Goal: Task Accomplishment & Management: Use online tool/utility

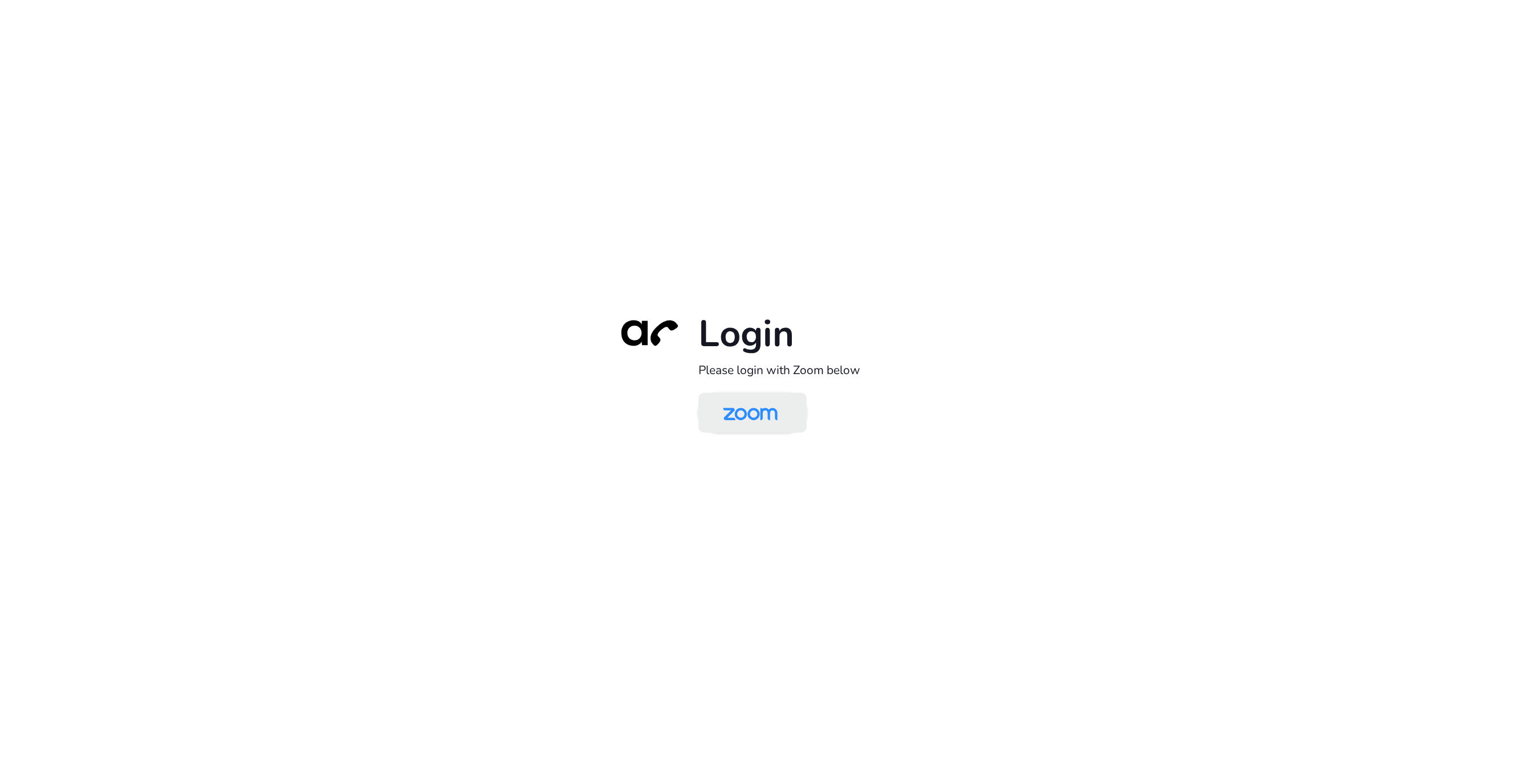
click at [716, 426] on img at bounding box center [750, 413] width 79 height 37
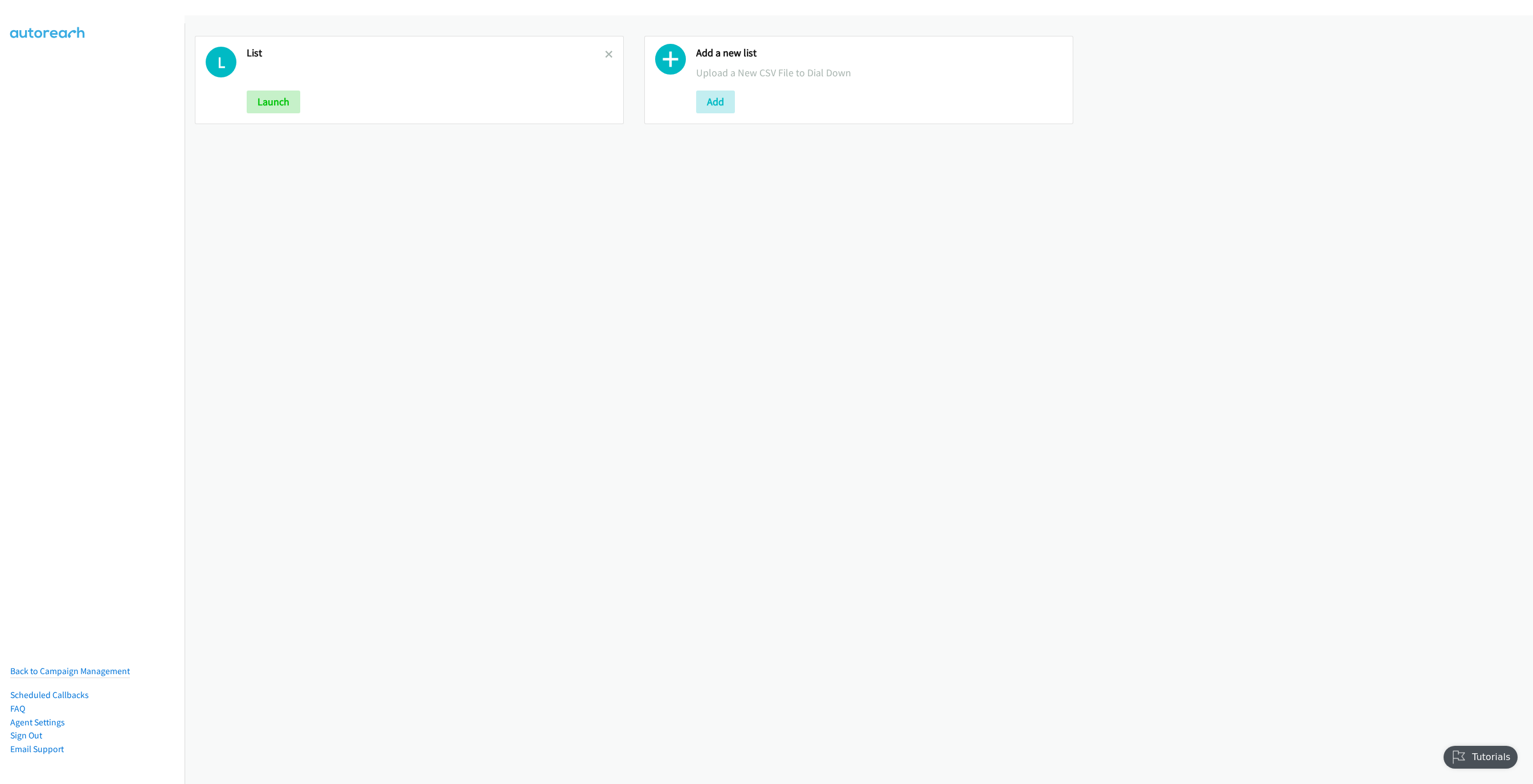
drag, startPoint x: 684, startPoint y: 213, endPoint x: 613, endPoint y: 161, distance: 88.0
click at [682, 212] on div "L List Launch Add a new list Upload a New CSV File to Dial Down Add" at bounding box center [859, 399] width 1348 height 768
click at [606, 58] on link at bounding box center [609, 54] width 8 height 13
click at [254, 104] on button "Add" at bounding box center [266, 102] width 39 height 22
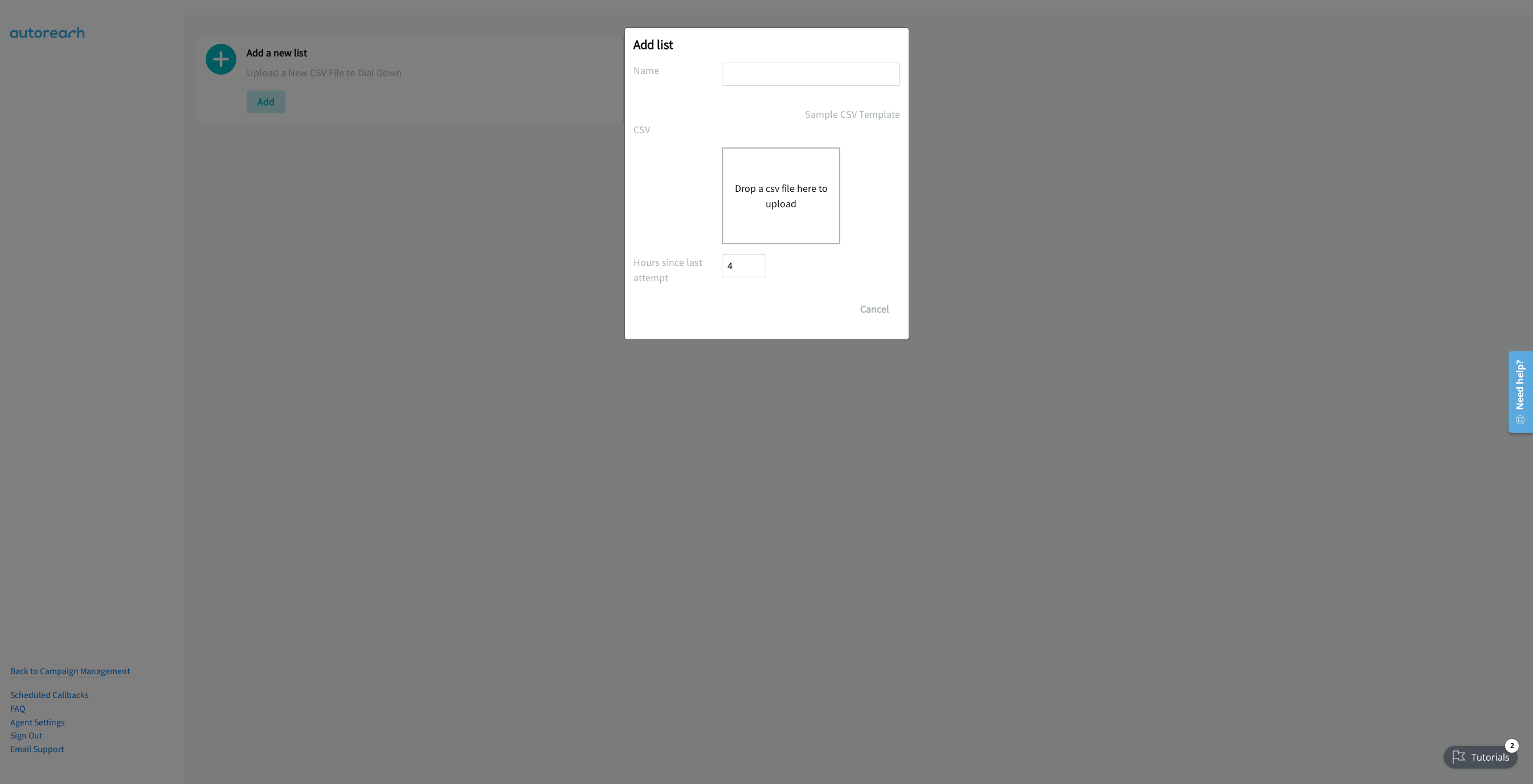
click at [788, 86] on input "text" at bounding box center [811, 74] width 178 height 23
type input "New List"
click at [768, 181] on button "Drop a csv file here to upload" at bounding box center [781, 195] width 94 height 31
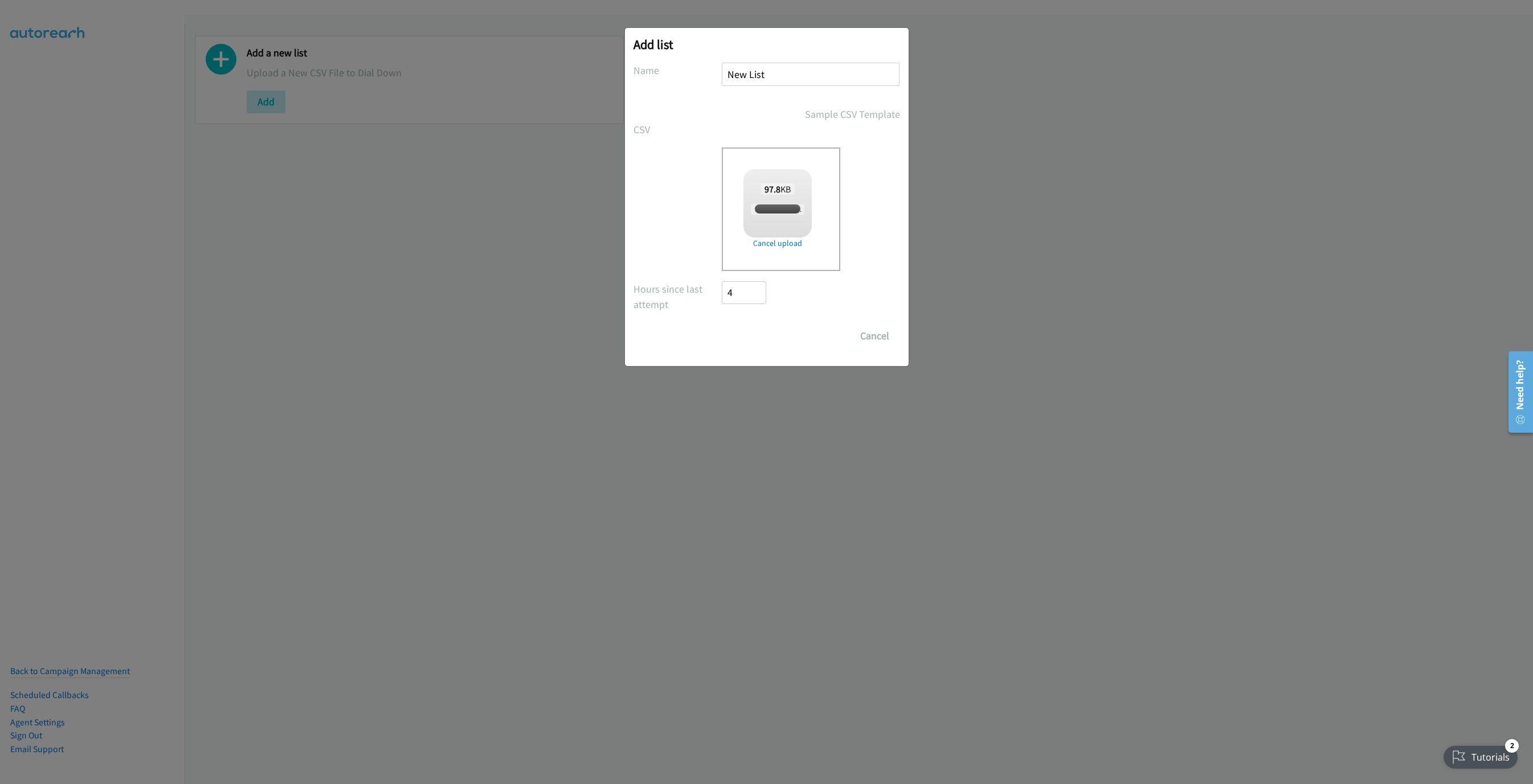
checkbox input "true"
click at [670, 301] on label "Hours since last attempt" at bounding box center [678, 296] width 89 height 31
drag, startPoint x: 747, startPoint y: 333, endPoint x: 1519, endPoint y: 470, distance: 784.1
click at [747, 333] on input "Save List" at bounding box center [752, 336] width 60 height 22
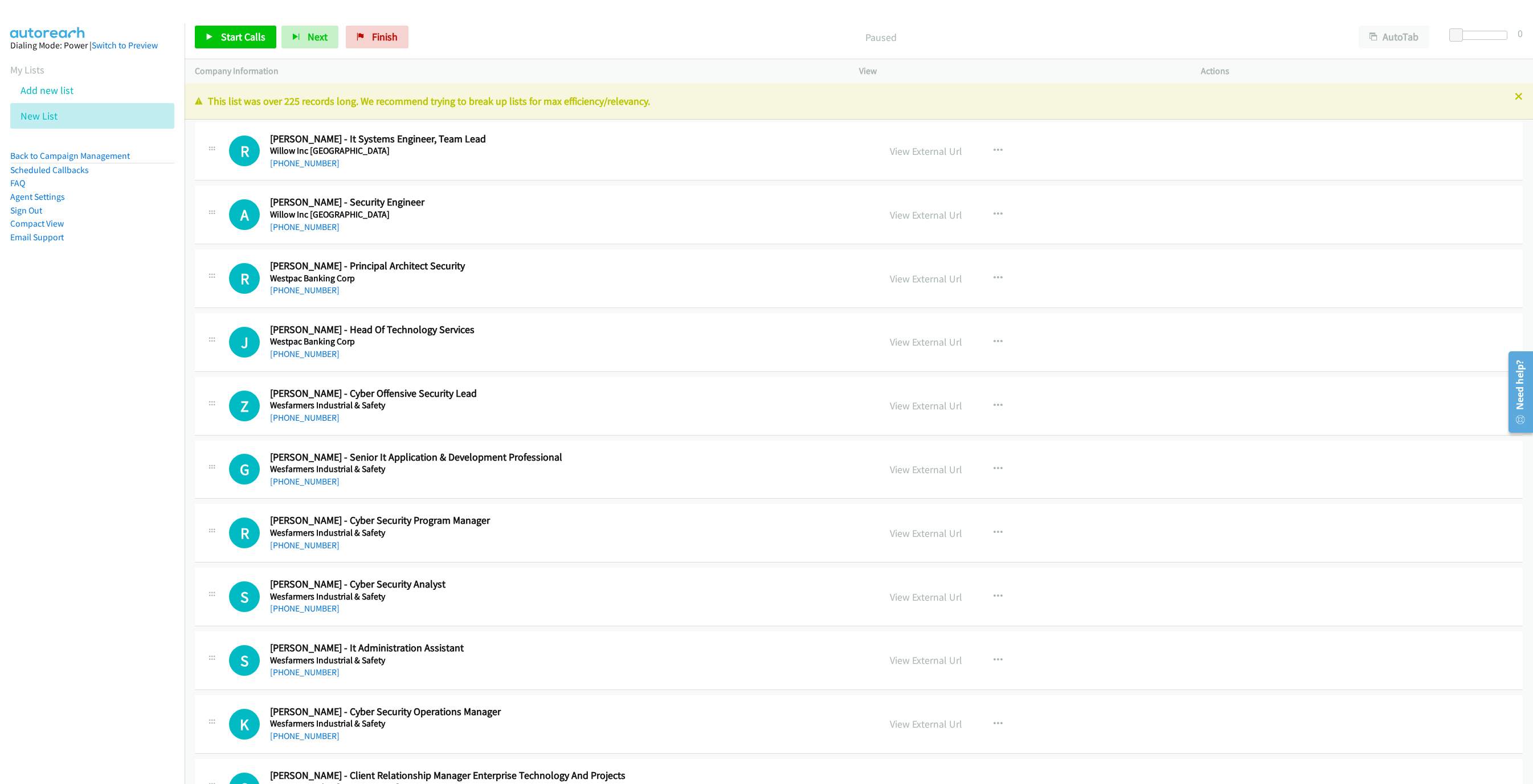
click at [230, 68] on p "Company Information" at bounding box center [516, 71] width 644 height 14
click at [269, 21] on div "Start Calls Pause Next Finish Paused AutoTab AutoTab 0" at bounding box center [859, 37] width 1348 height 44
click at [243, 33] on span "Start Calls" at bounding box center [243, 36] width 44 height 13
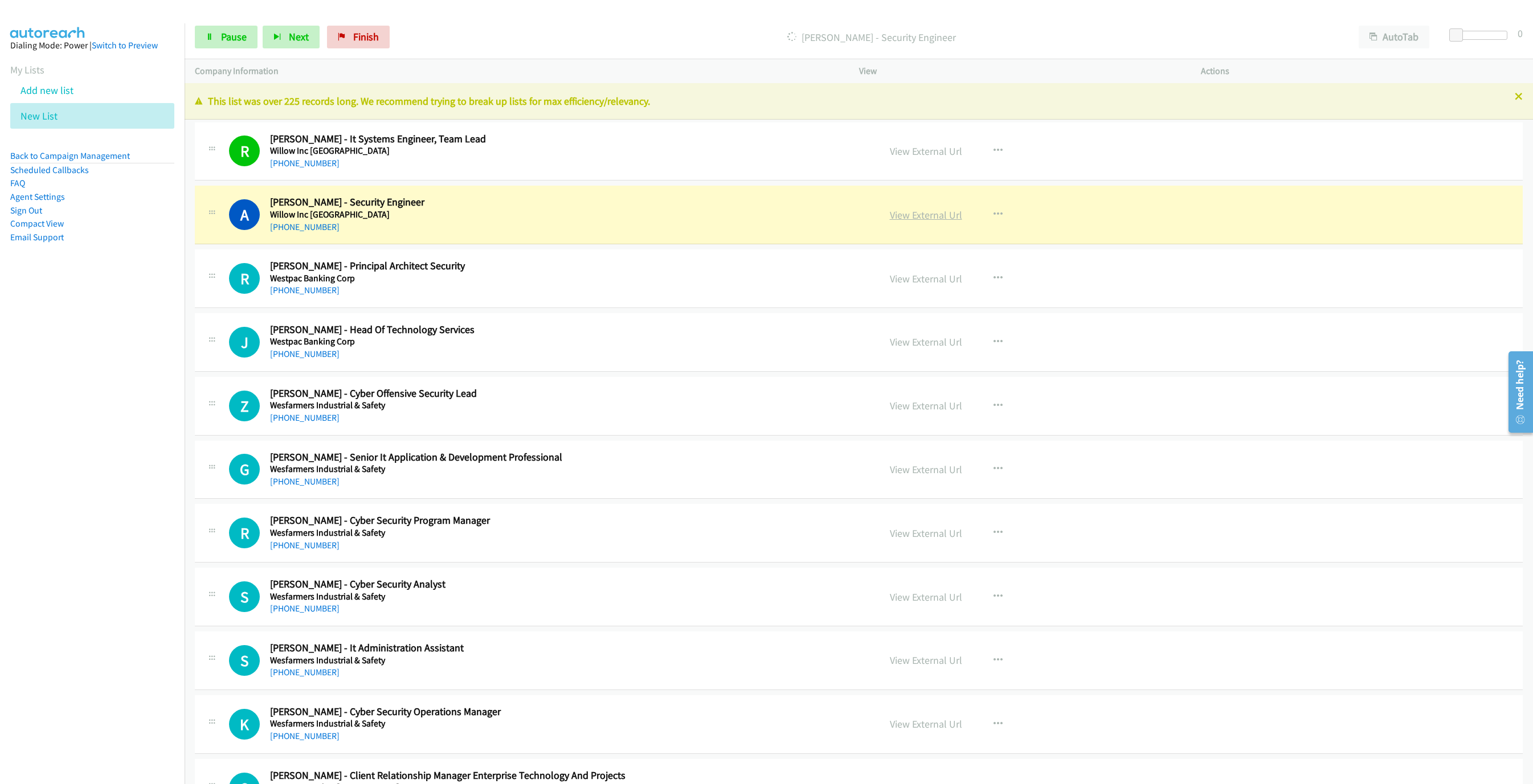
click at [931, 213] on link "View External Url" at bounding box center [926, 215] width 72 height 13
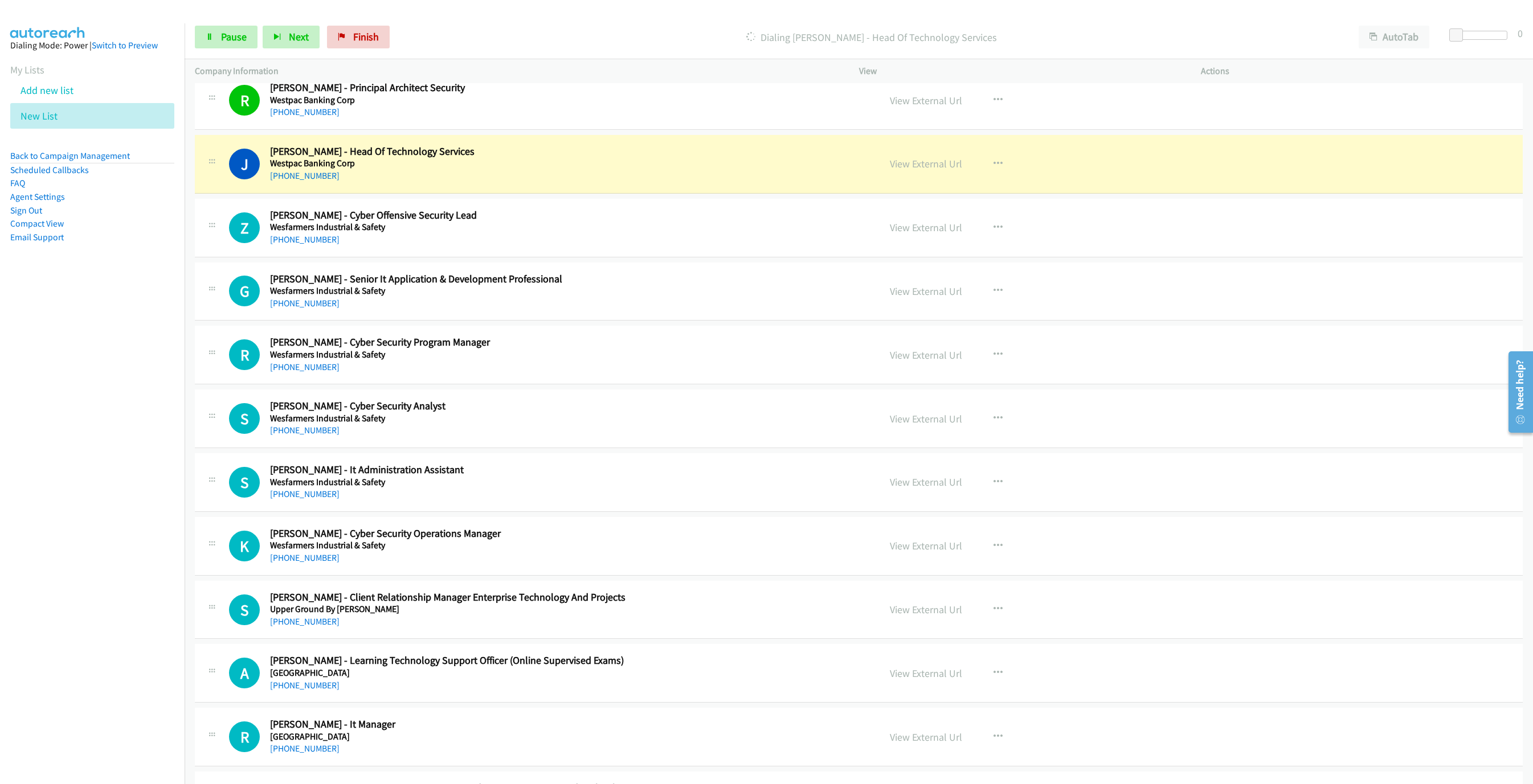
scroll to position [171, 0]
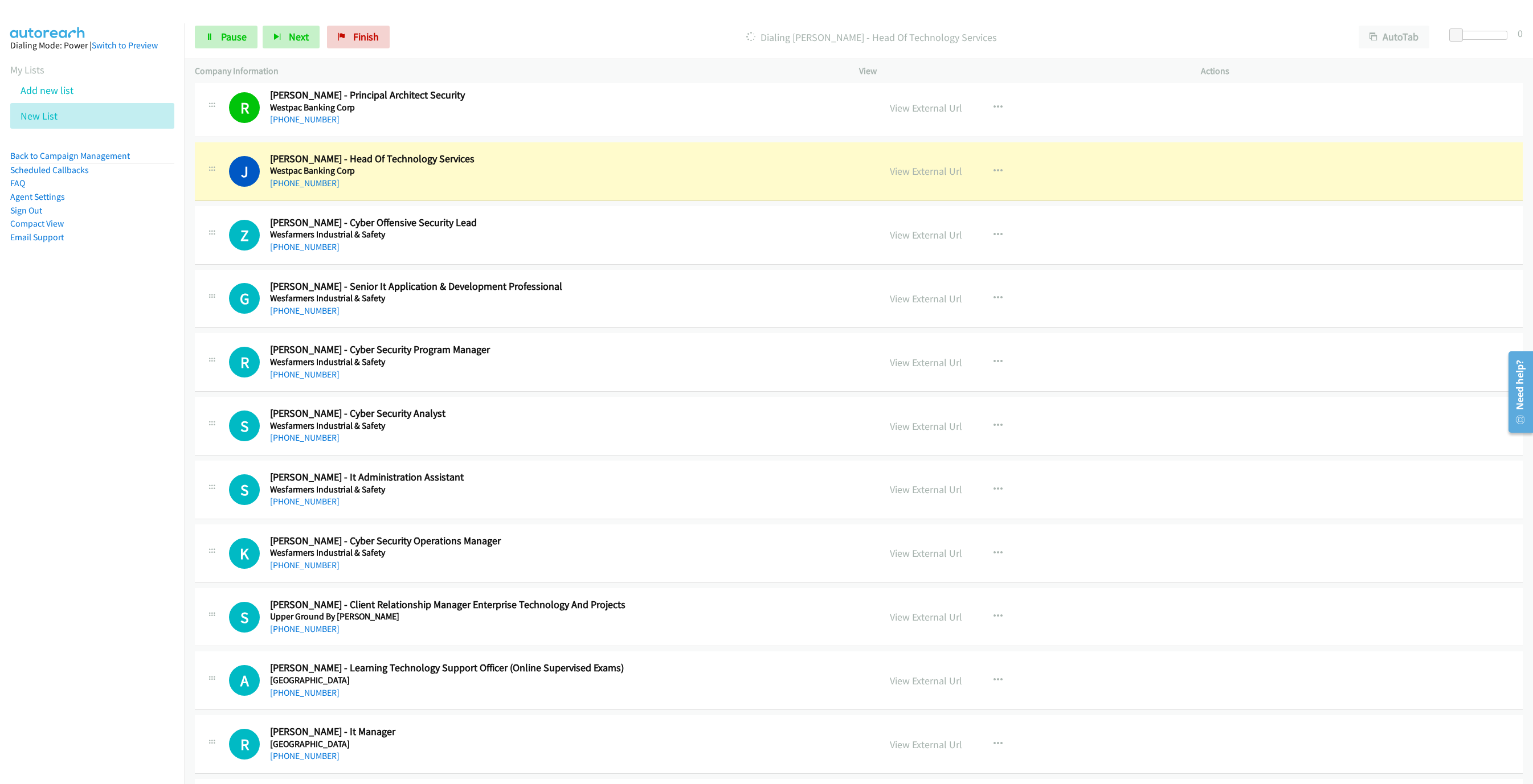
click at [472, 42] on p "Dialing [PERSON_NAME] - Head Of Technology Services" at bounding box center [872, 37] width 933 height 16
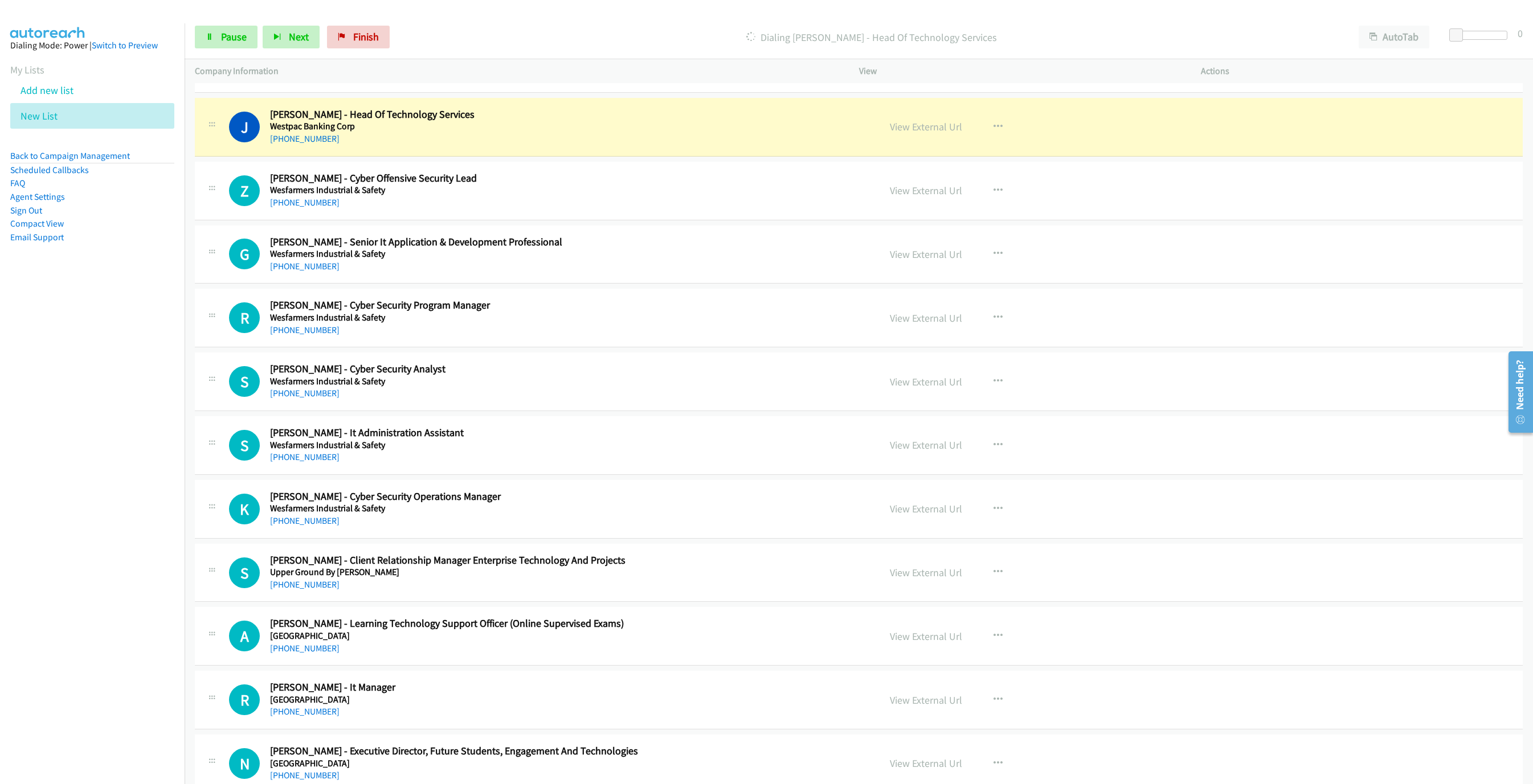
scroll to position [205, 0]
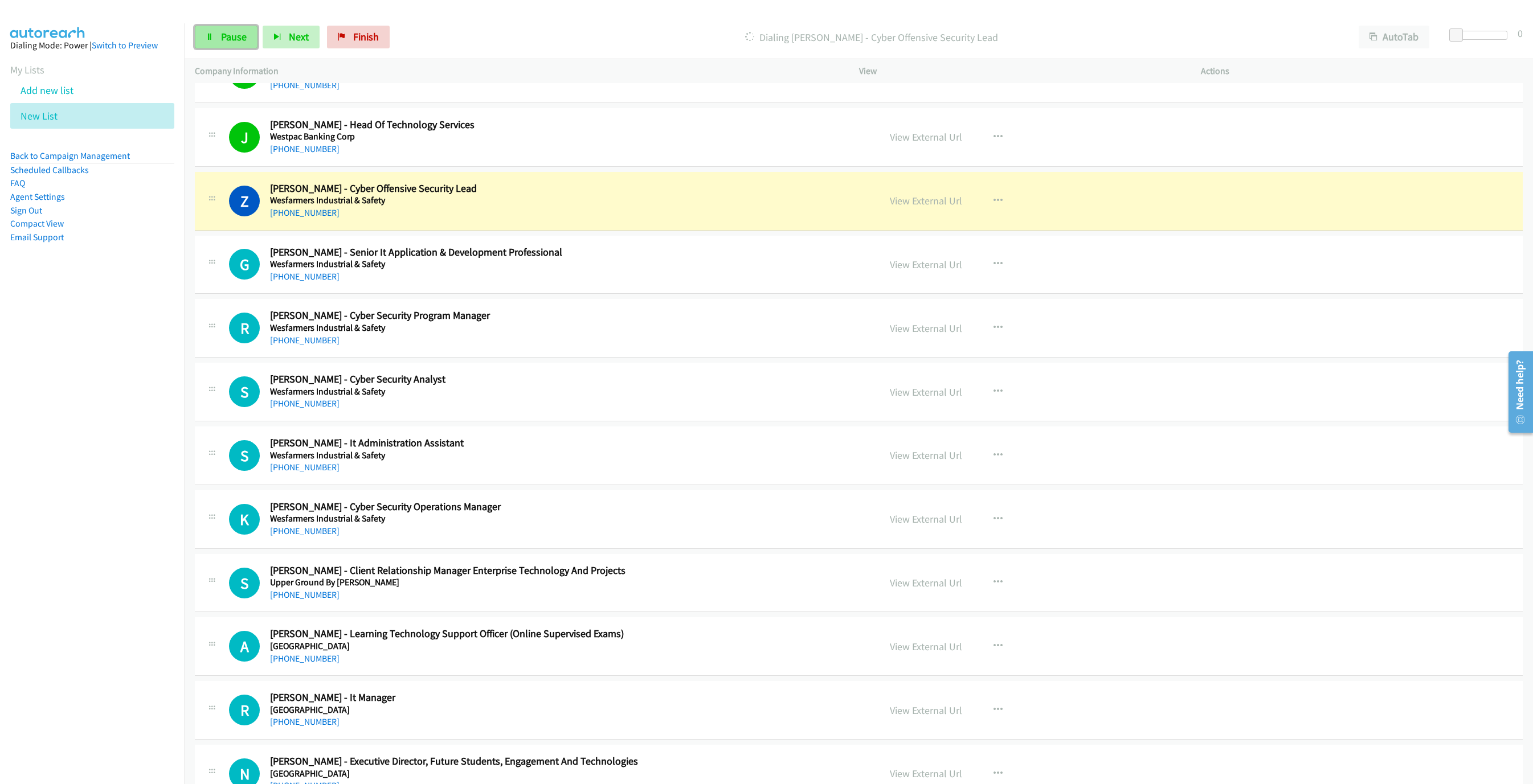
click at [235, 46] on link "Pause" at bounding box center [226, 37] width 62 height 22
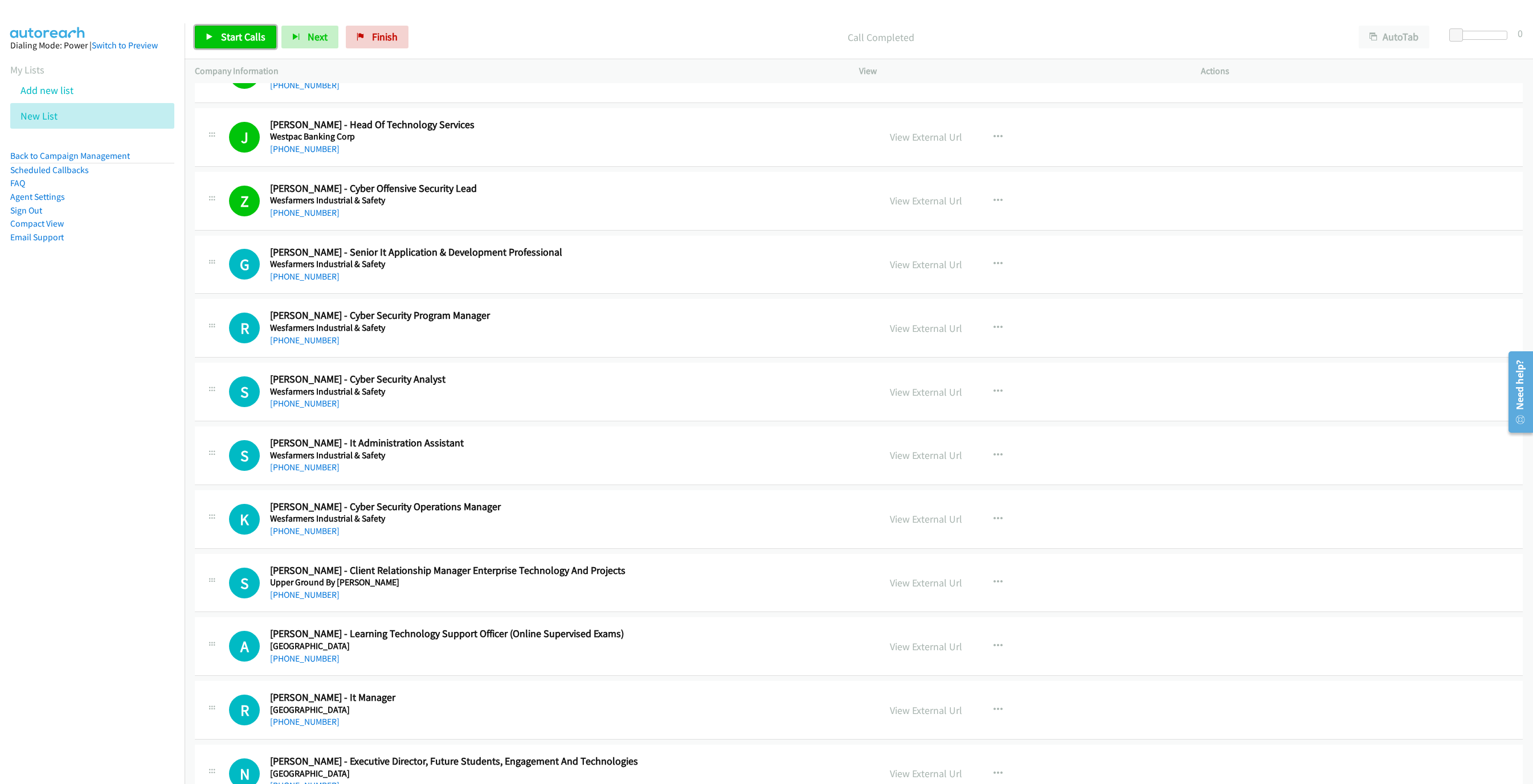
click at [234, 42] on span "Start Calls" at bounding box center [243, 36] width 44 height 13
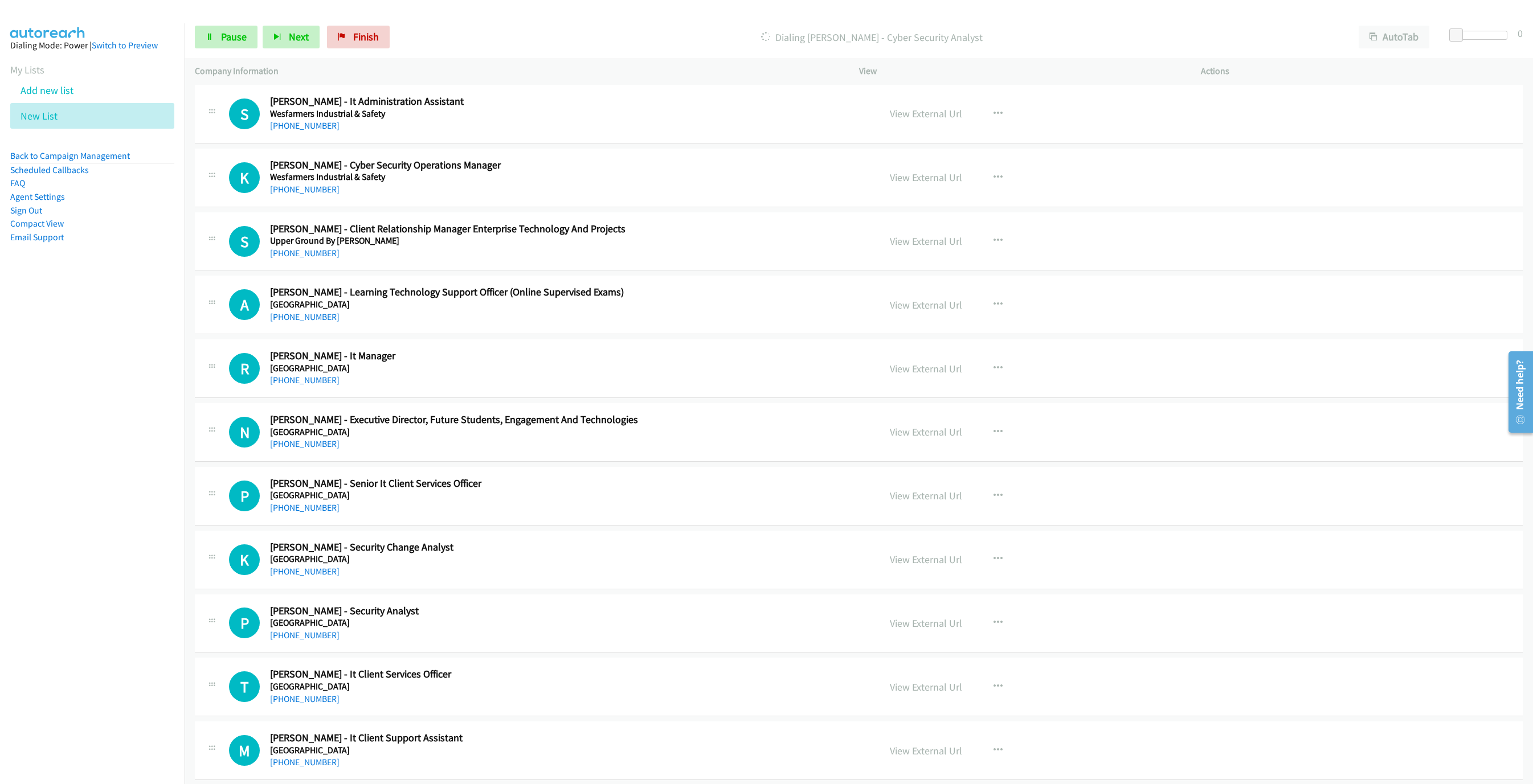
scroll to position [461, 0]
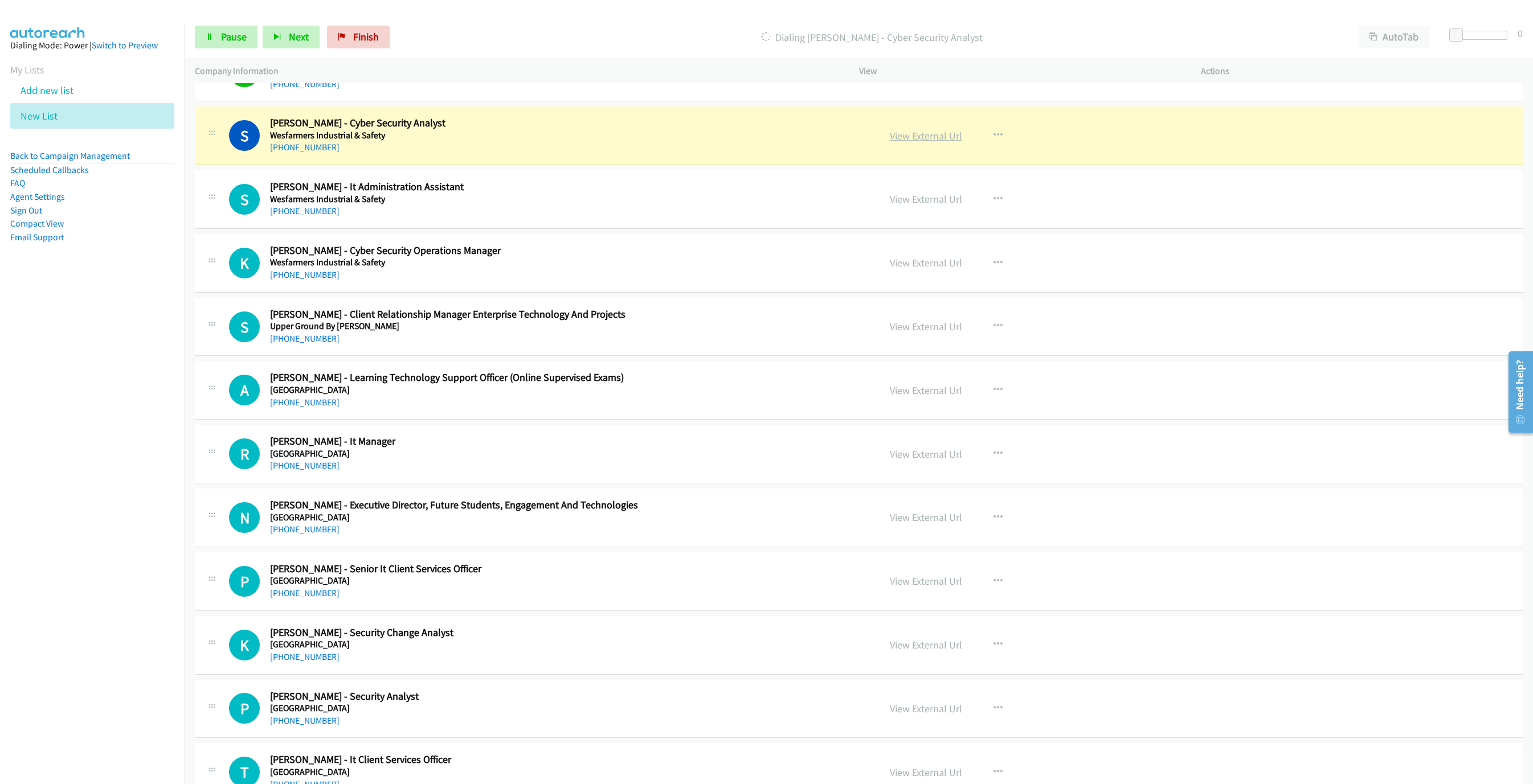
click at [900, 139] on link "View External Url" at bounding box center [926, 135] width 72 height 13
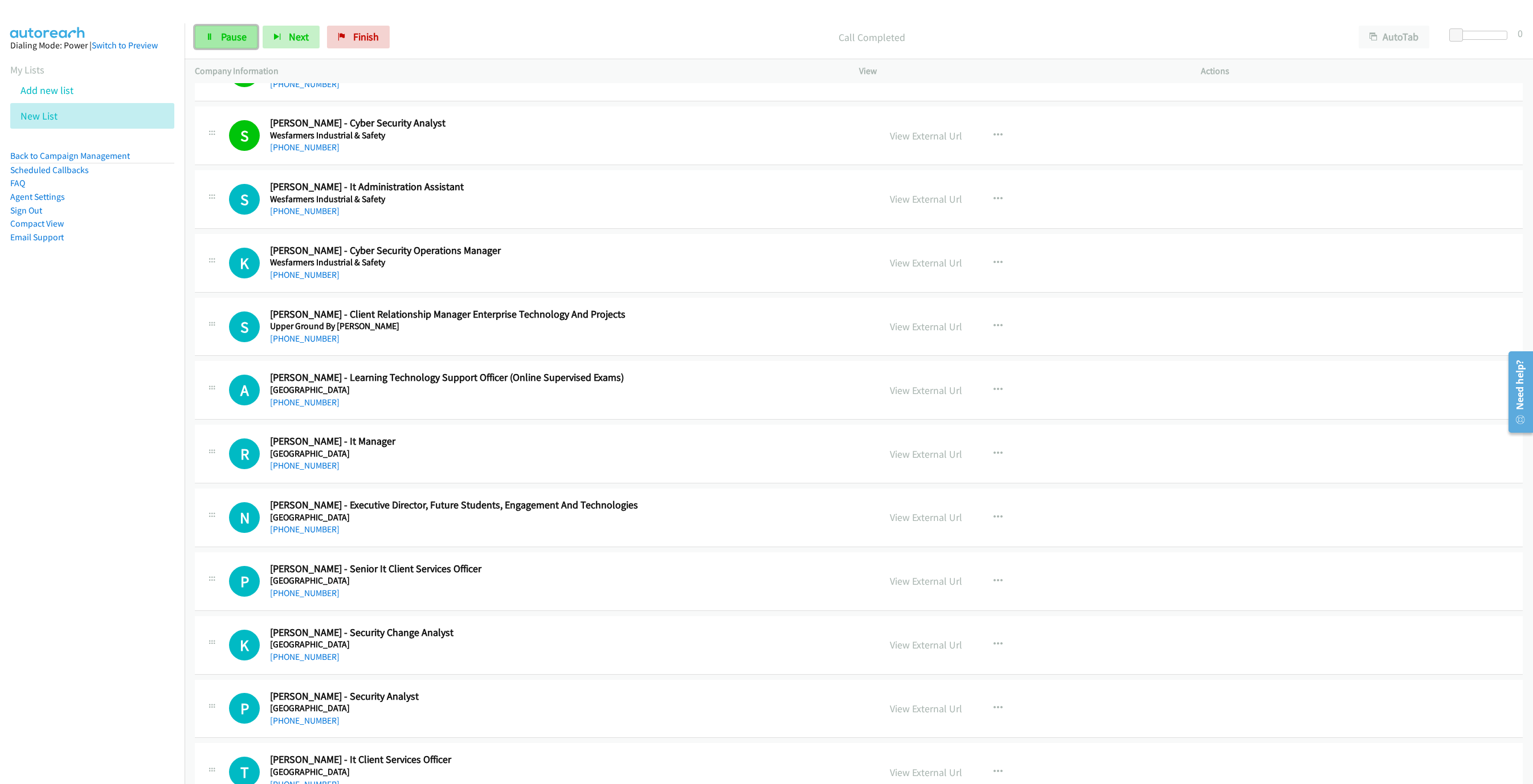
click at [223, 48] on link "Pause" at bounding box center [226, 37] width 62 height 22
click at [240, 33] on span "Start Calls" at bounding box center [243, 36] width 44 height 13
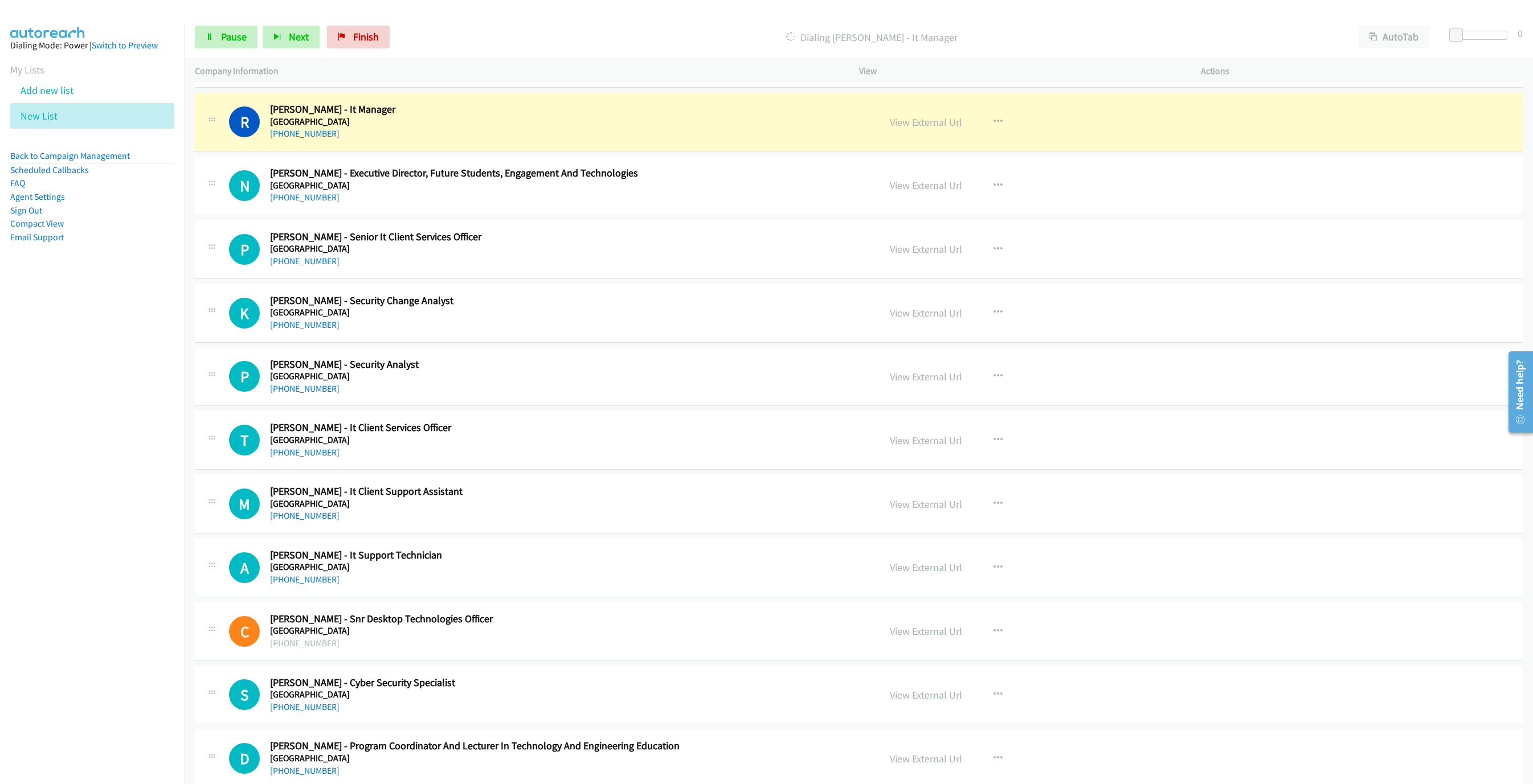
scroll to position [803, 0]
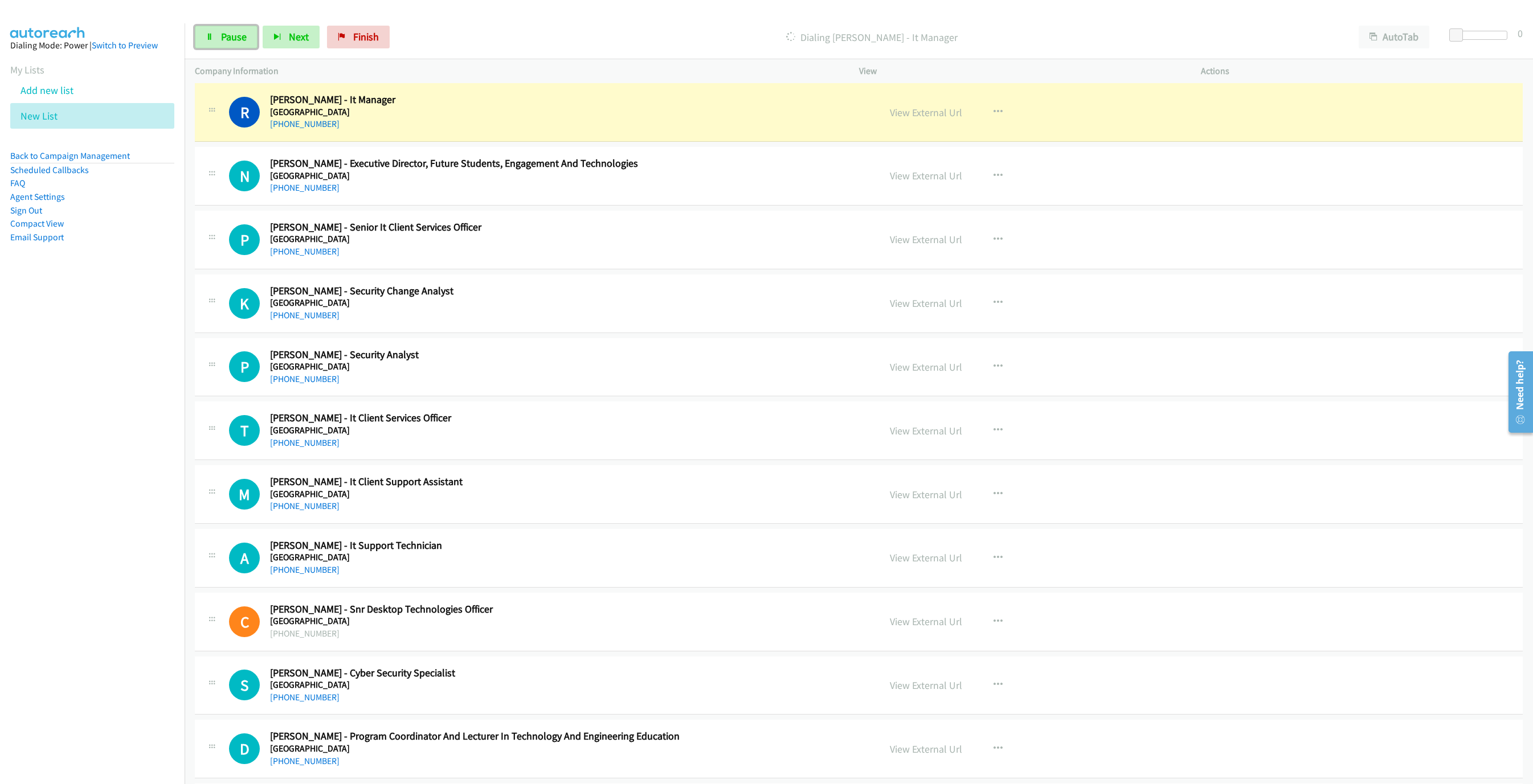
drag, startPoint x: 221, startPoint y: 39, endPoint x: 260, endPoint y: 22, distance: 42.5
click at [221, 39] on span "Pause" at bounding box center [234, 36] width 26 height 13
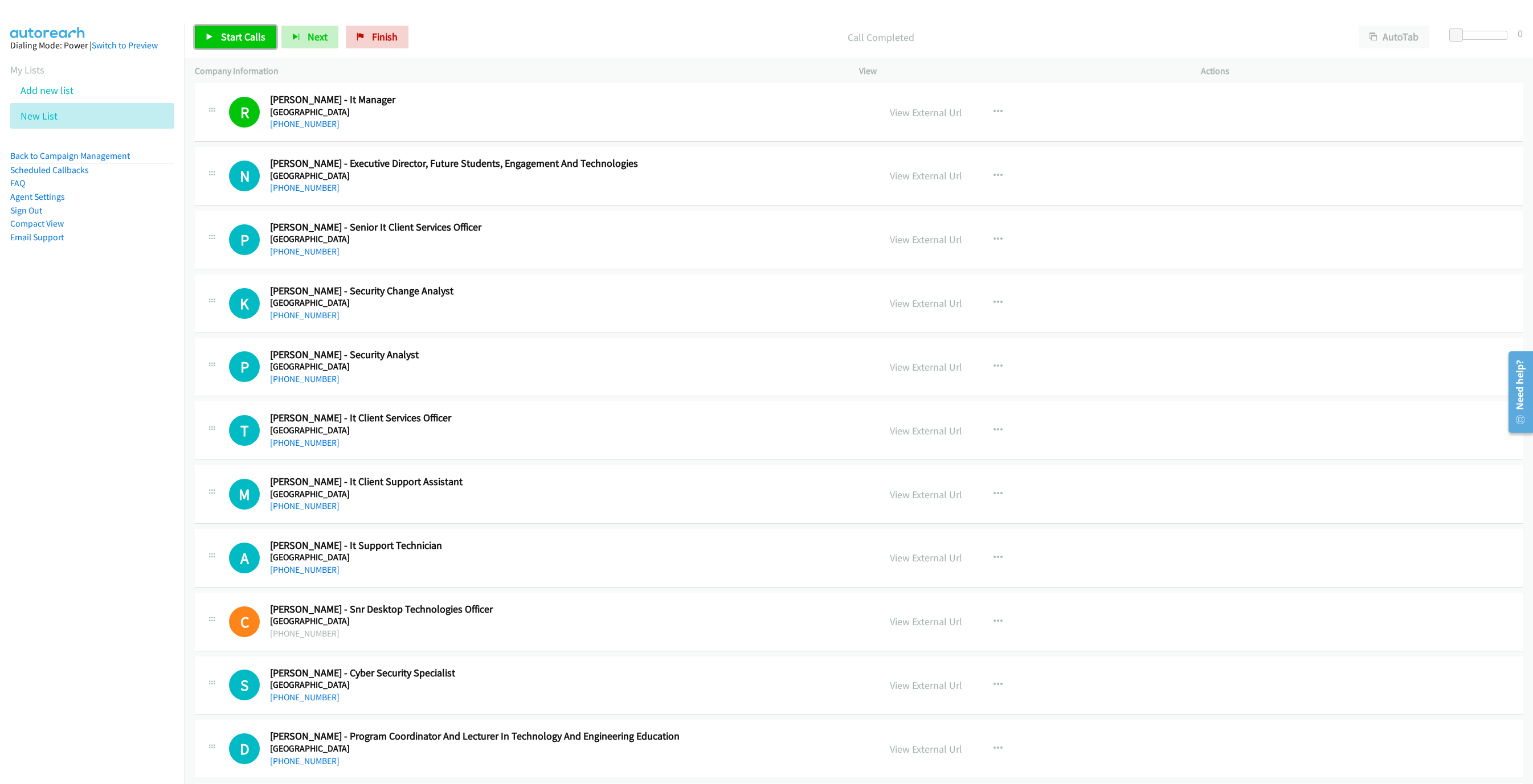
click at [254, 39] on span "Start Calls" at bounding box center [243, 36] width 44 height 13
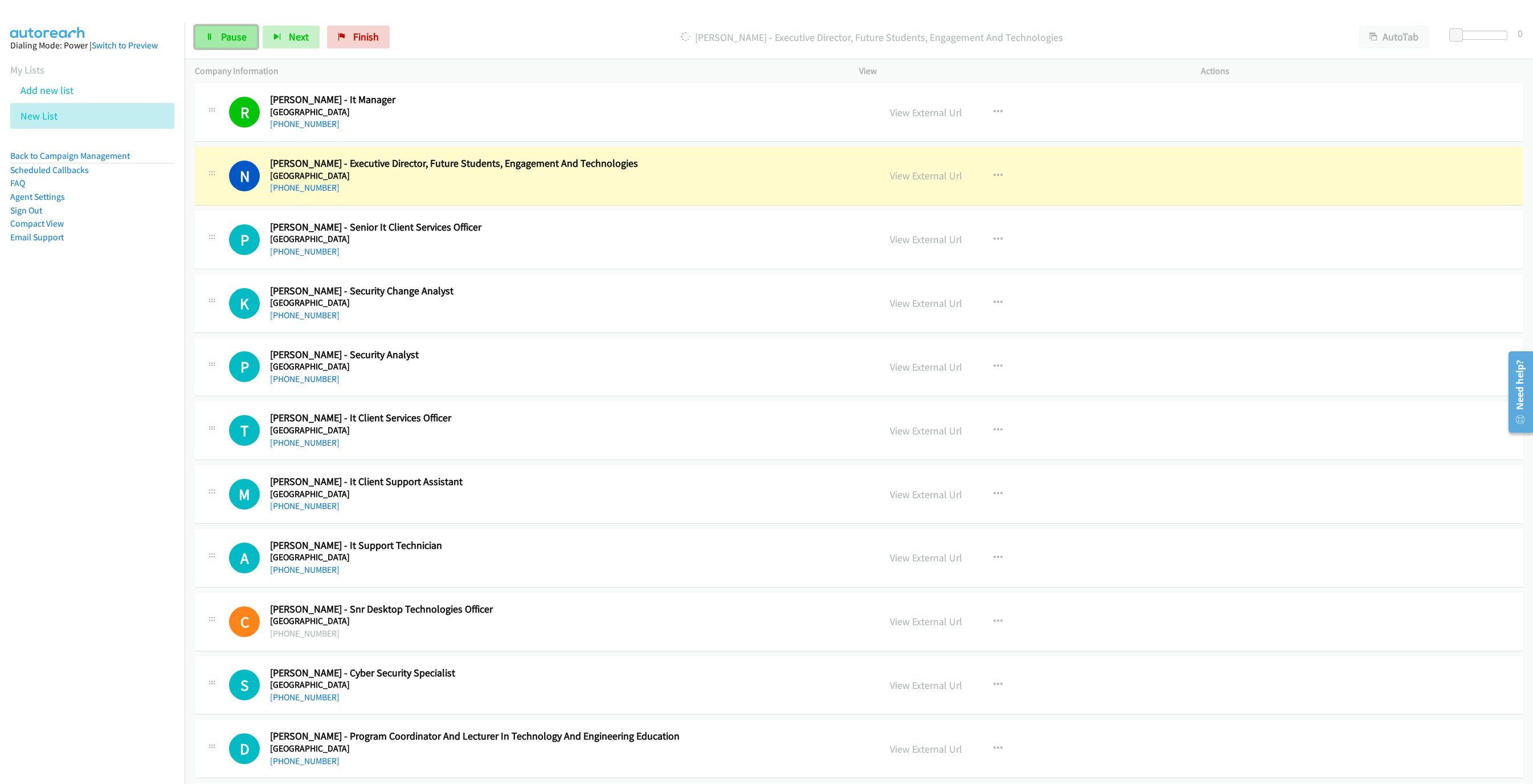
click at [230, 42] on span "Pause" at bounding box center [234, 36] width 26 height 13
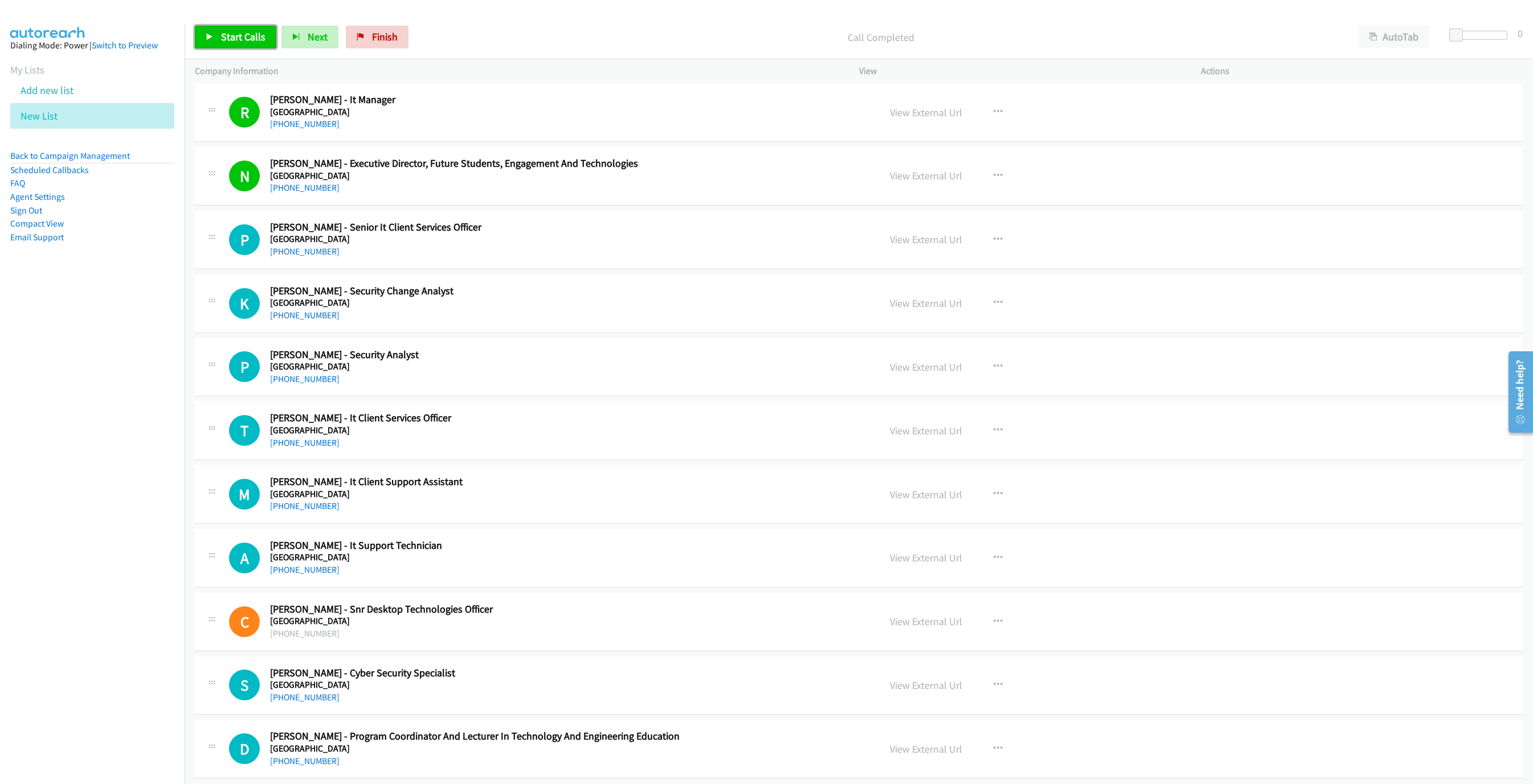
click at [228, 31] on span "Start Calls" at bounding box center [243, 36] width 44 height 13
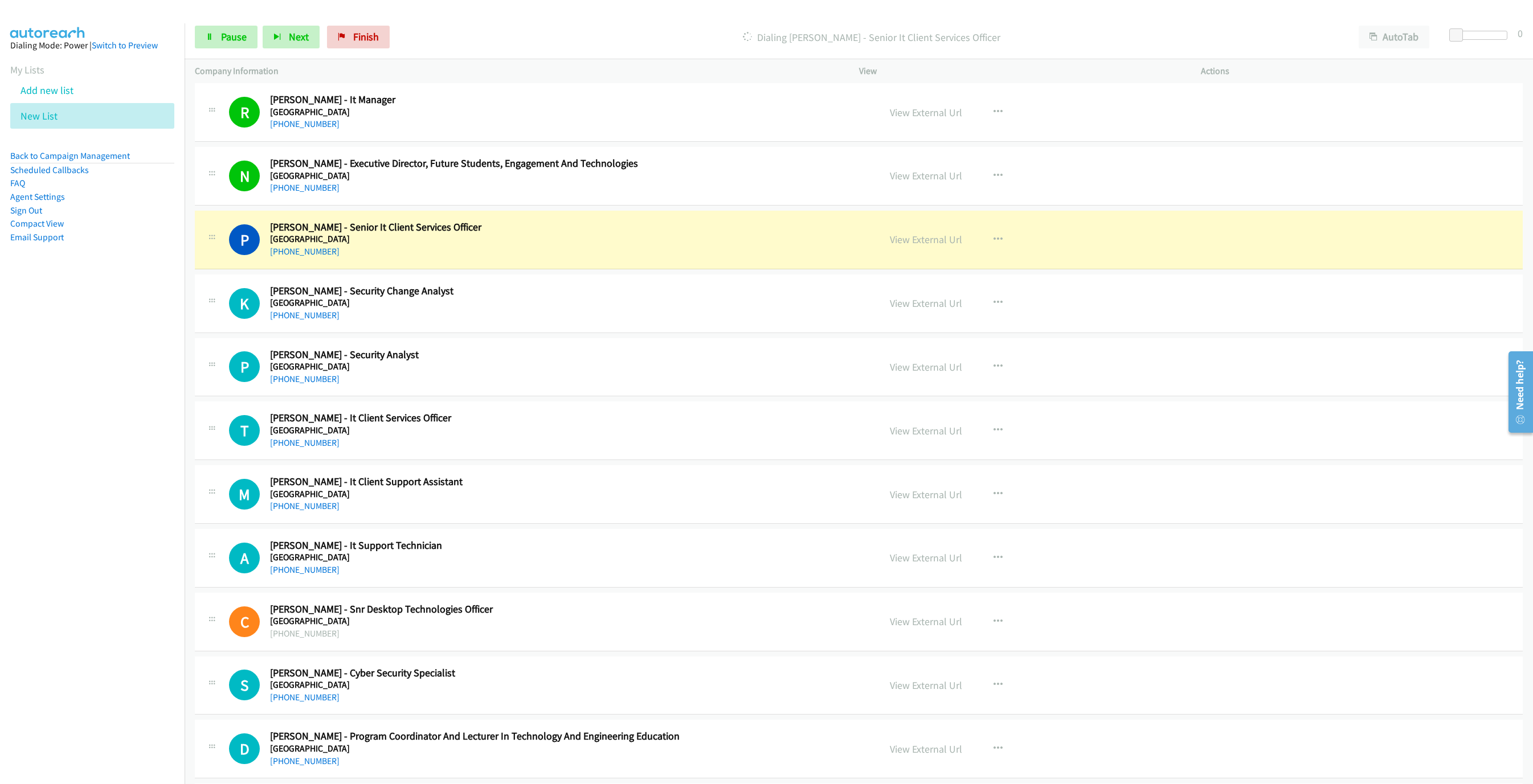
click at [533, 230] on h2 "[PERSON_NAME] - Senior It Client Services Officer" at bounding box center [512, 227] width 485 height 13
click at [914, 237] on link "View External Url" at bounding box center [926, 239] width 72 height 13
click at [228, 42] on span "Pause" at bounding box center [234, 36] width 26 height 13
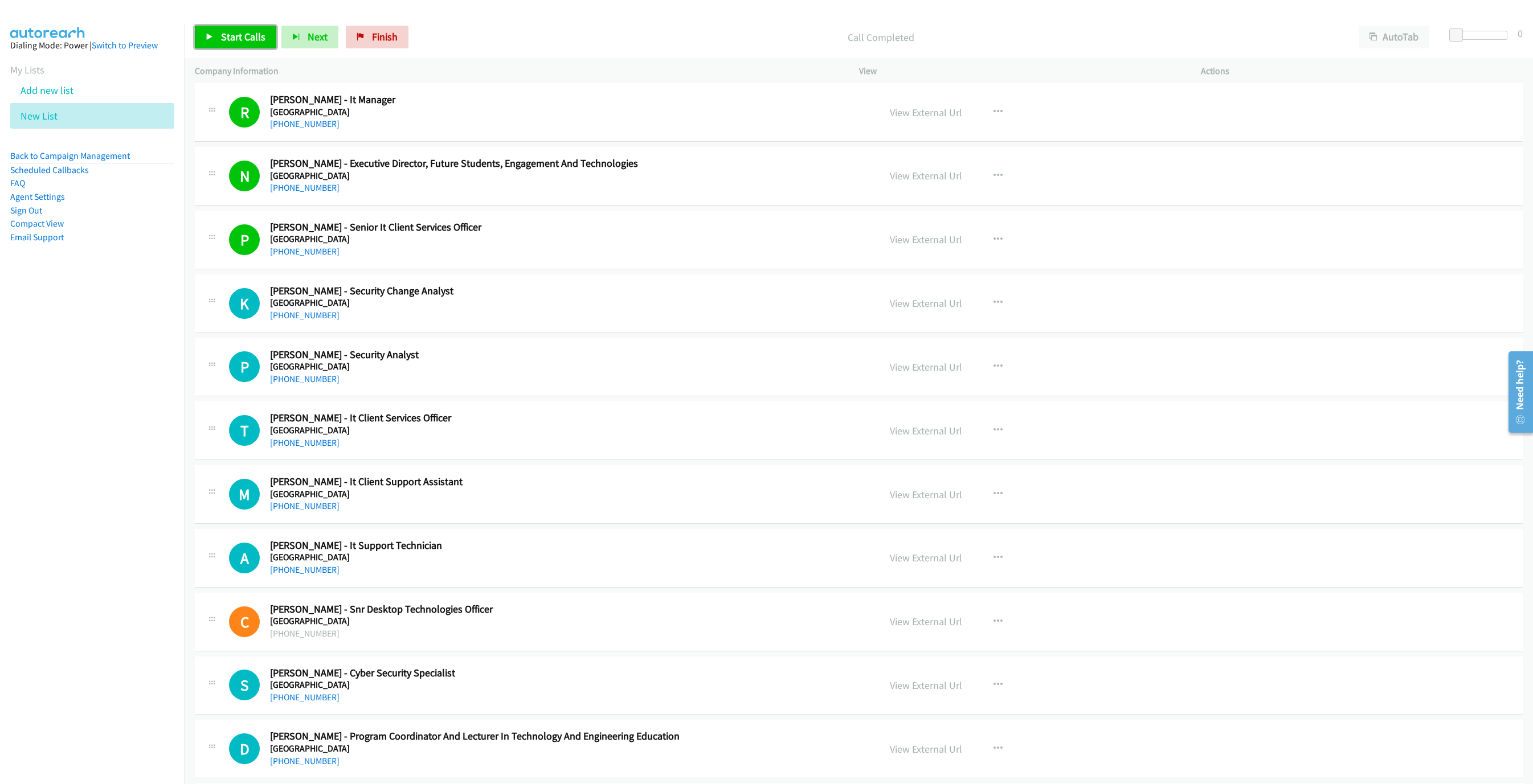
click at [232, 44] on link "Start Calls" at bounding box center [235, 37] width 81 height 22
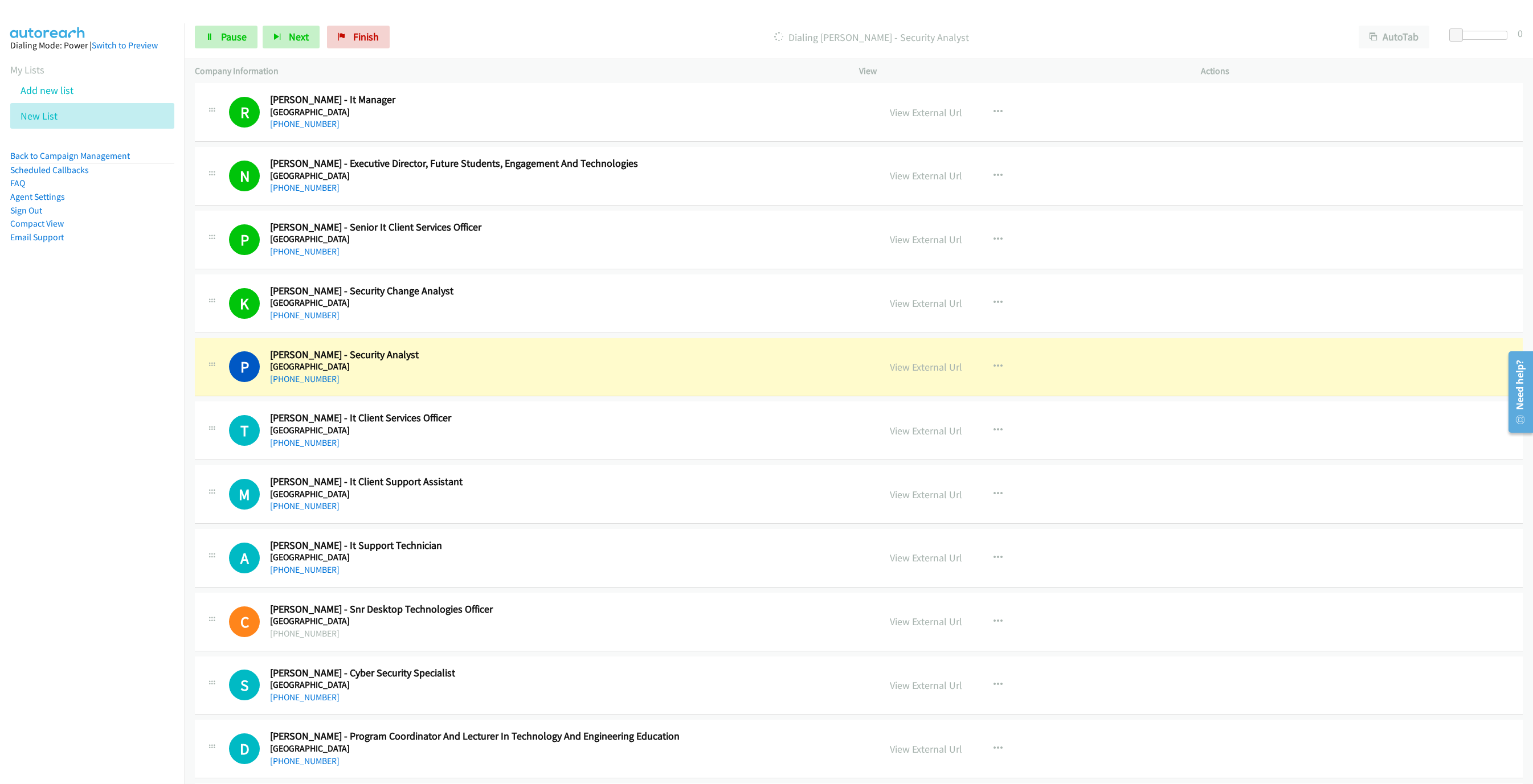
click at [593, 356] on h2 "[PERSON_NAME] - Security Analyst" at bounding box center [512, 355] width 485 height 13
click at [912, 375] on div "View External Url" at bounding box center [926, 367] width 72 height 16
click at [925, 371] on link "View External Url" at bounding box center [926, 366] width 72 height 13
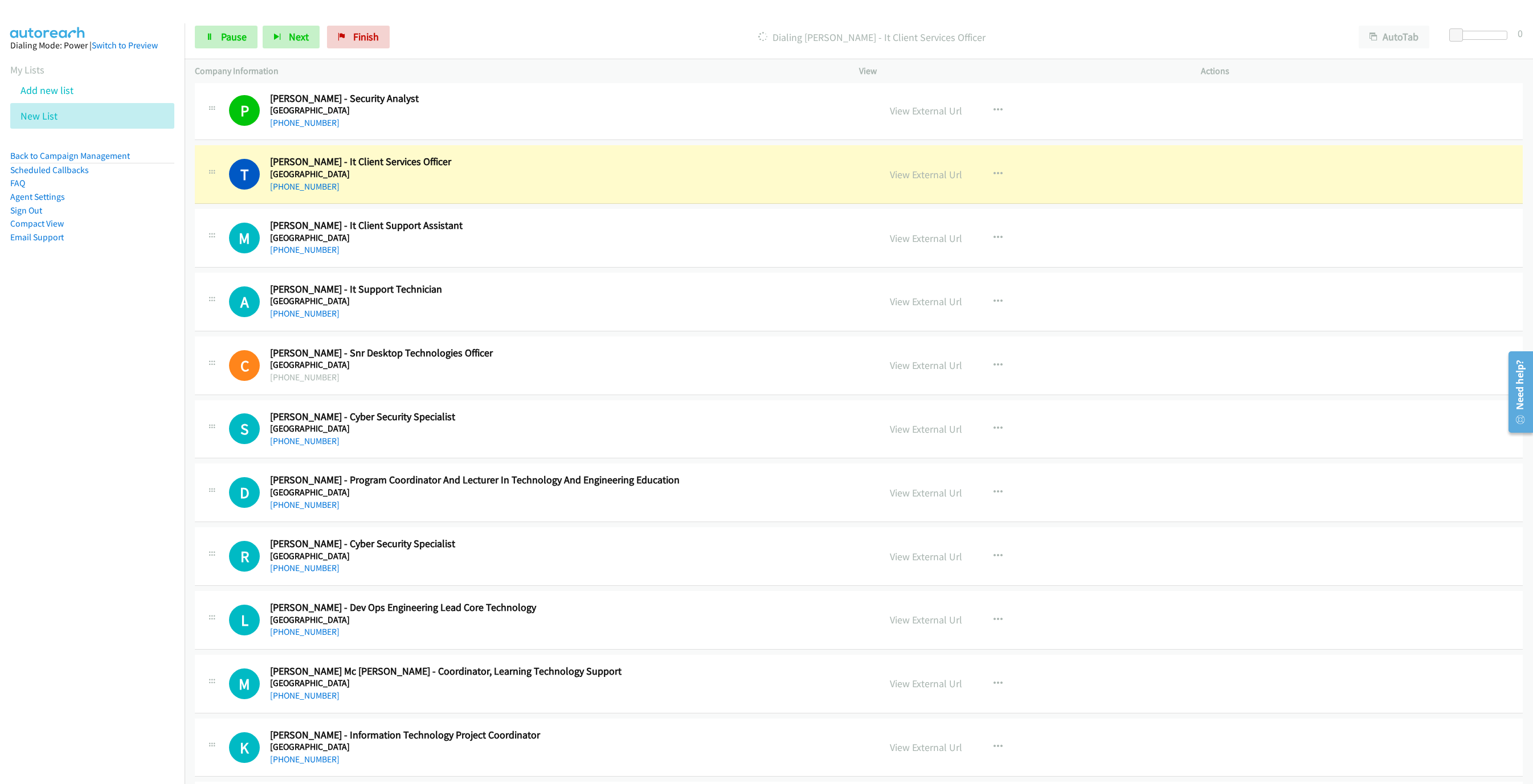
scroll to position [1093, 0]
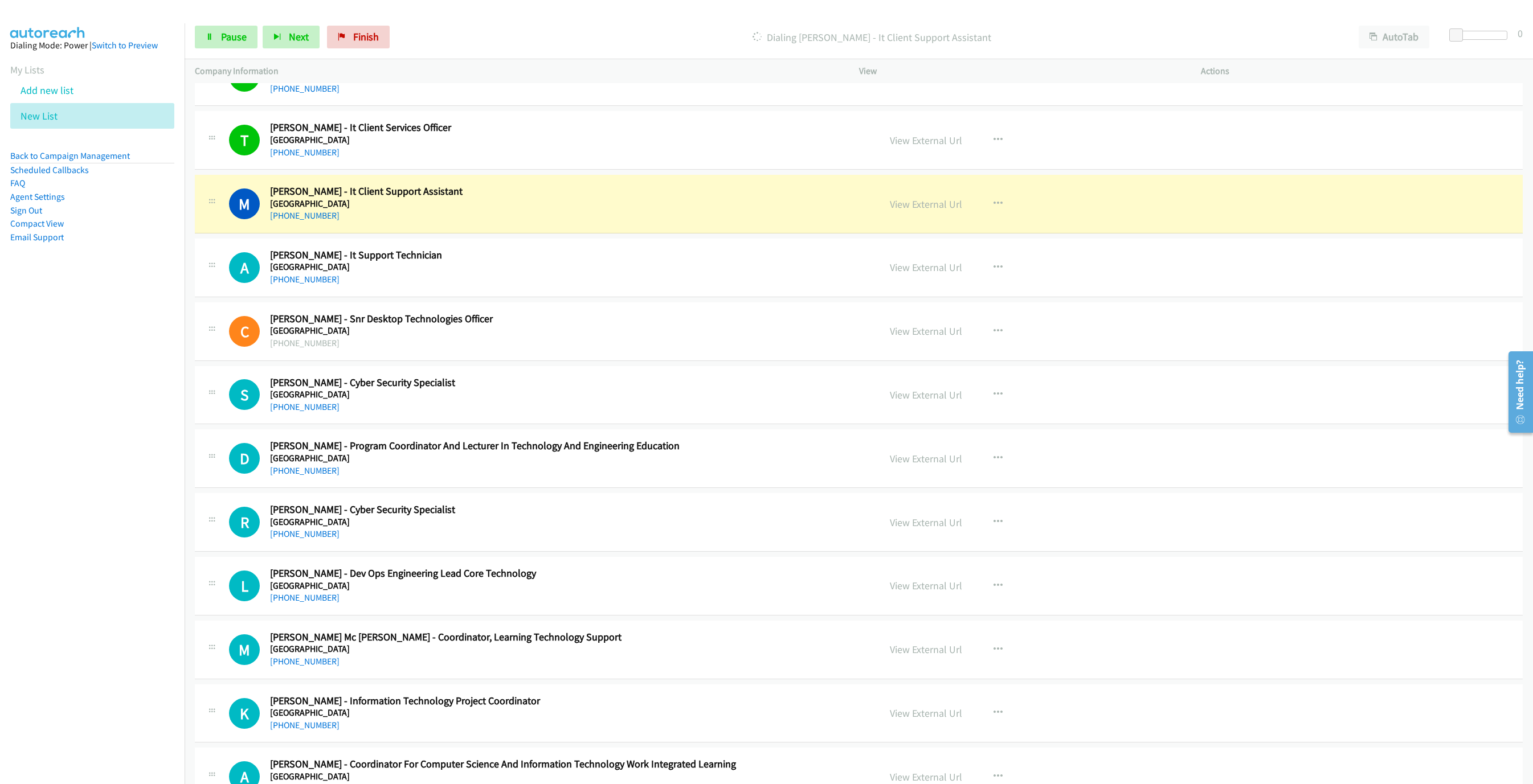
click at [205, 22] on div "Start Calls Pause Next Finish Dialing [PERSON_NAME] - It Client Support Assista…" at bounding box center [859, 37] width 1348 height 44
click at [211, 31] on link "Pause" at bounding box center [226, 37] width 62 height 22
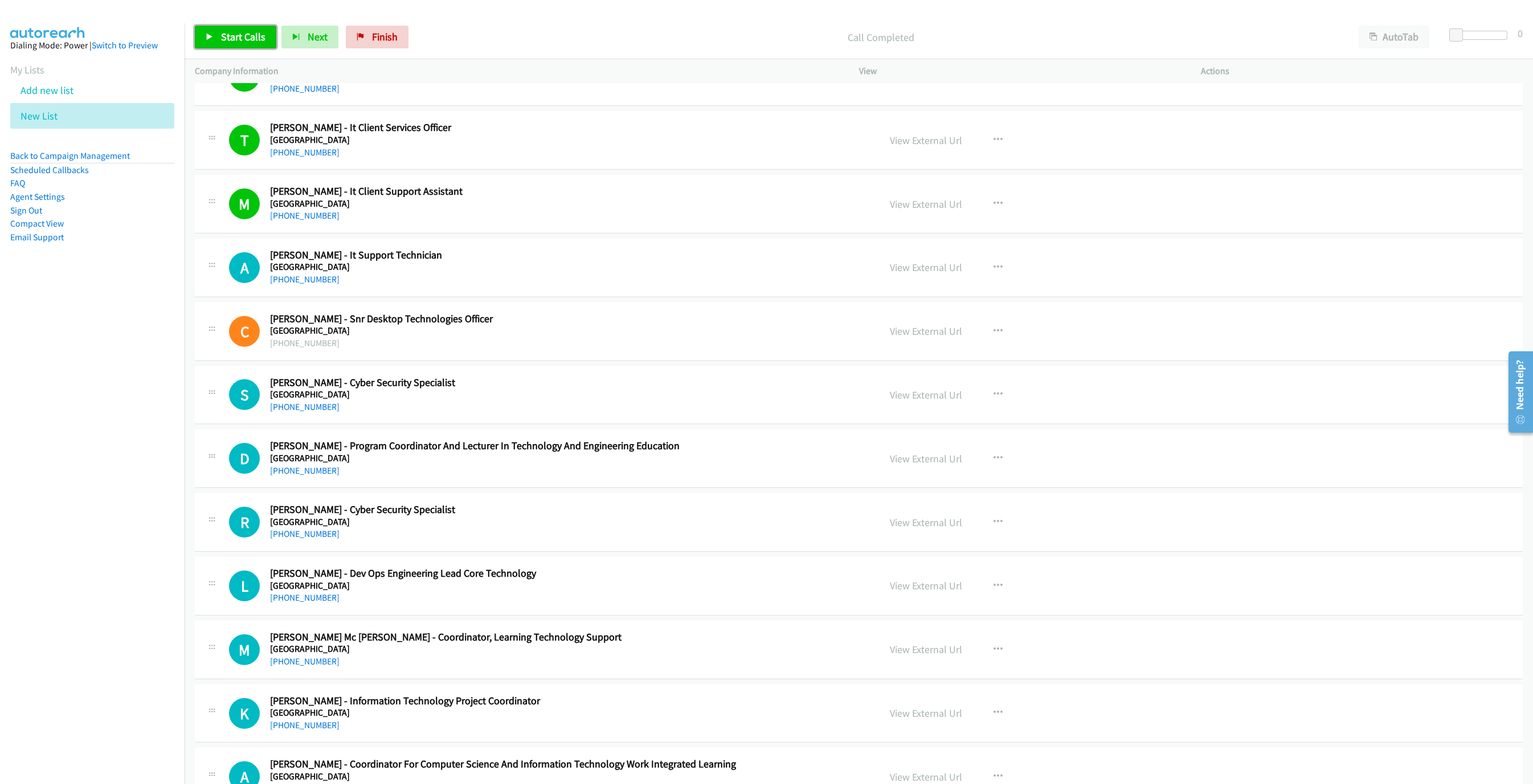
click at [219, 41] on link "Start Calls" at bounding box center [235, 37] width 81 height 22
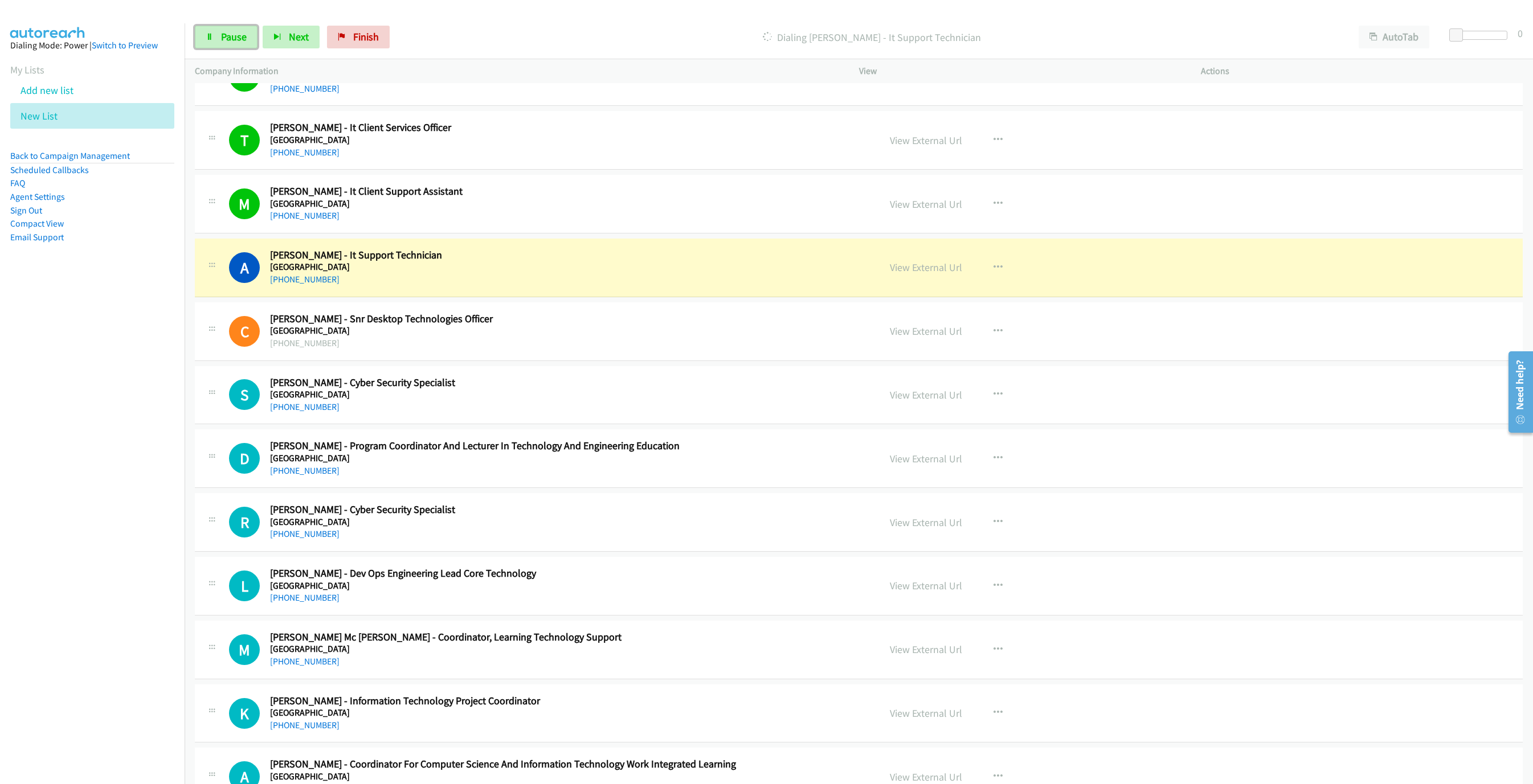
drag, startPoint x: 237, startPoint y: 42, endPoint x: 421, endPoint y: 4, distance: 187.9
click at [237, 42] on span "Pause" at bounding box center [234, 36] width 26 height 13
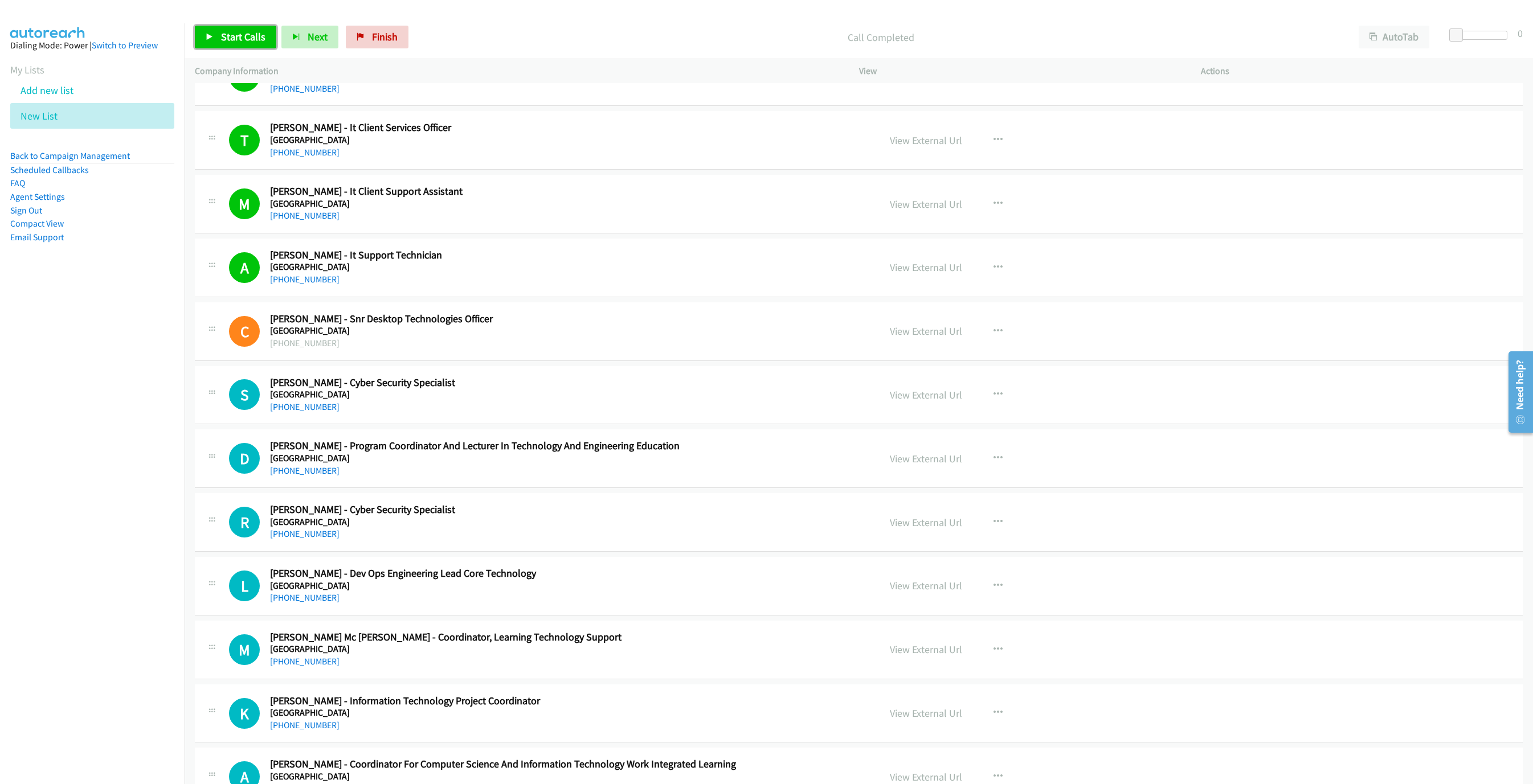
click at [242, 27] on link "Start Calls" at bounding box center [235, 37] width 81 height 22
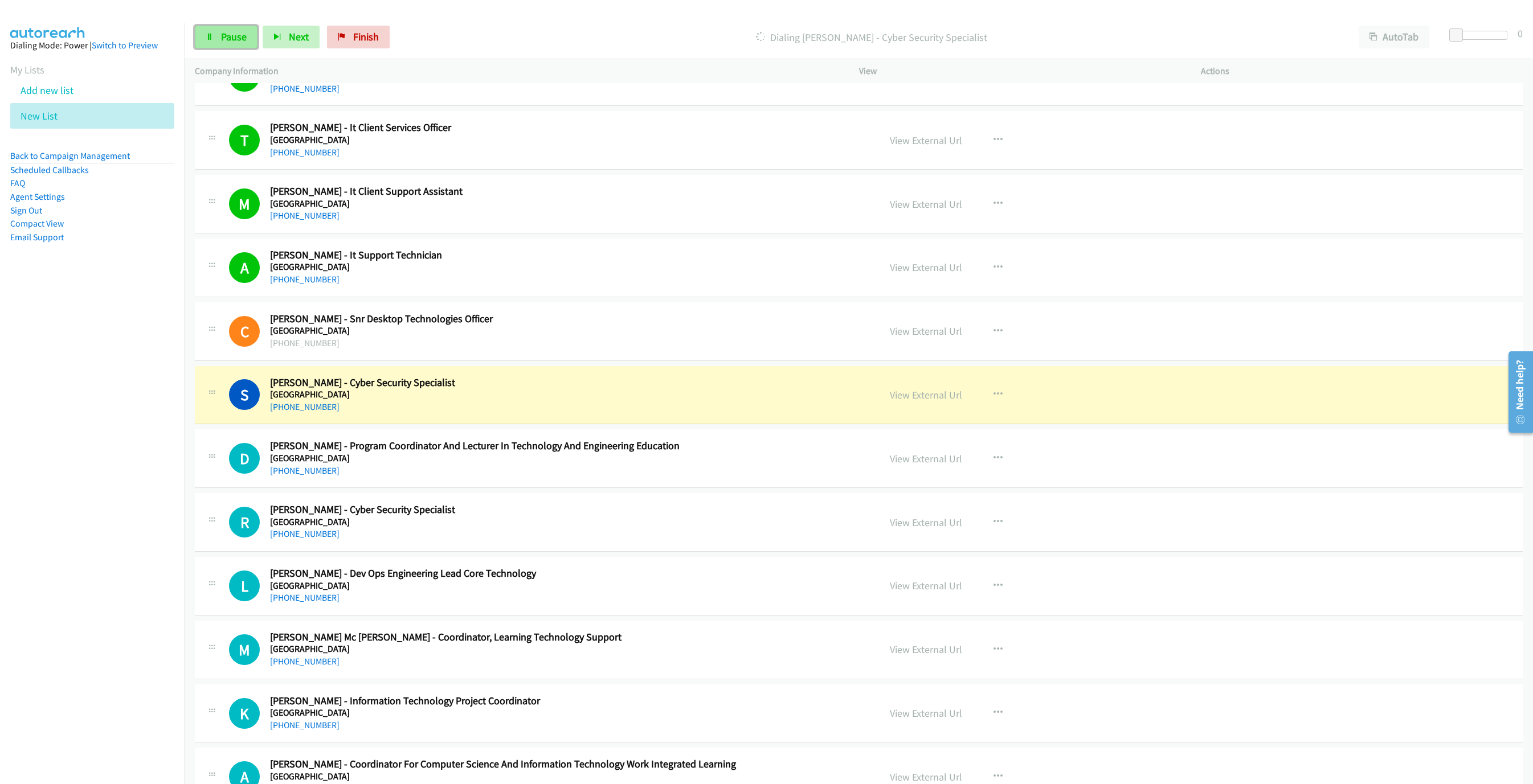
click at [235, 37] on span "Pause" at bounding box center [234, 36] width 26 height 13
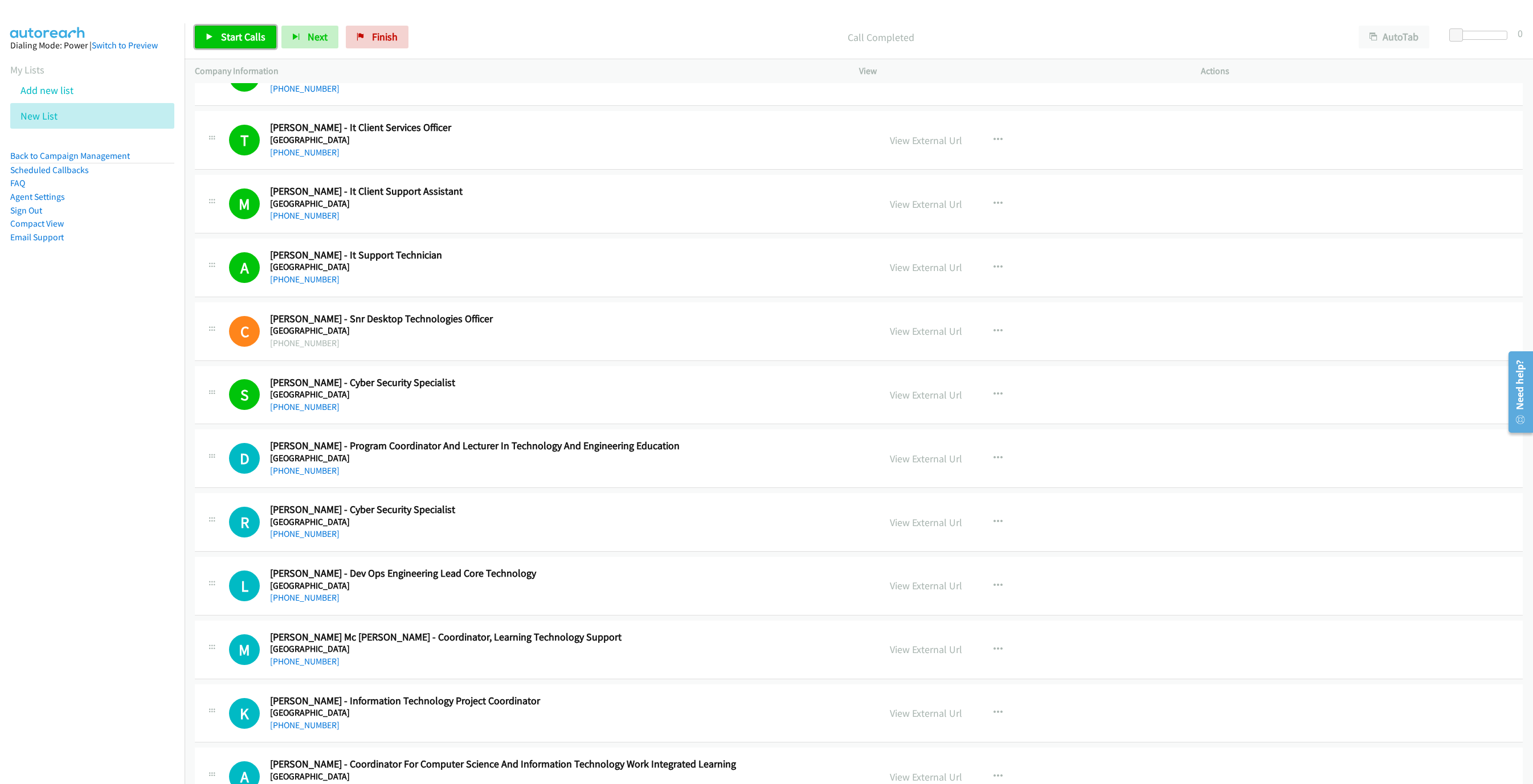
click at [221, 47] on link "Start Calls" at bounding box center [235, 37] width 81 height 22
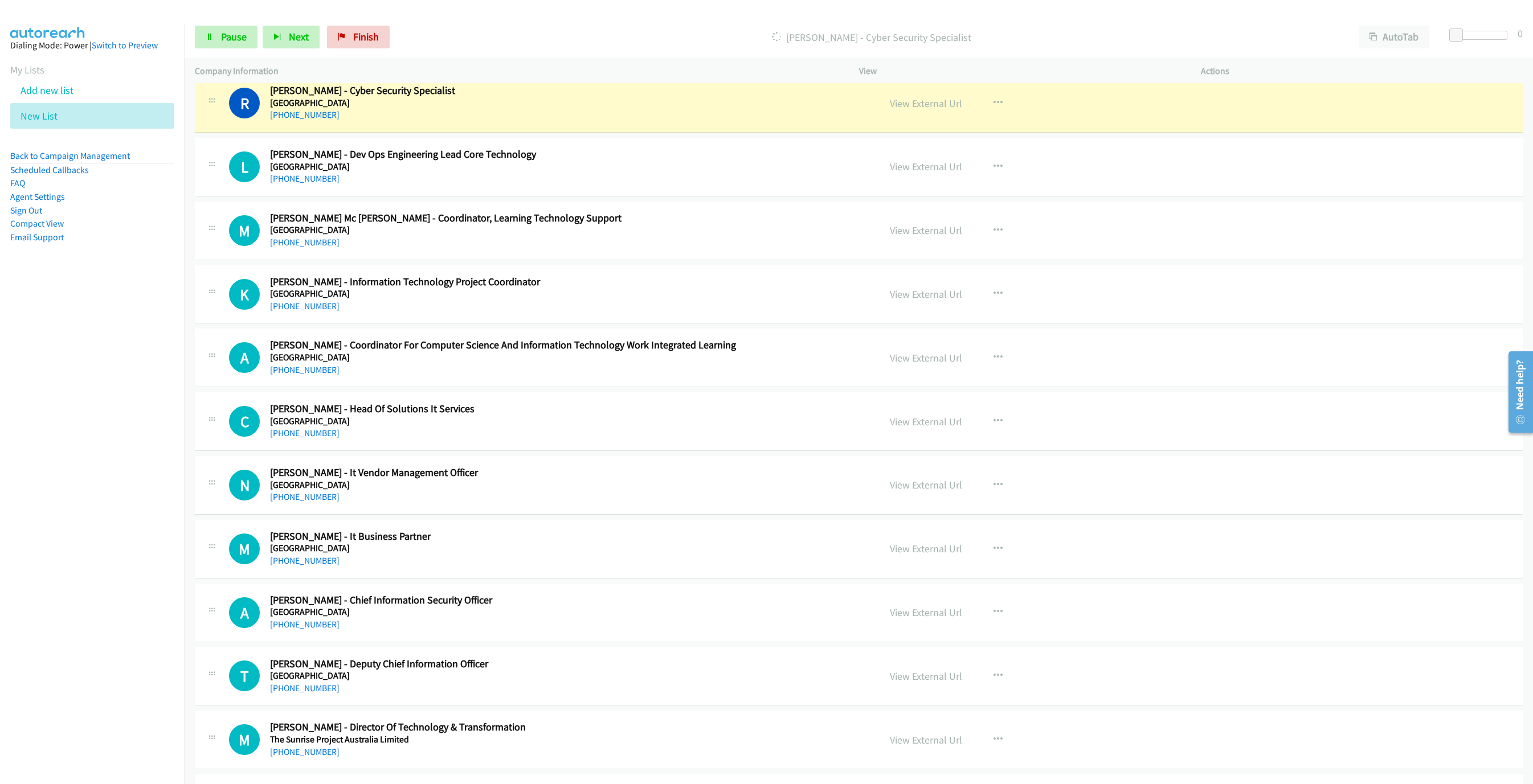
scroll to position [1521, 0]
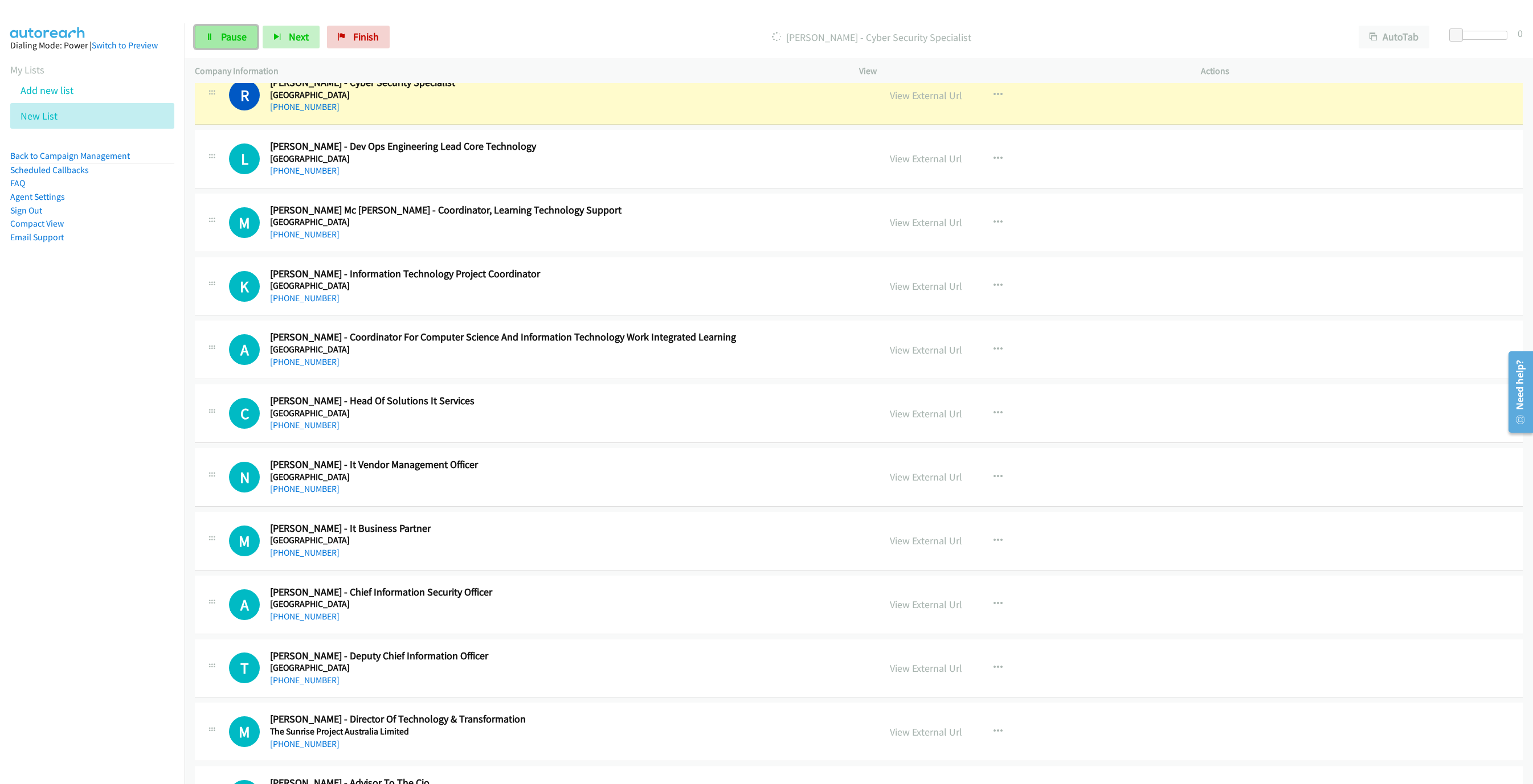
click at [237, 44] on link "Pause" at bounding box center [226, 37] width 62 height 22
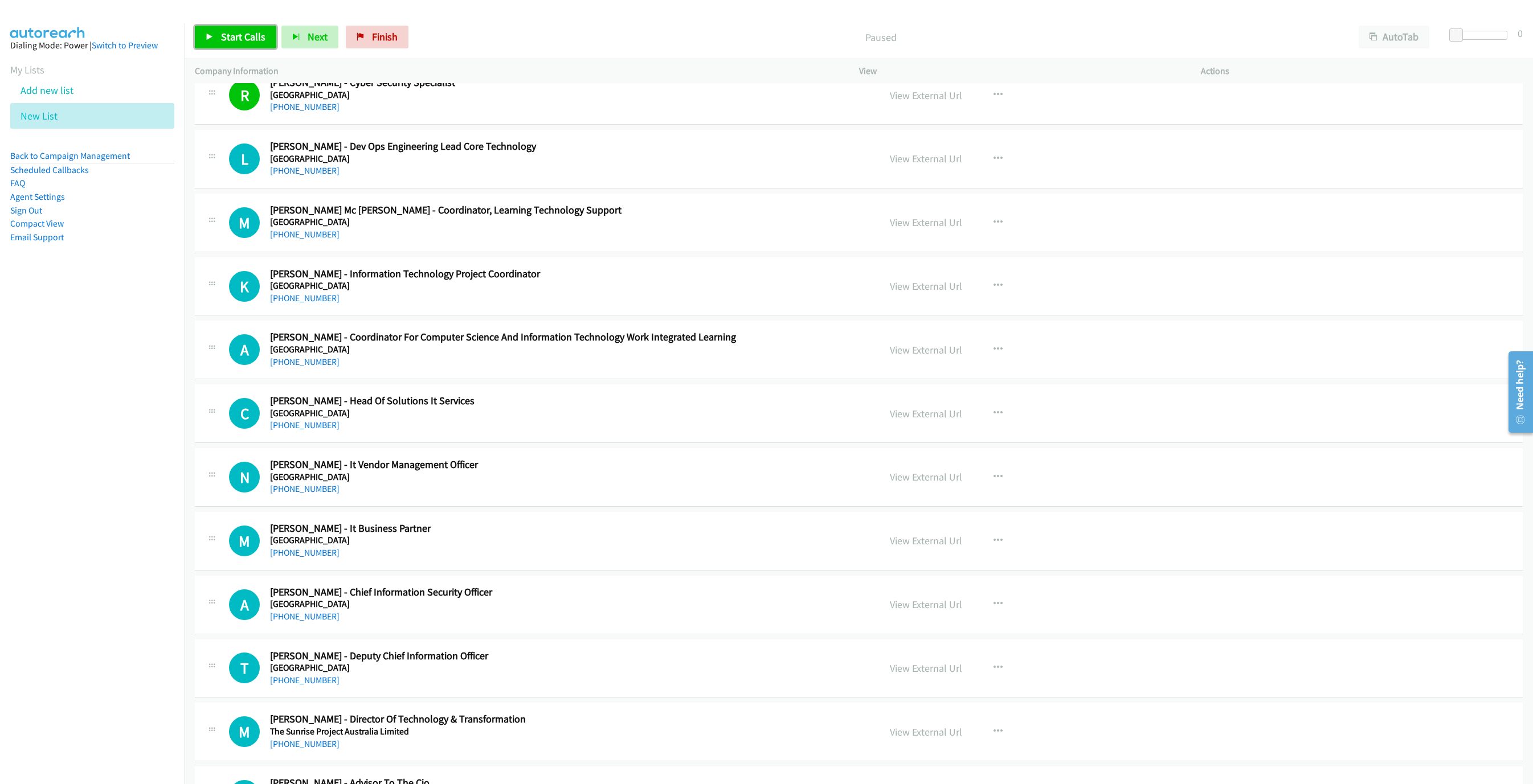
click at [255, 41] on span "Start Calls" at bounding box center [243, 36] width 44 height 13
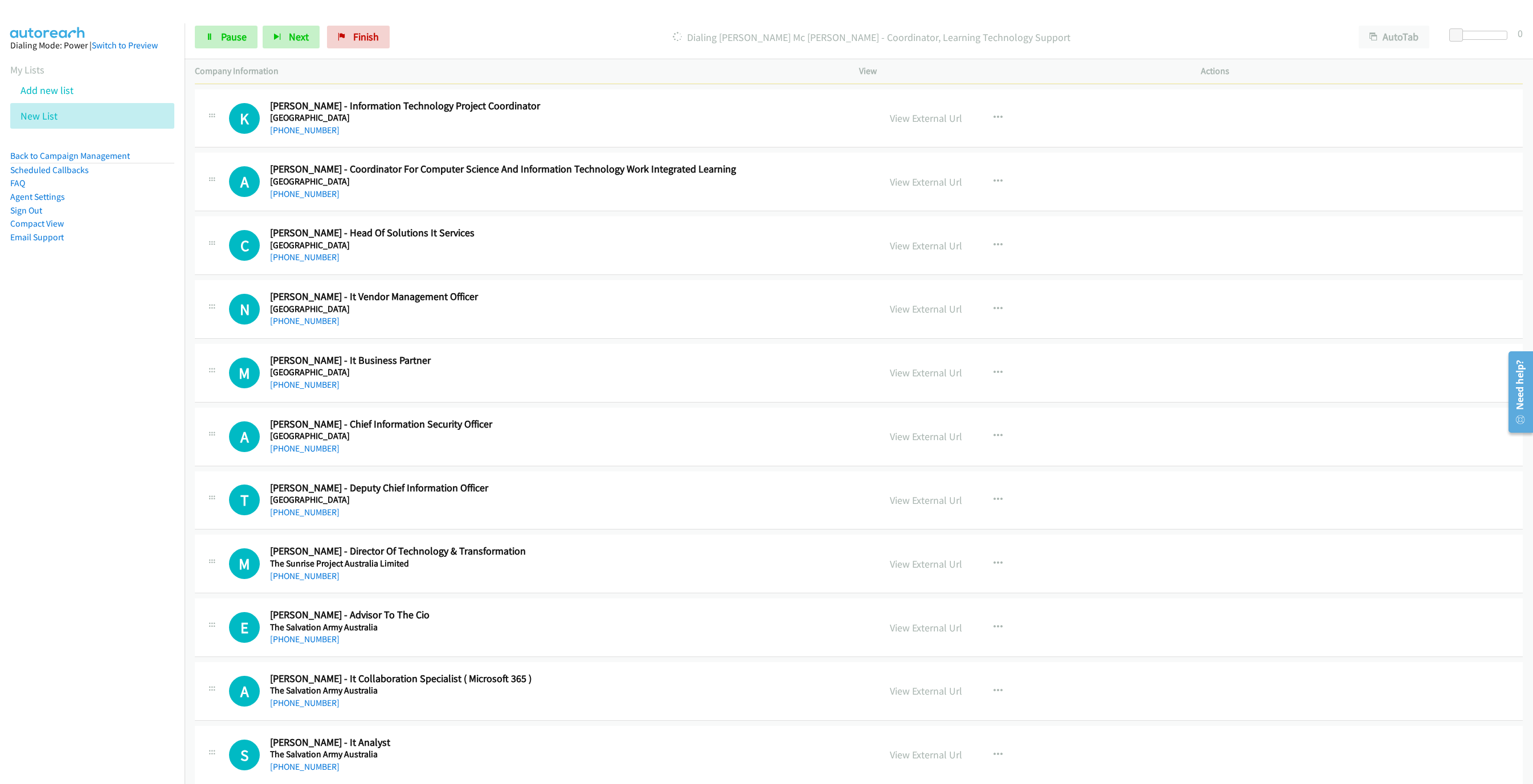
scroll to position [1691, 0]
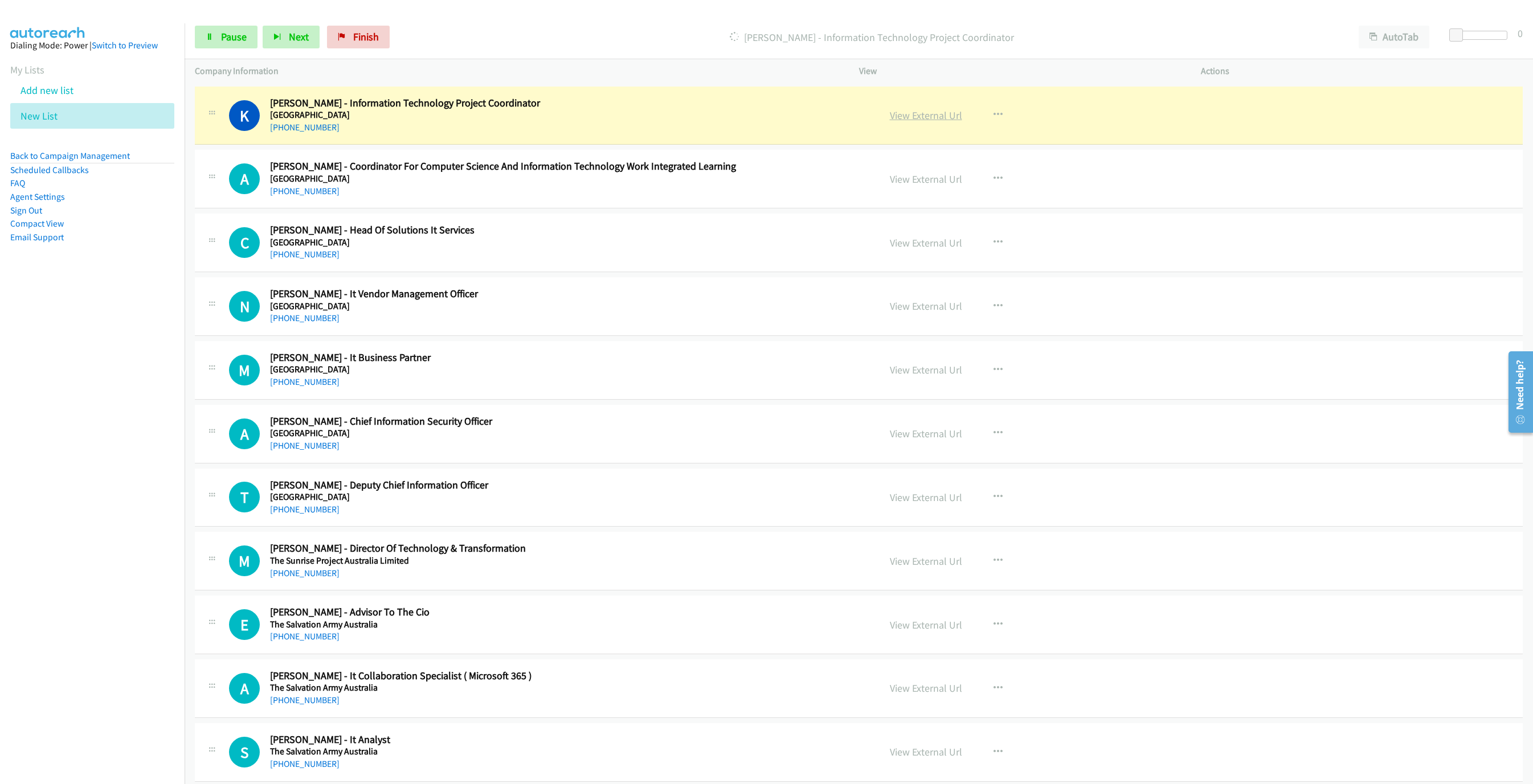
click at [926, 122] on link "View External Url" at bounding box center [926, 115] width 72 height 13
click at [223, 36] on span "Pause" at bounding box center [234, 36] width 26 height 13
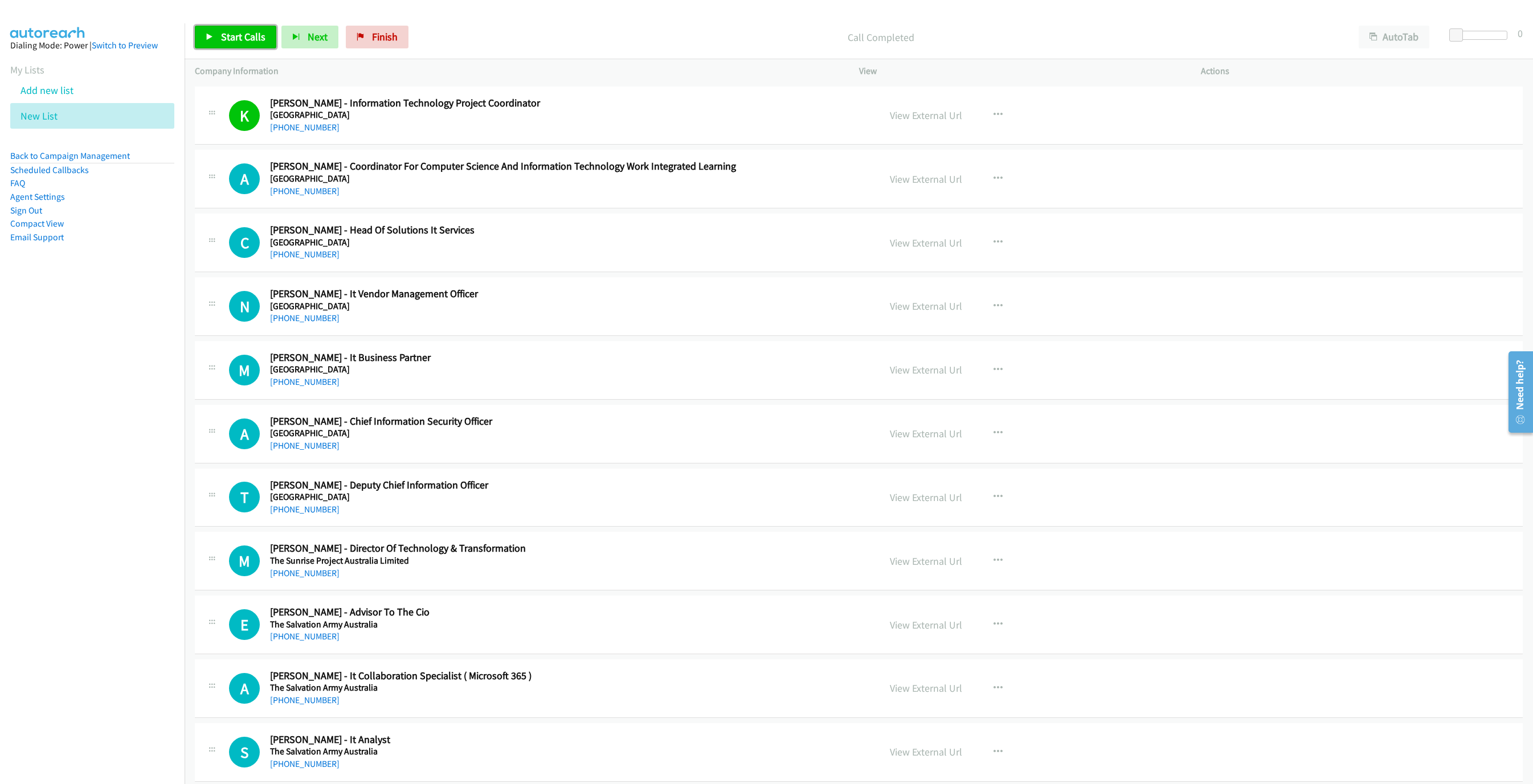
click at [204, 35] on link "Start Calls" at bounding box center [235, 37] width 81 height 22
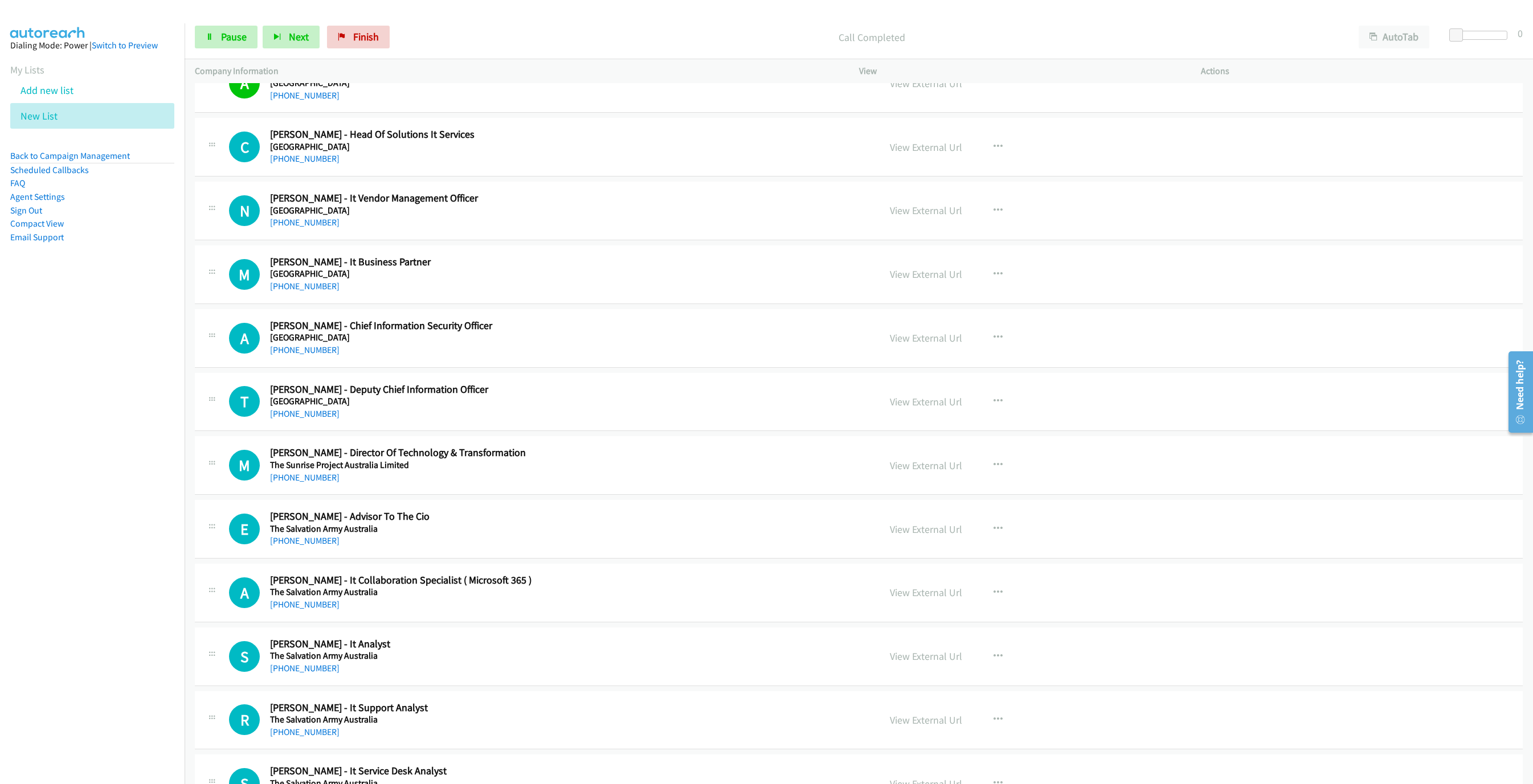
scroll to position [1776, 0]
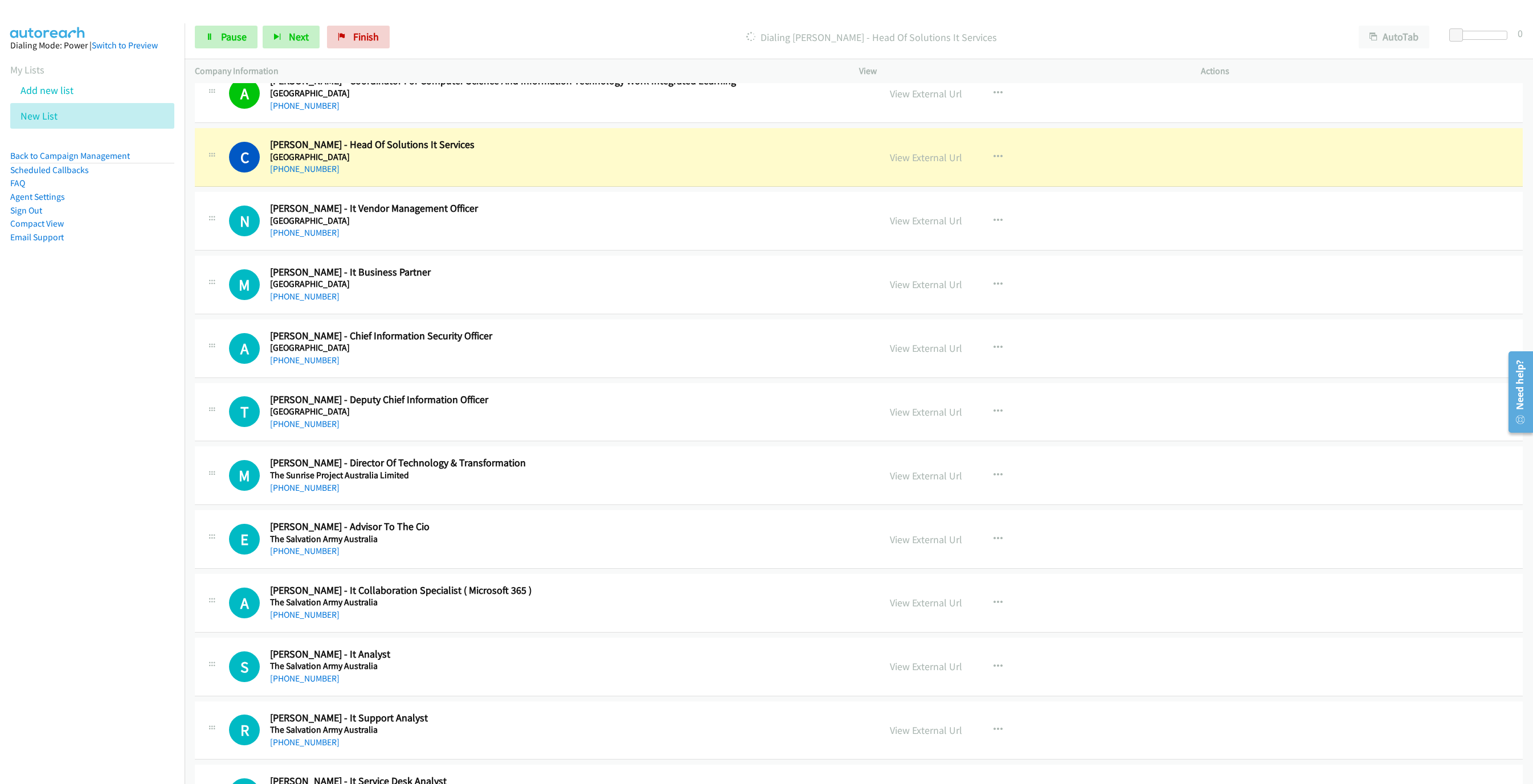
click at [819, 50] on div "Start Calls Pause Next Finish Dialing [PERSON_NAME] - Head Of Solutions It Serv…" at bounding box center [859, 37] width 1348 height 44
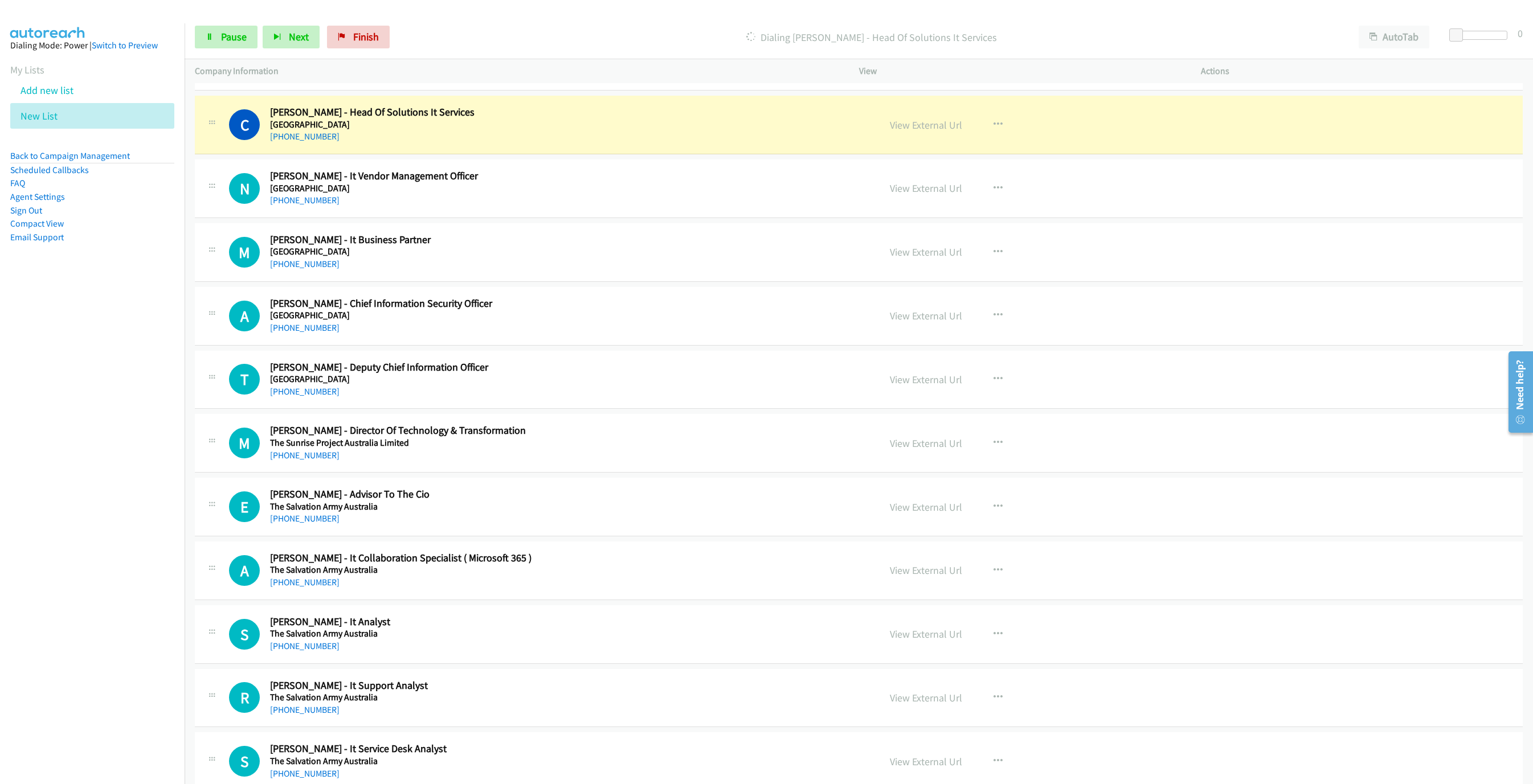
scroll to position [1811, 0]
click at [221, 34] on span "Pause" at bounding box center [234, 36] width 26 height 13
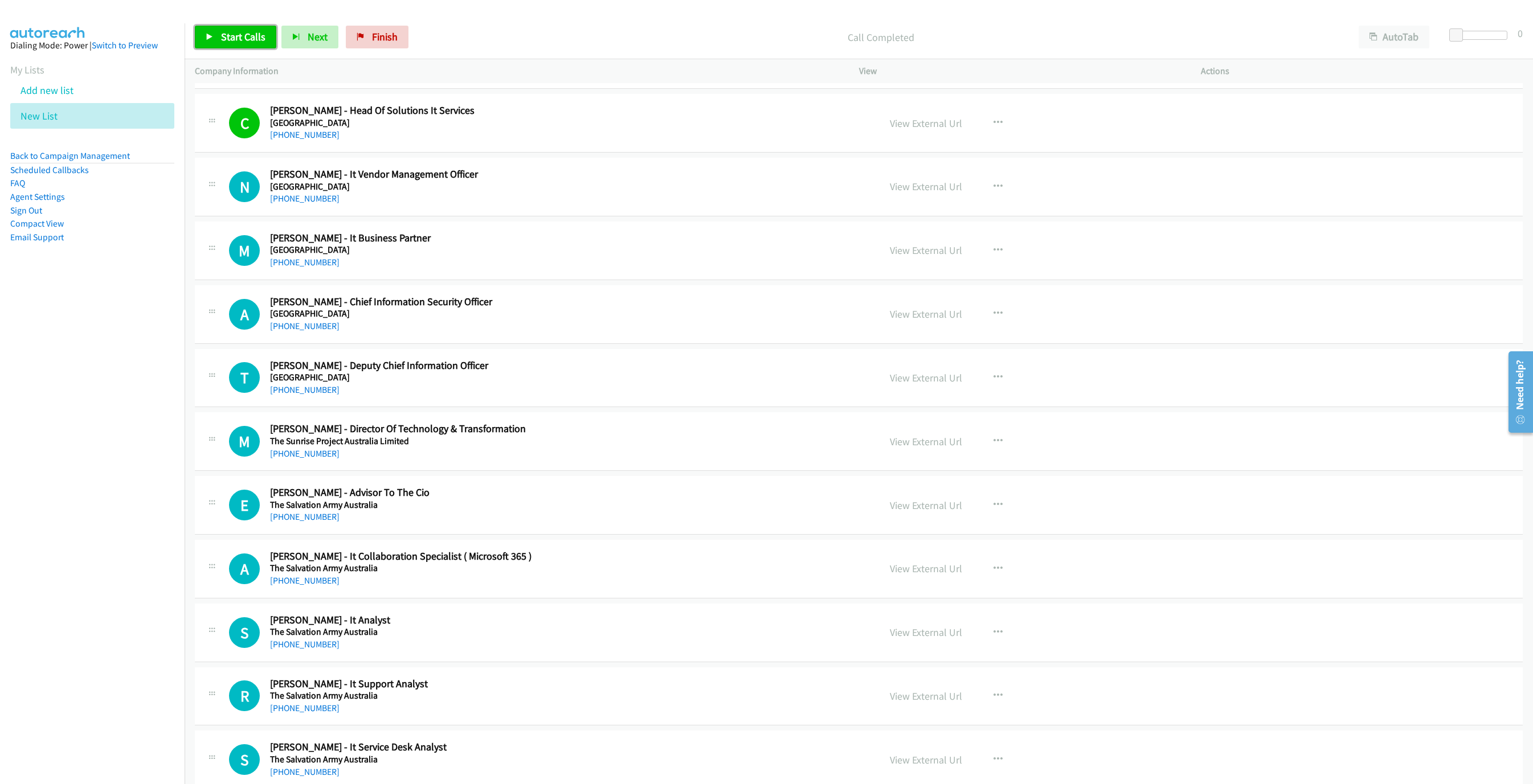
click at [239, 35] on span "Start Calls" at bounding box center [243, 36] width 44 height 13
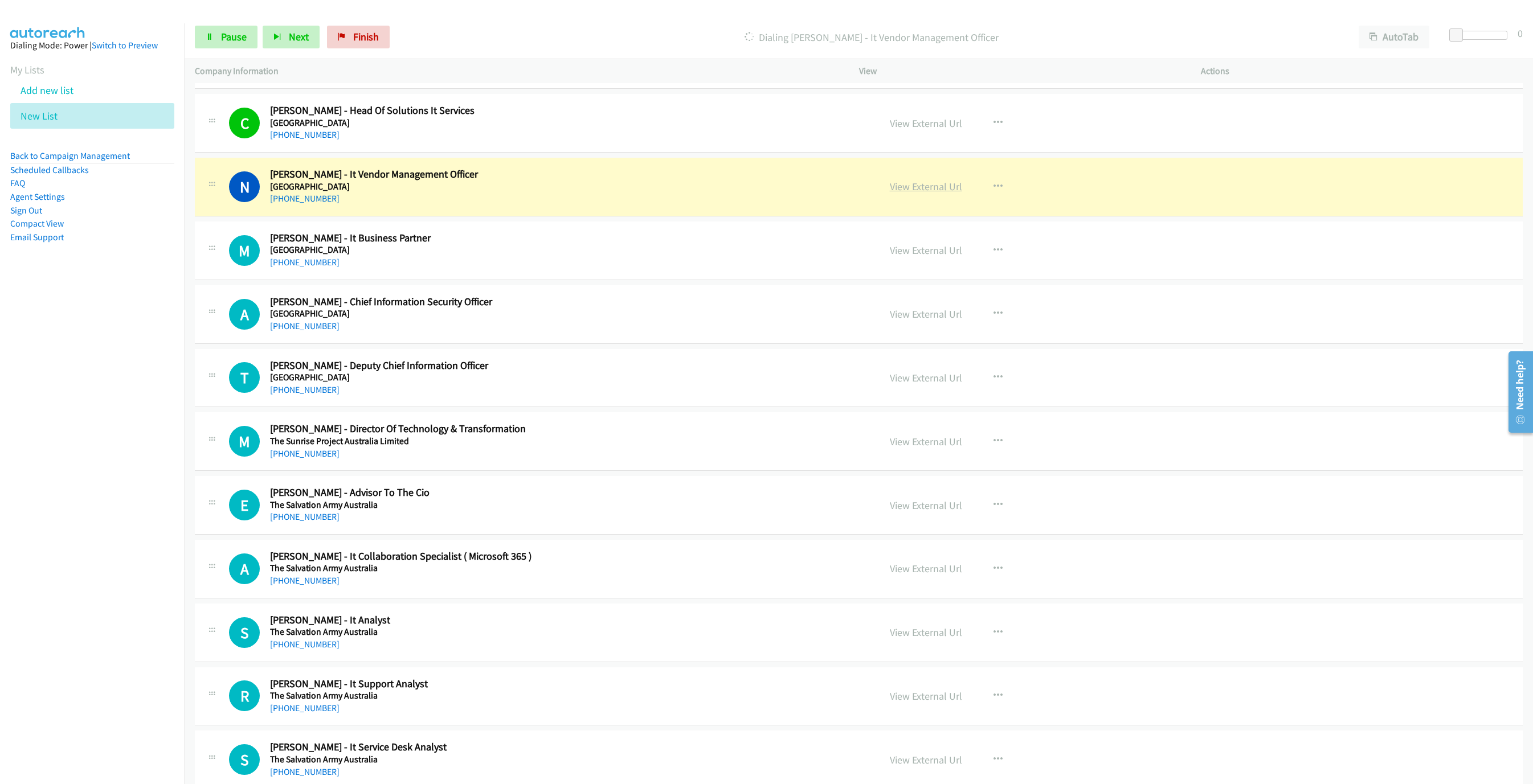
click at [921, 193] on link "View External Url" at bounding box center [926, 186] width 72 height 13
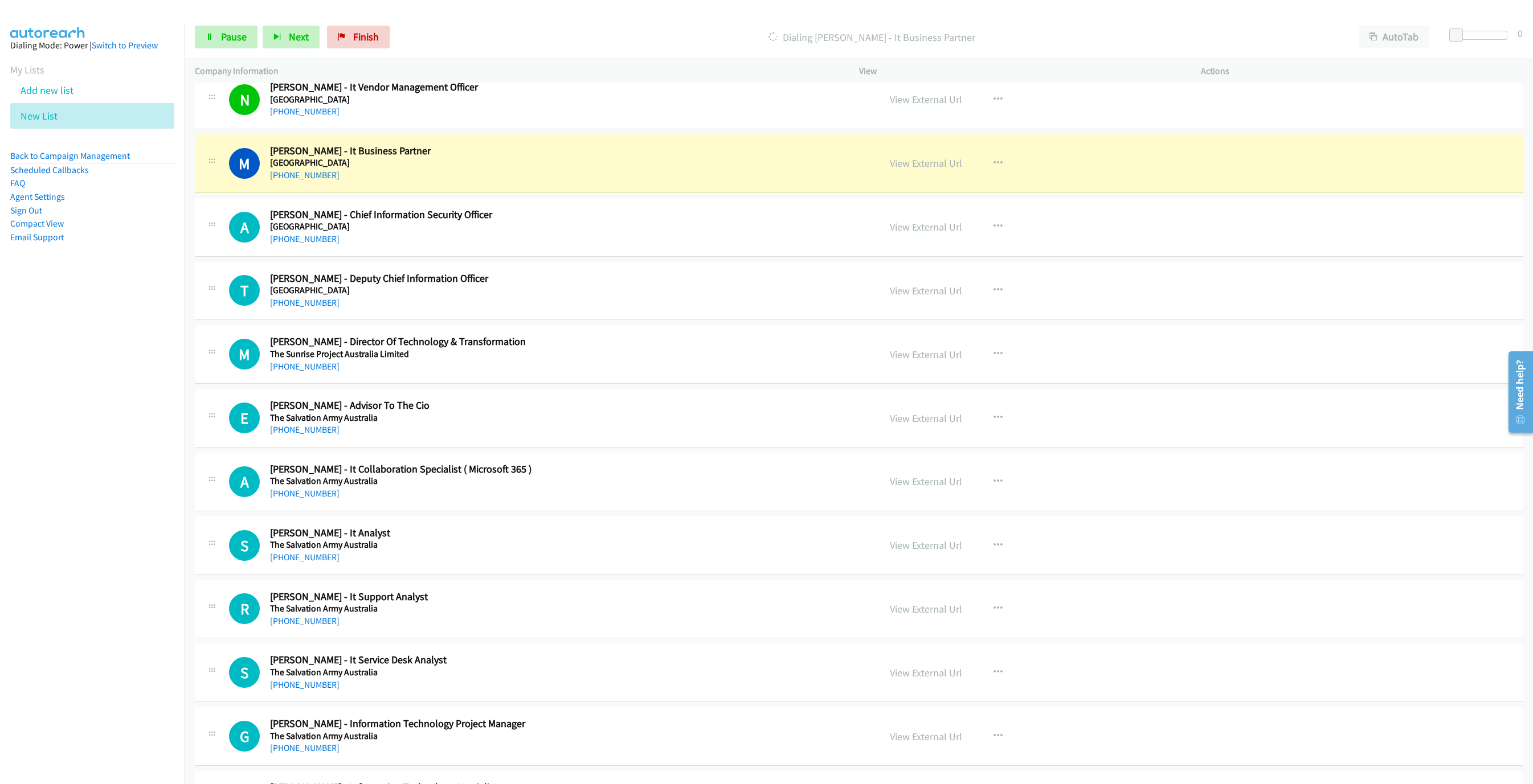
scroll to position [1896, 0]
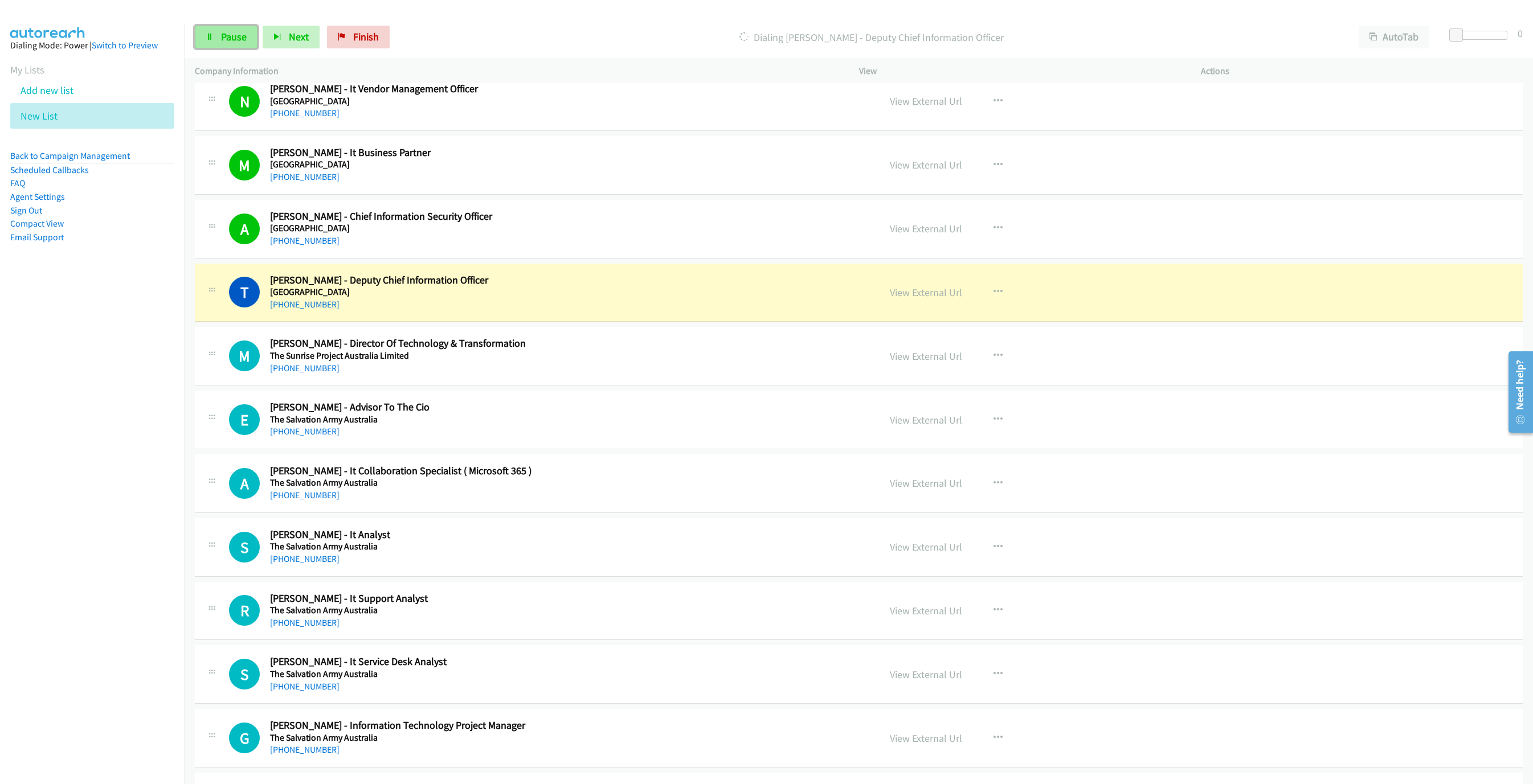
click at [231, 39] on span "Pause" at bounding box center [234, 36] width 26 height 13
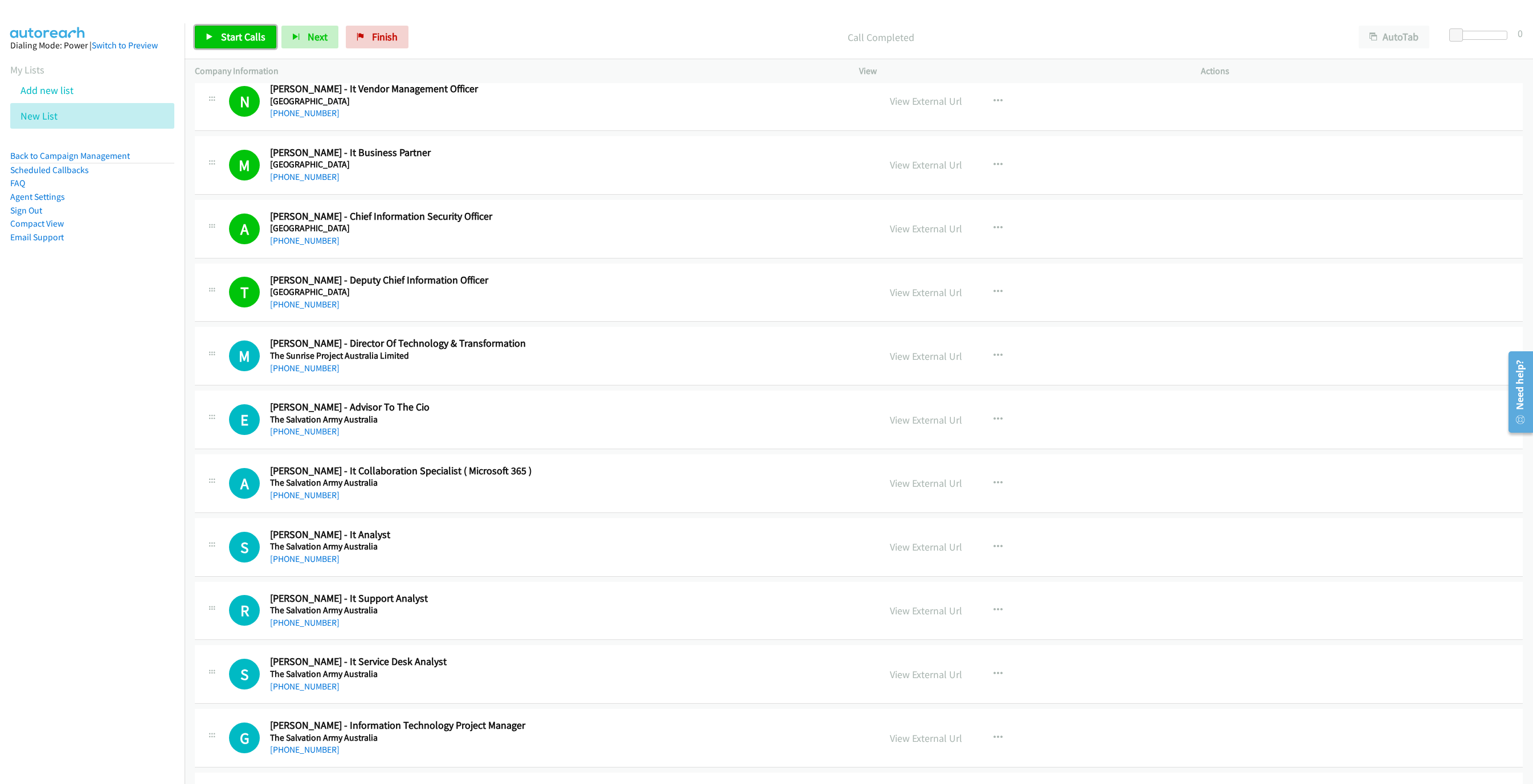
click at [212, 34] on icon at bounding box center [209, 37] width 8 height 8
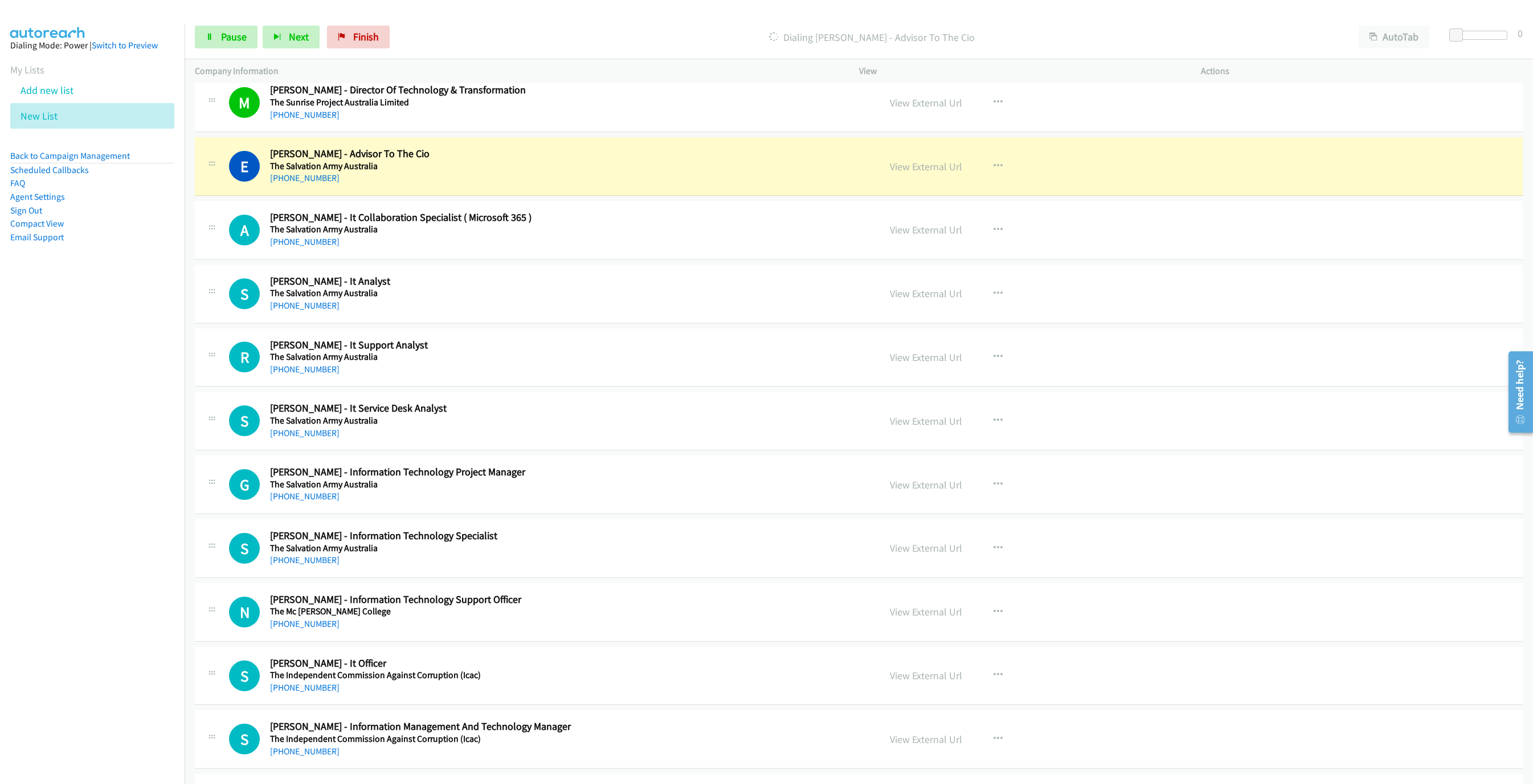
scroll to position [2152, 0]
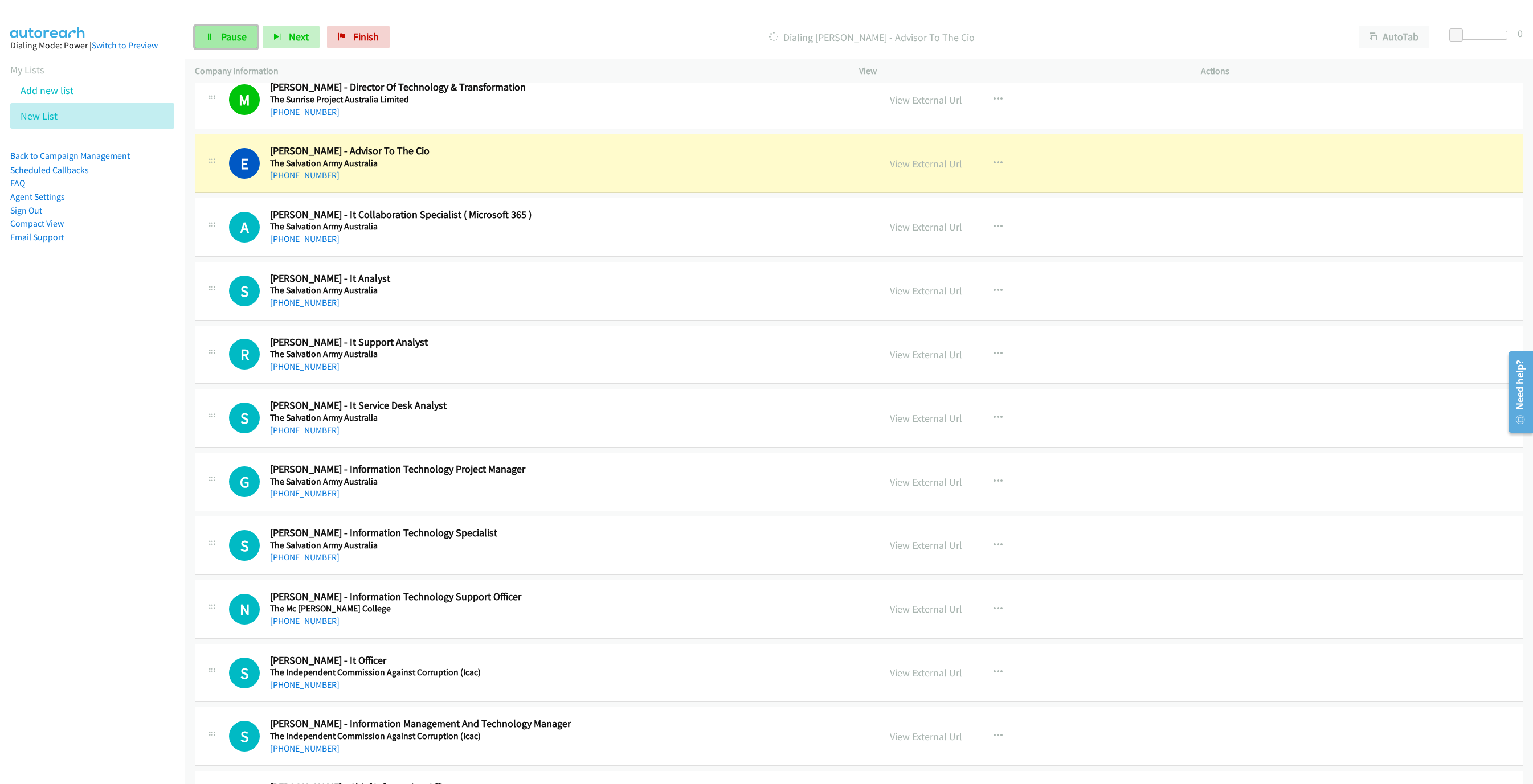
click at [219, 35] on link "Pause" at bounding box center [226, 37] width 62 height 22
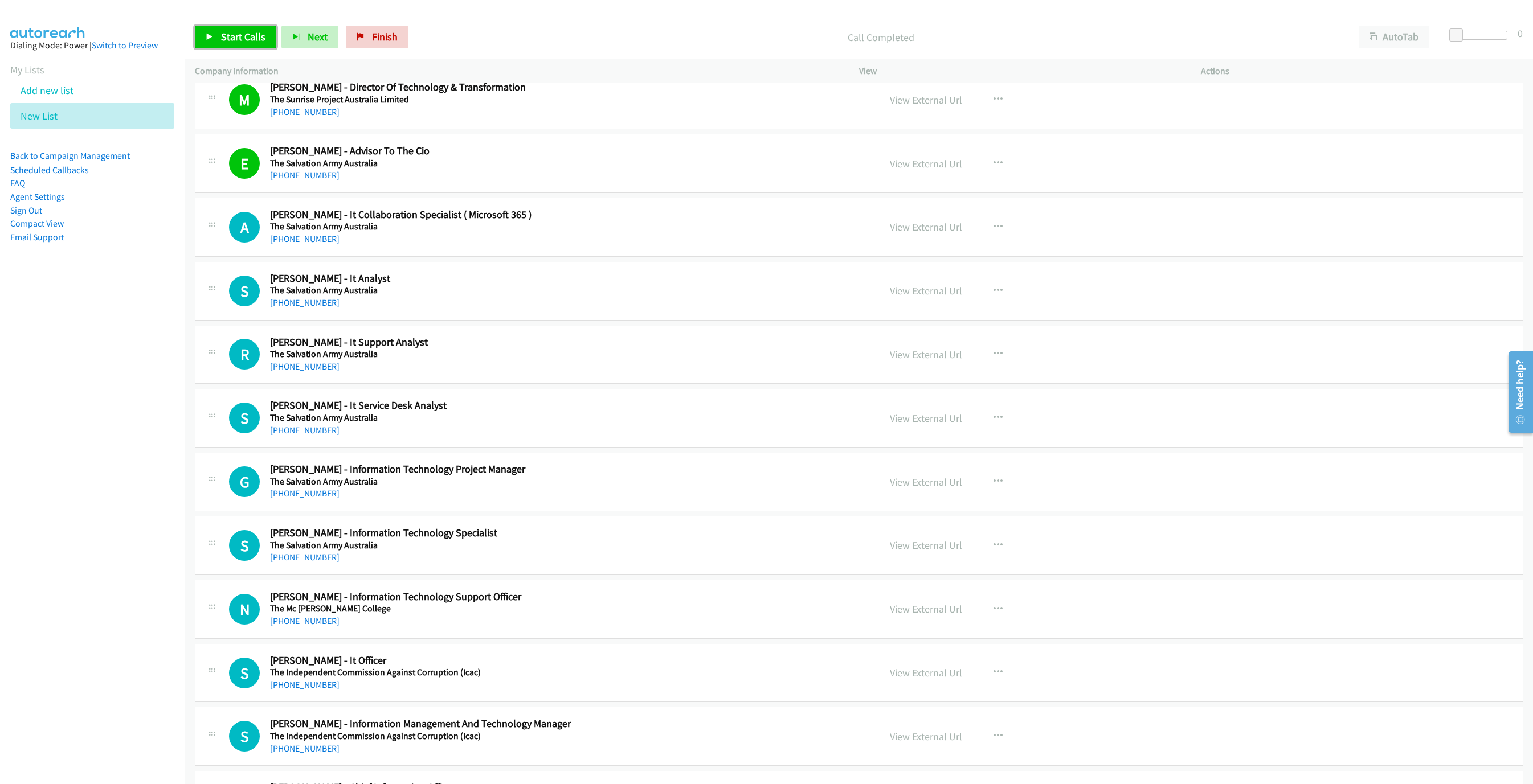
click at [247, 41] on span "Start Calls" at bounding box center [243, 36] width 44 height 13
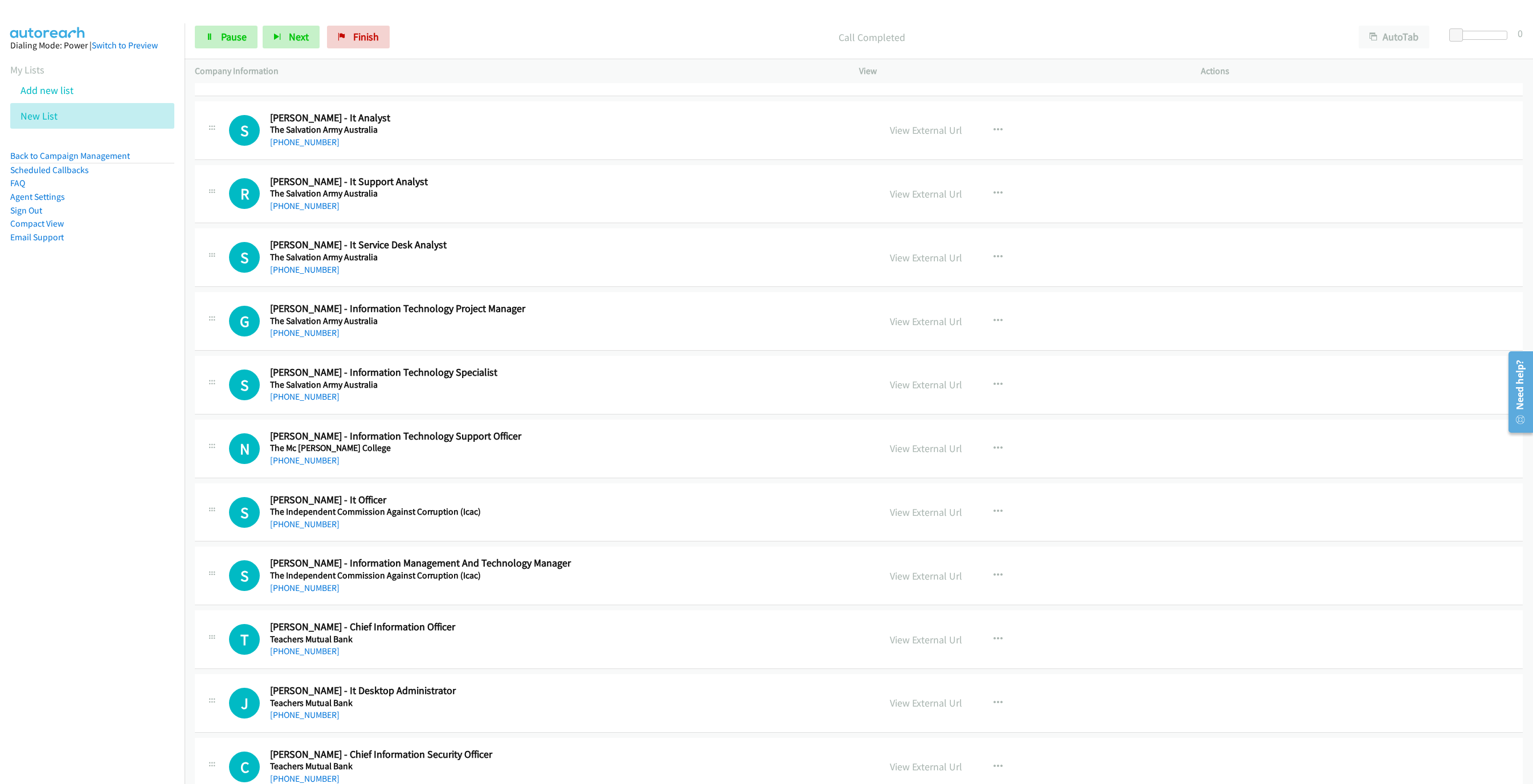
scroll to position [2323, 0]
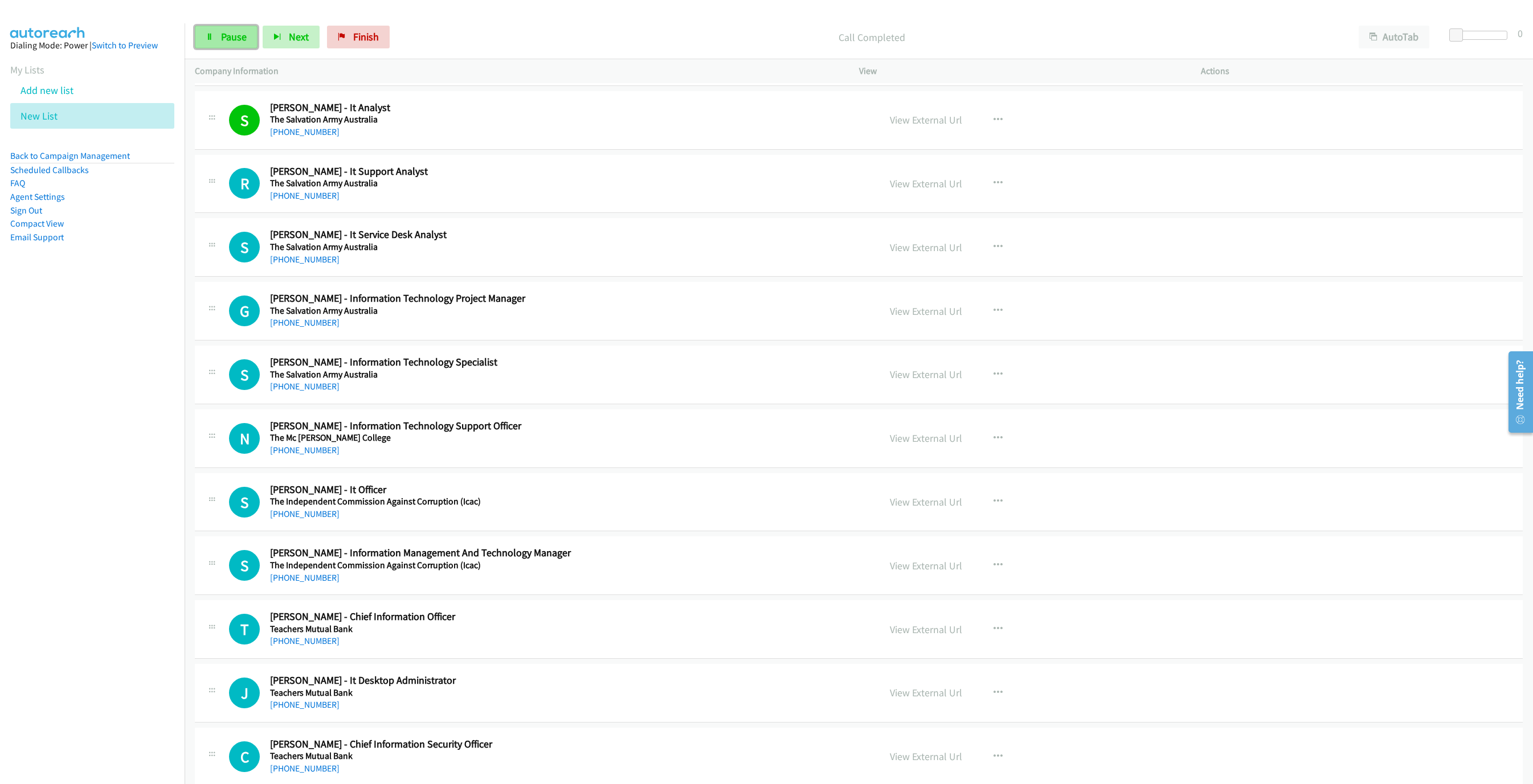
click at [217, 43] on link "Pause" at bounding box center [226, 37] width 62 height 22
click at [248, 42] on span "Start Calls" at bounding box center [243, 36] width 44 height 13
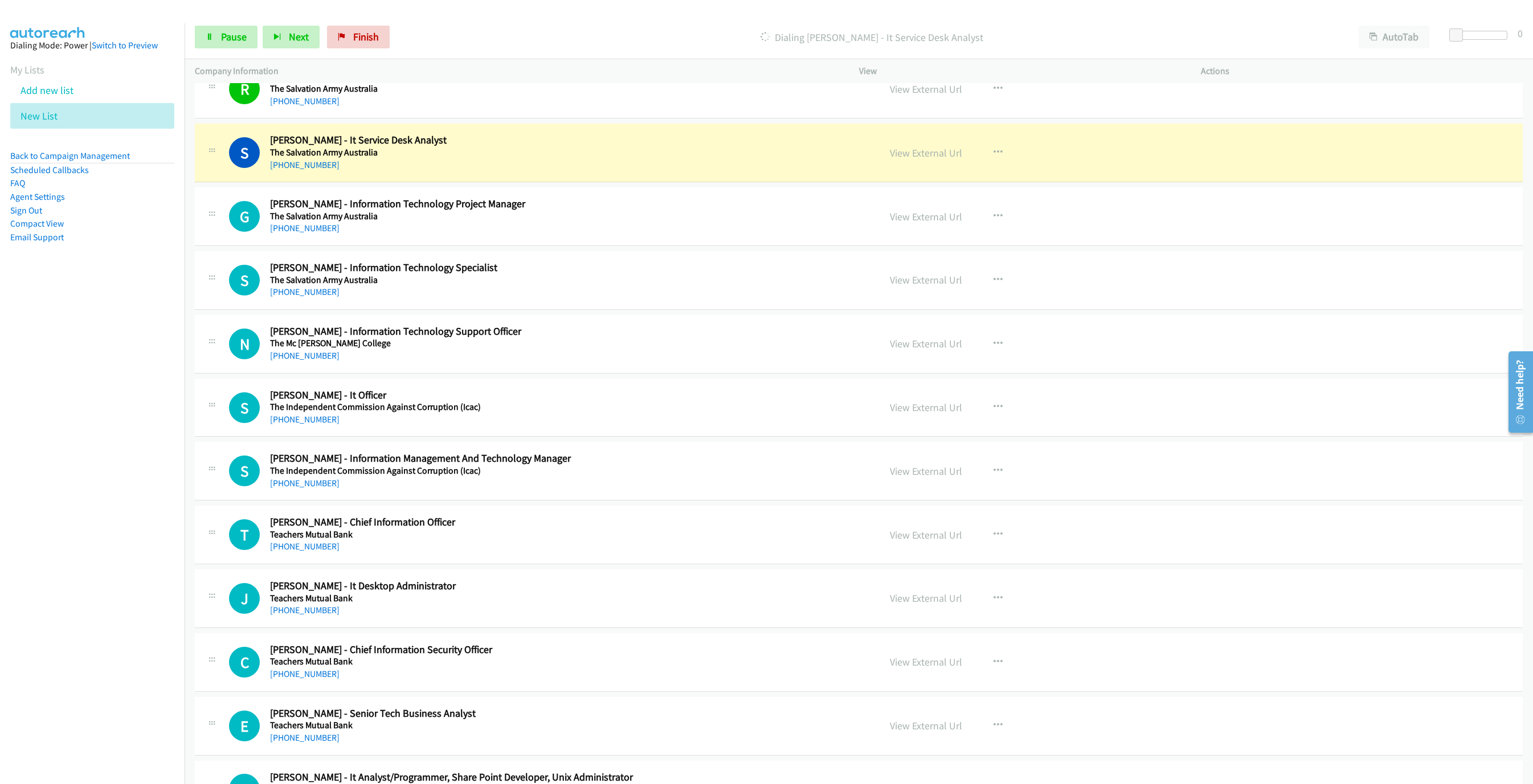
scroll to position [2409, 0]
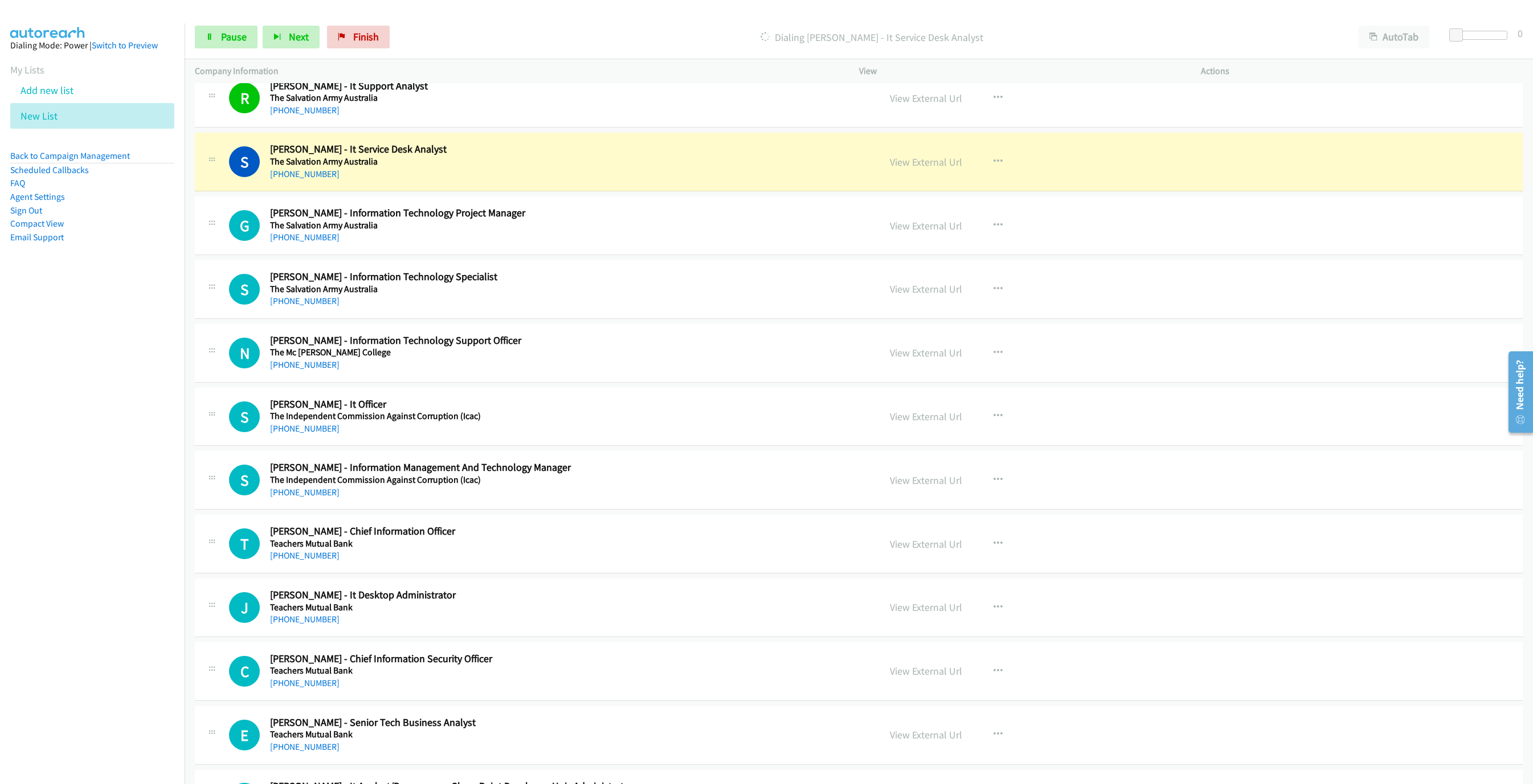
click at [1070, 51] on div "Start Calls Pause Next Finish Dialing [PERSON_NAME] - It Service Desk Analyst A…" at bounding box center [859, 37] width 1348 height 44
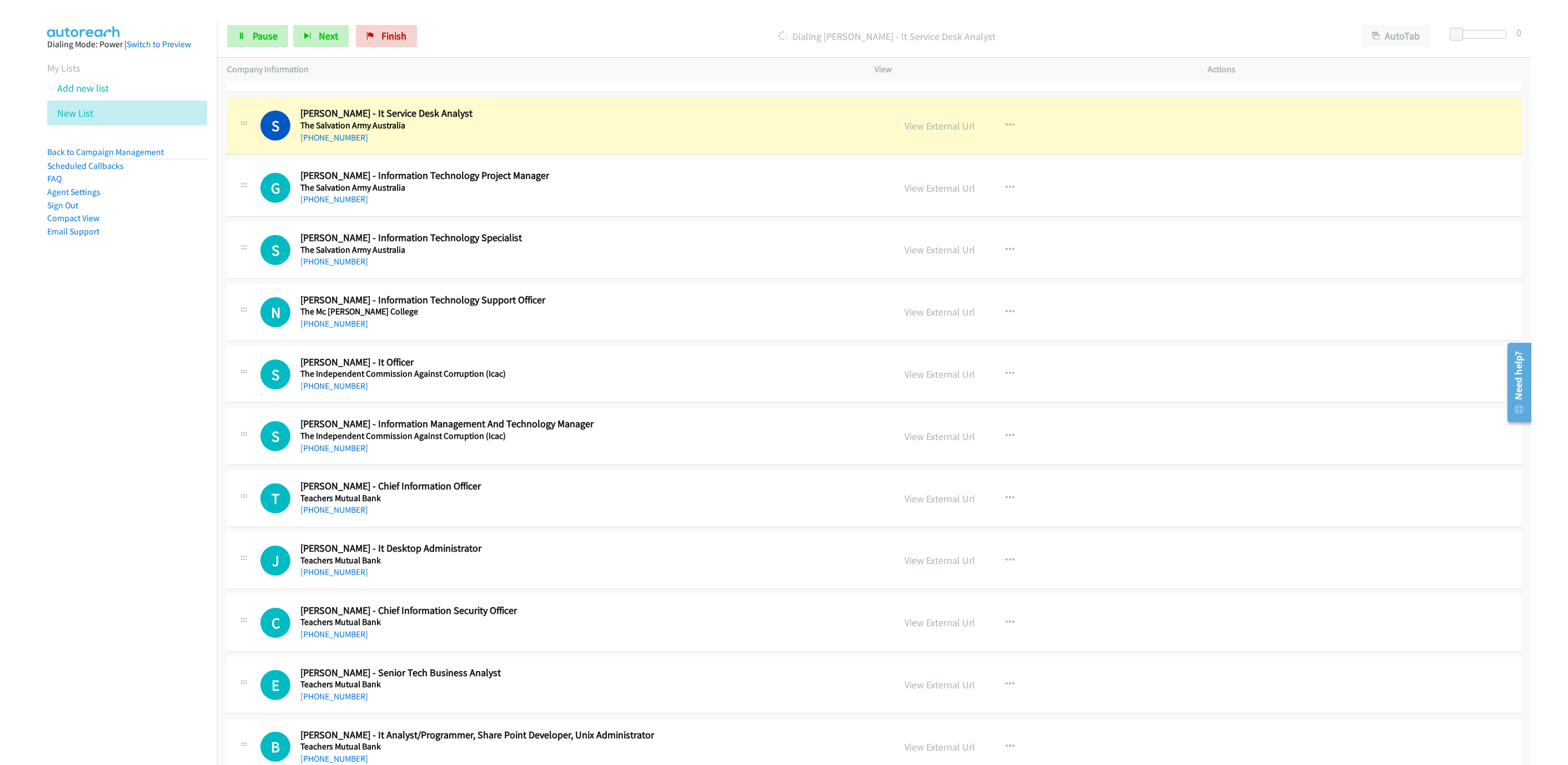
scroll to position [2383, 0]
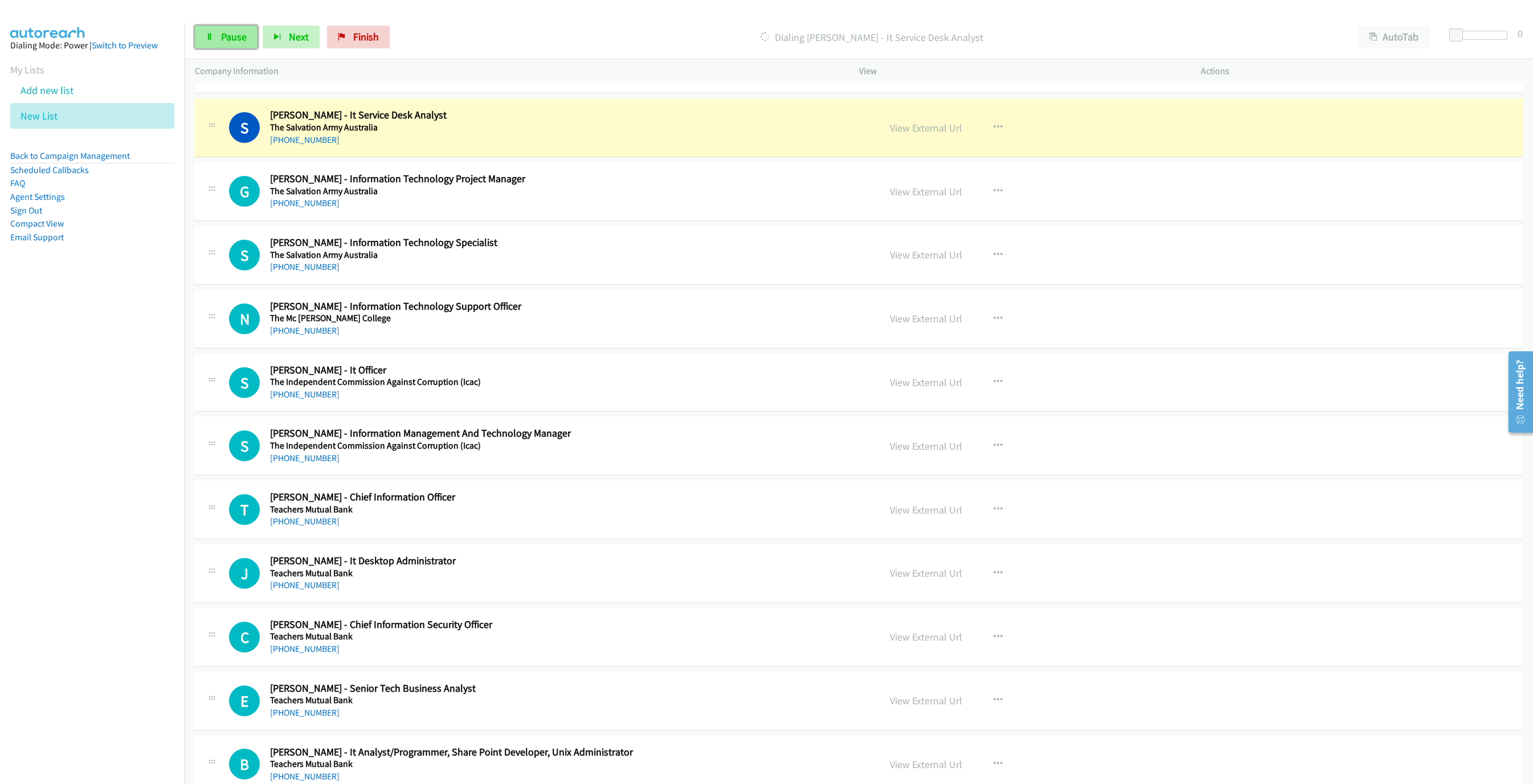
click at [224, 42] on span "Pause" at bounding box center [234, 36] width 26 height 13
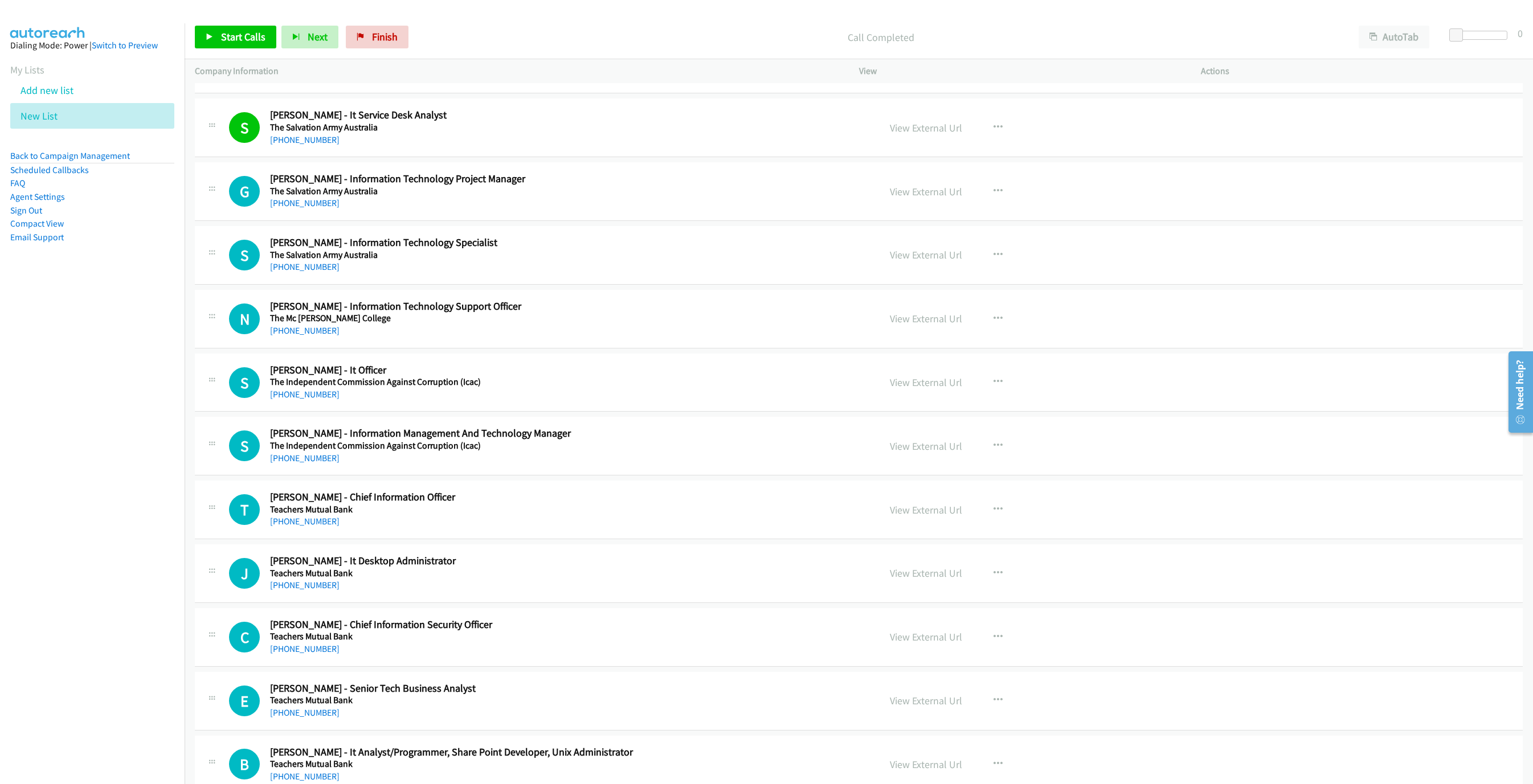
drag, startPoint x: 1093, startPoint y: 237, endPoint x: 1353, endPoint y: 360, distance: 287.6
click at [200, 42] on link "Start Calls" at bounding box center [235, 37] width 81 height 22
click at [226, 40] on span "Pause" at bounding box center [234, 36] width 26 height 13
click at [235, 37] on span "Start Calls" at bounding box center [243, 36] width 44 height 13
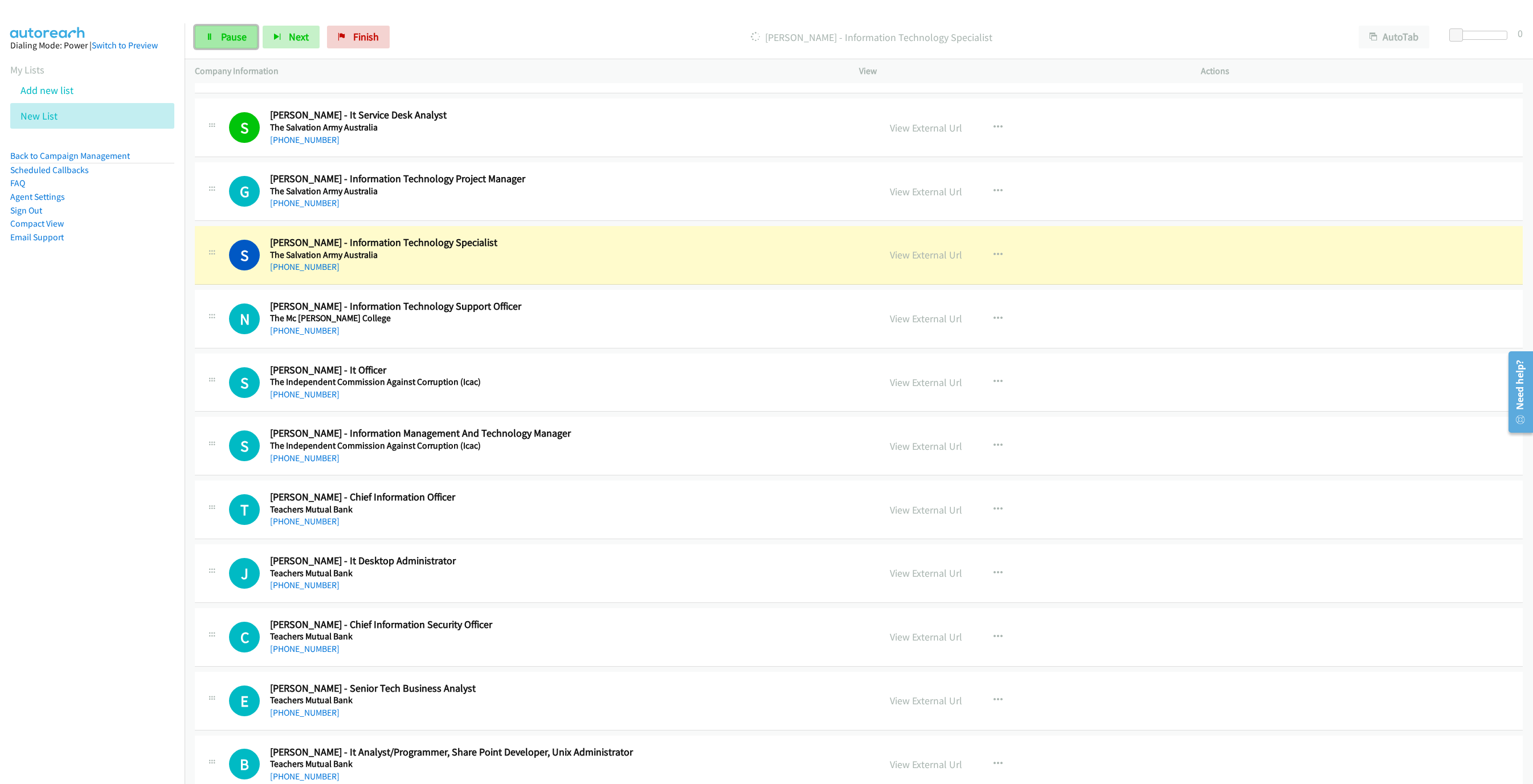
click at [235, 37] on span "Pause" at bounding box center [234, 36] width 26 height 13
click at [593, 250] on h2 "[PERSON_NAME] - Information Technology Specialist" at bounding box center [512, 243] width 485 height 13
click at [918, 262] on link "View External Url" at bounding box center [926, 255] width 72 height 13
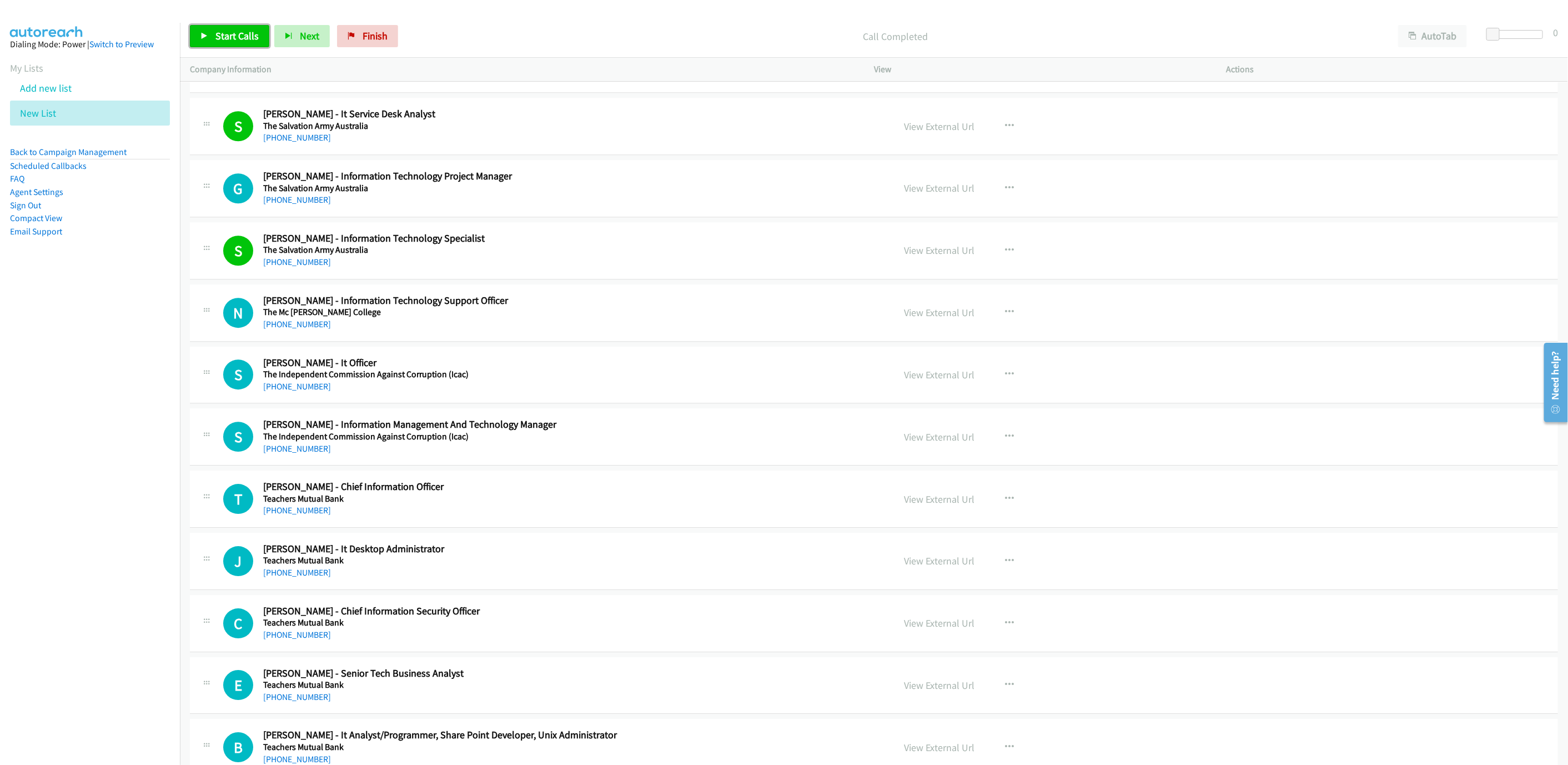
click at [232, 41] on span "Start Calls" at bounding box center [237, 35] width 43 height 13
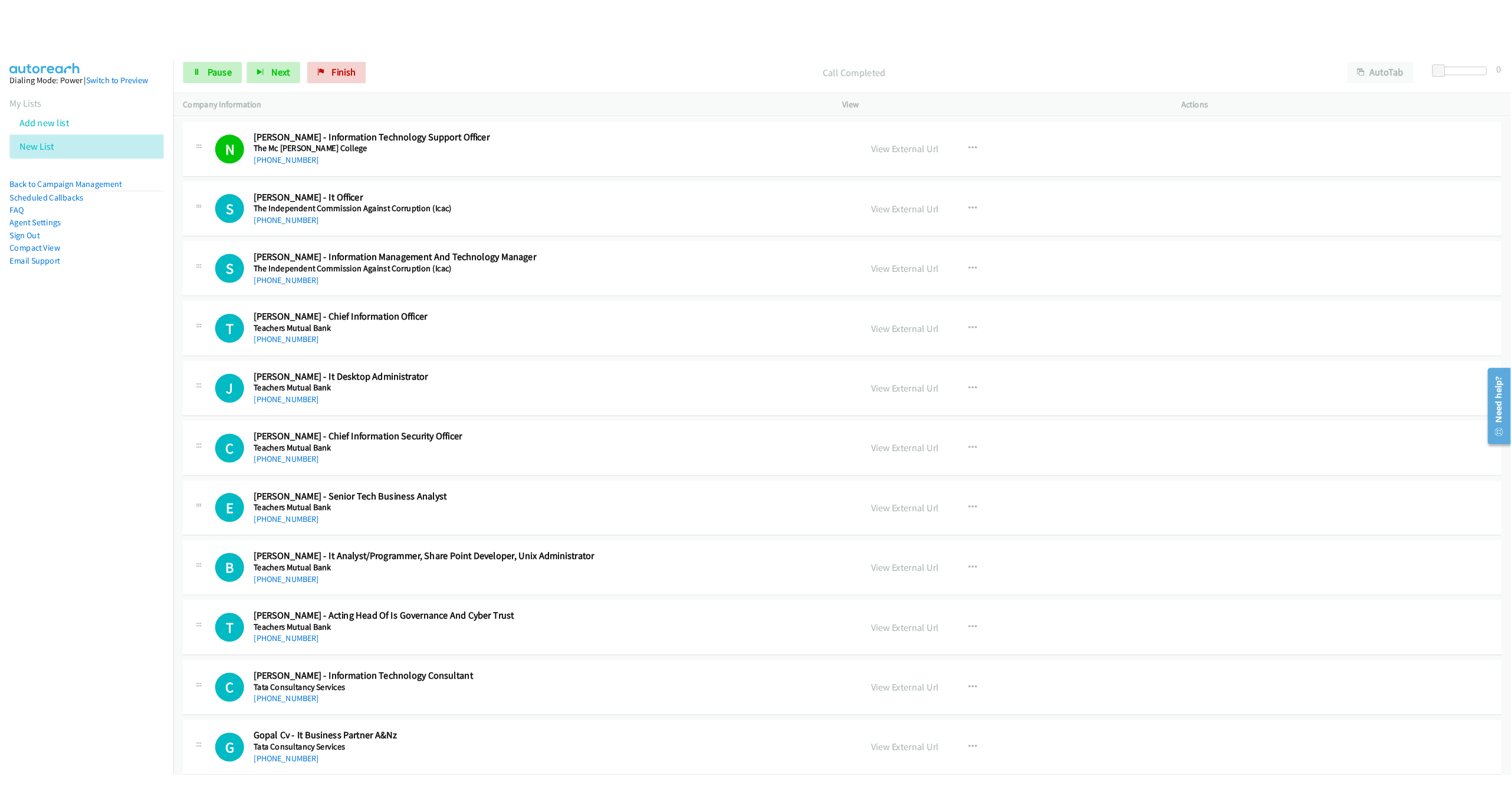
scroll to position [2795, 0]
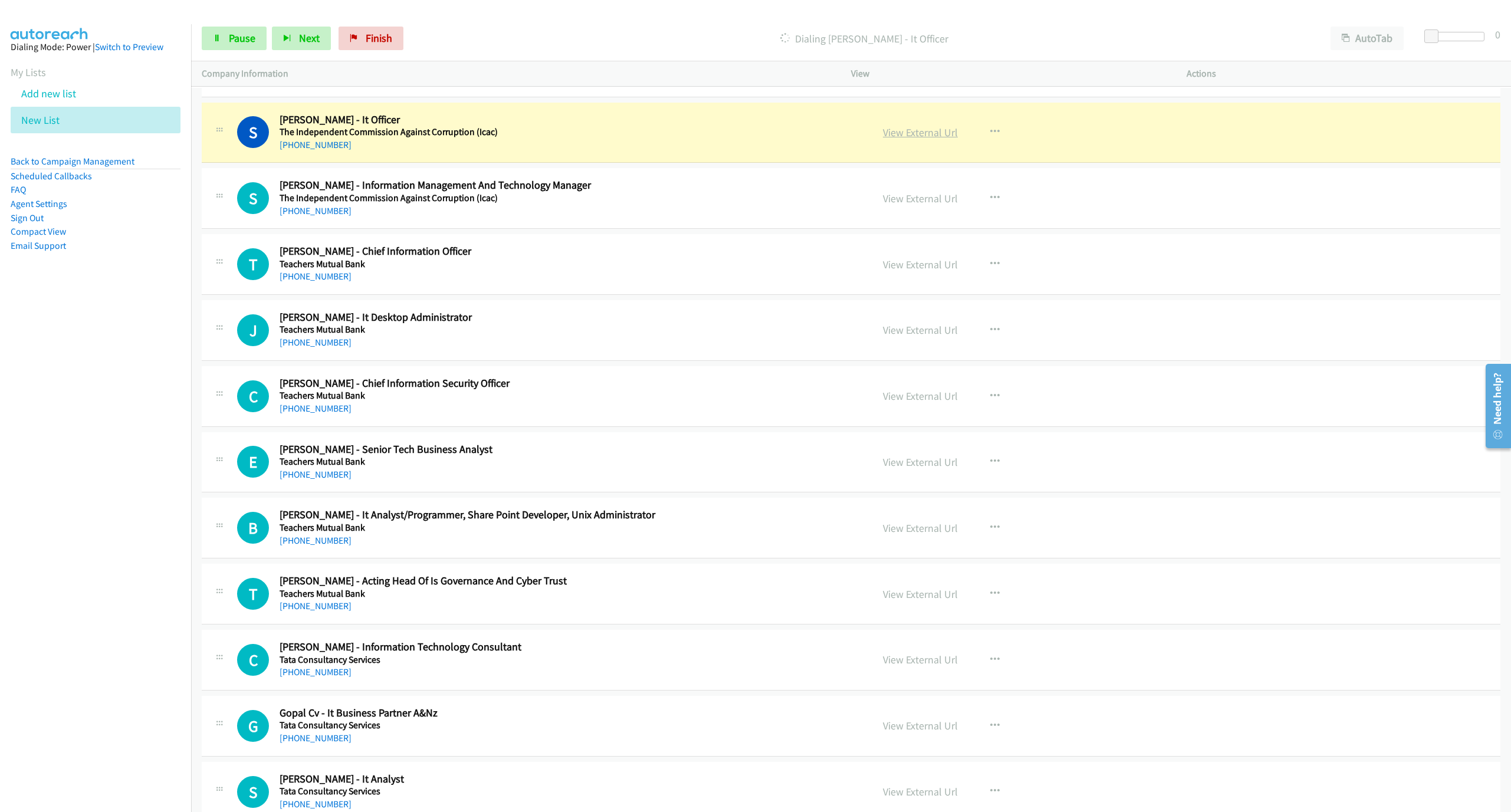
click at [901, 138] on link "View External Url" at bounding box center [921, 132] width 75 height 14
click at [246, 43] on span "Pause" at bounding box center [242, 37] width 27 height 14
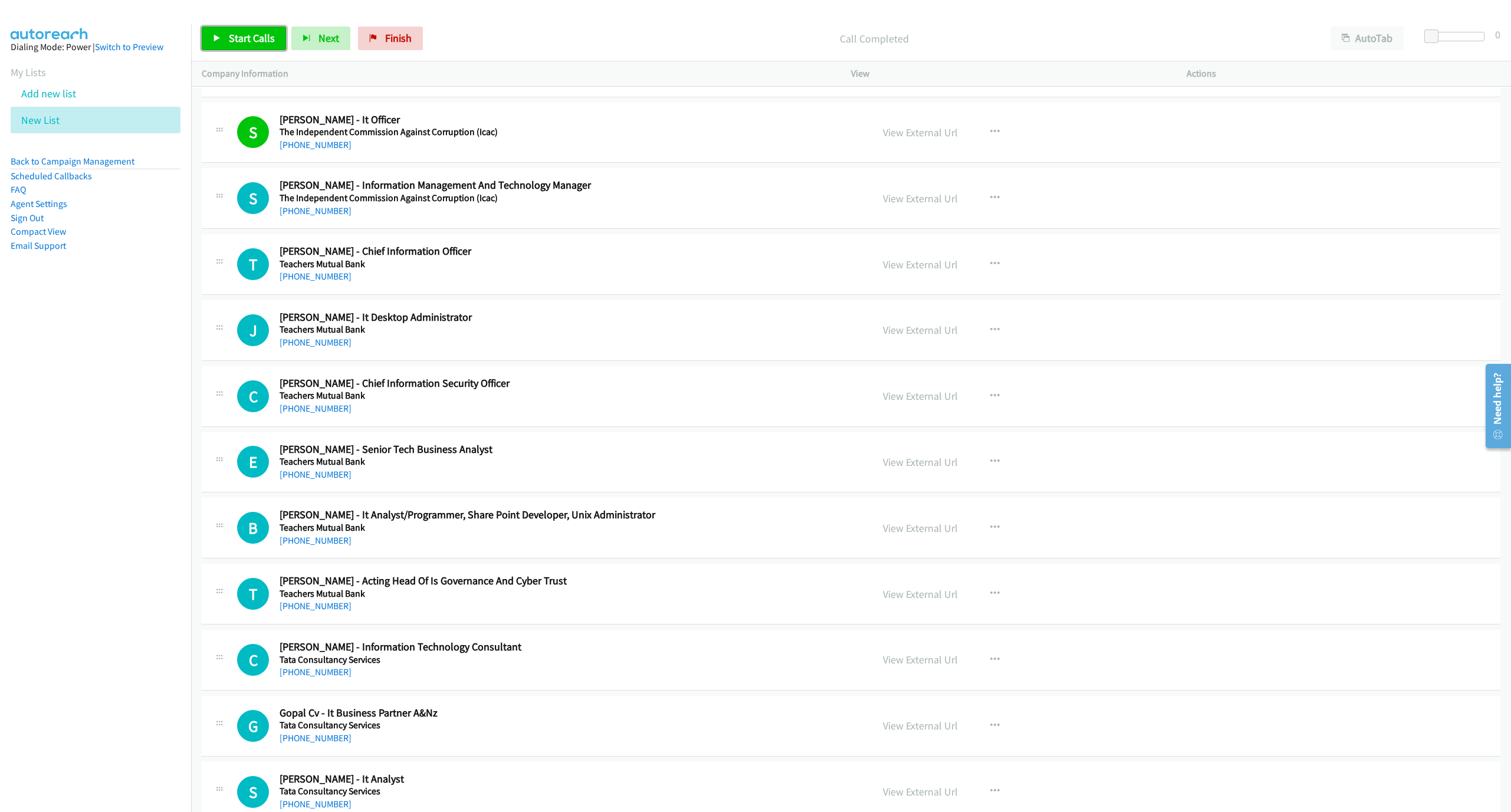
click at [245, 39] on span "Start Calls" at bounding box center [252, 37] width 46 height 14
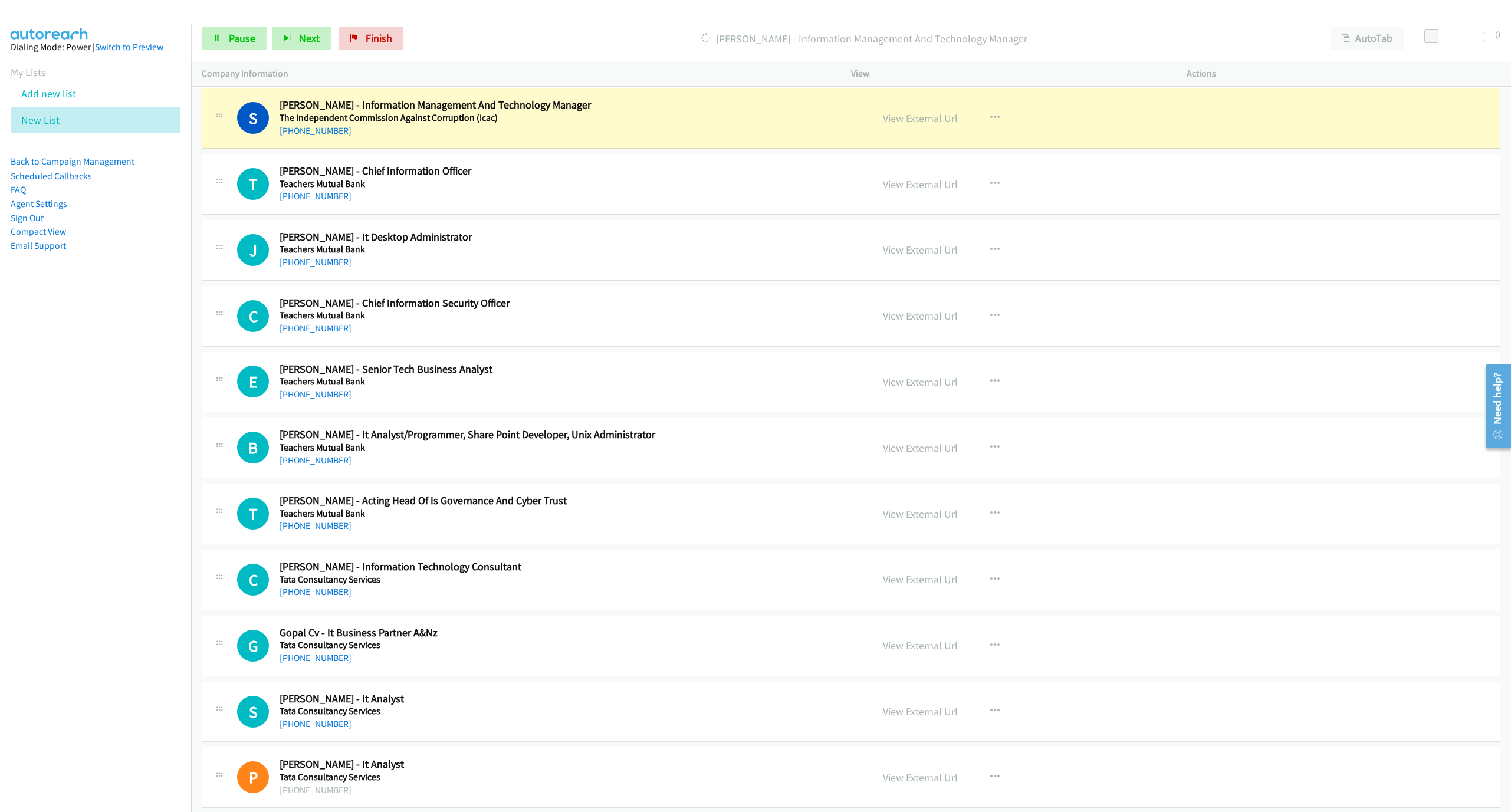
scroll to position [2884, 0]
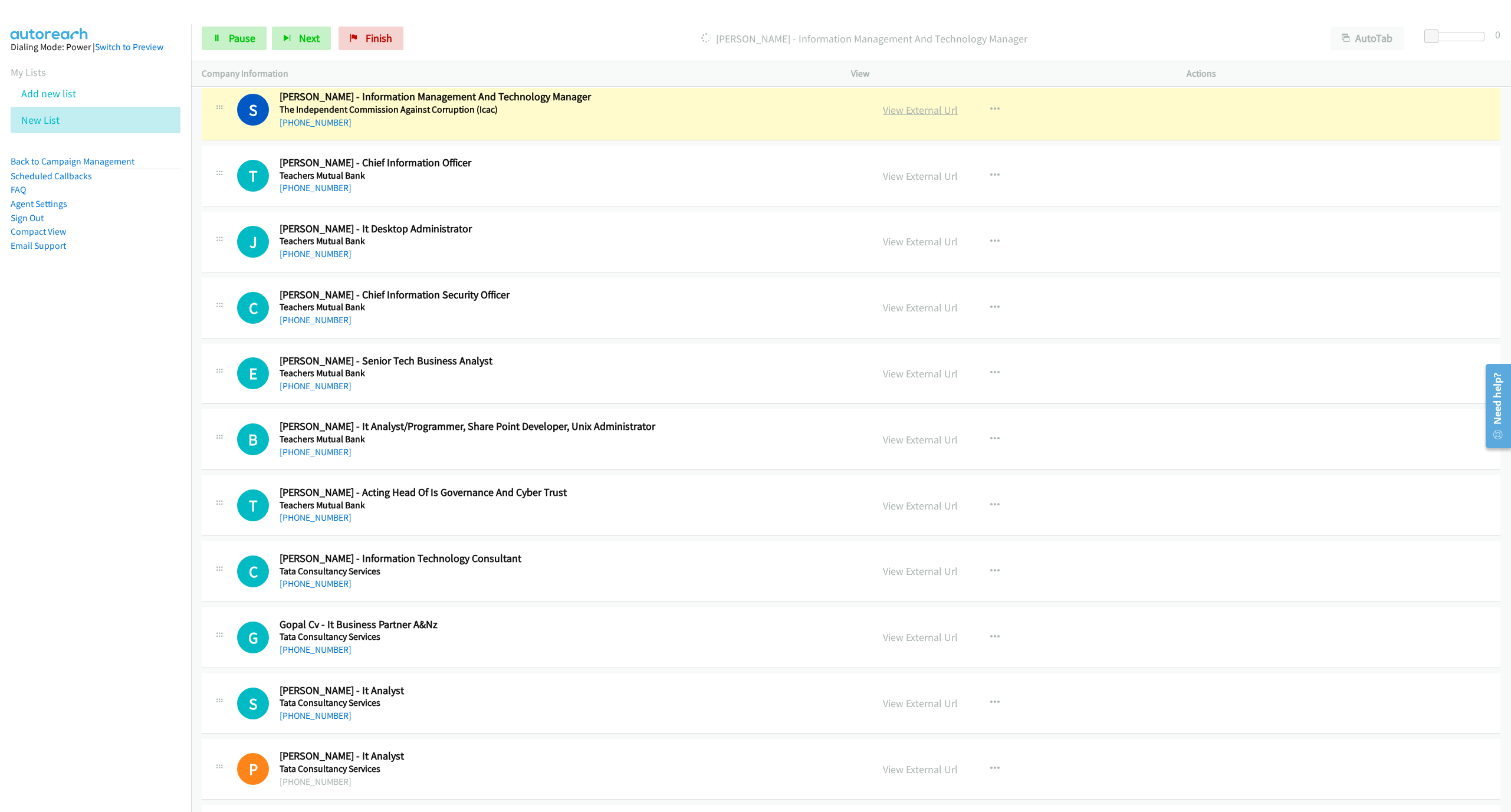
click at [895, 117] on link "View External Url" at bounding box center [921, 110] width 75 height 14
click at [225, 43] on link "Pause" at bounding box center [234, 38] width 65 height 23
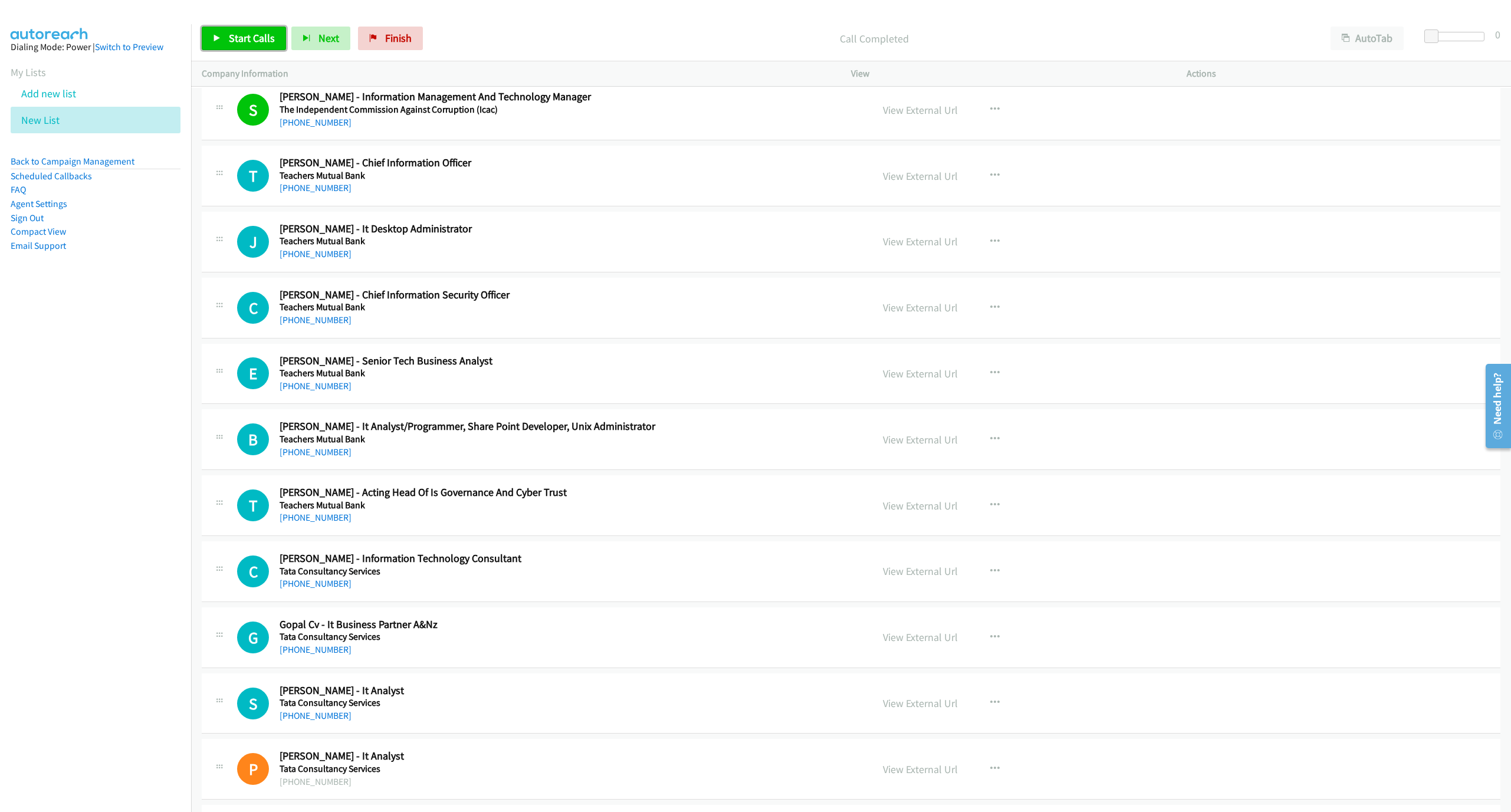
click at [250, 37] on span "Start Calls" at bounding box center [252, 37] width 46 height 14
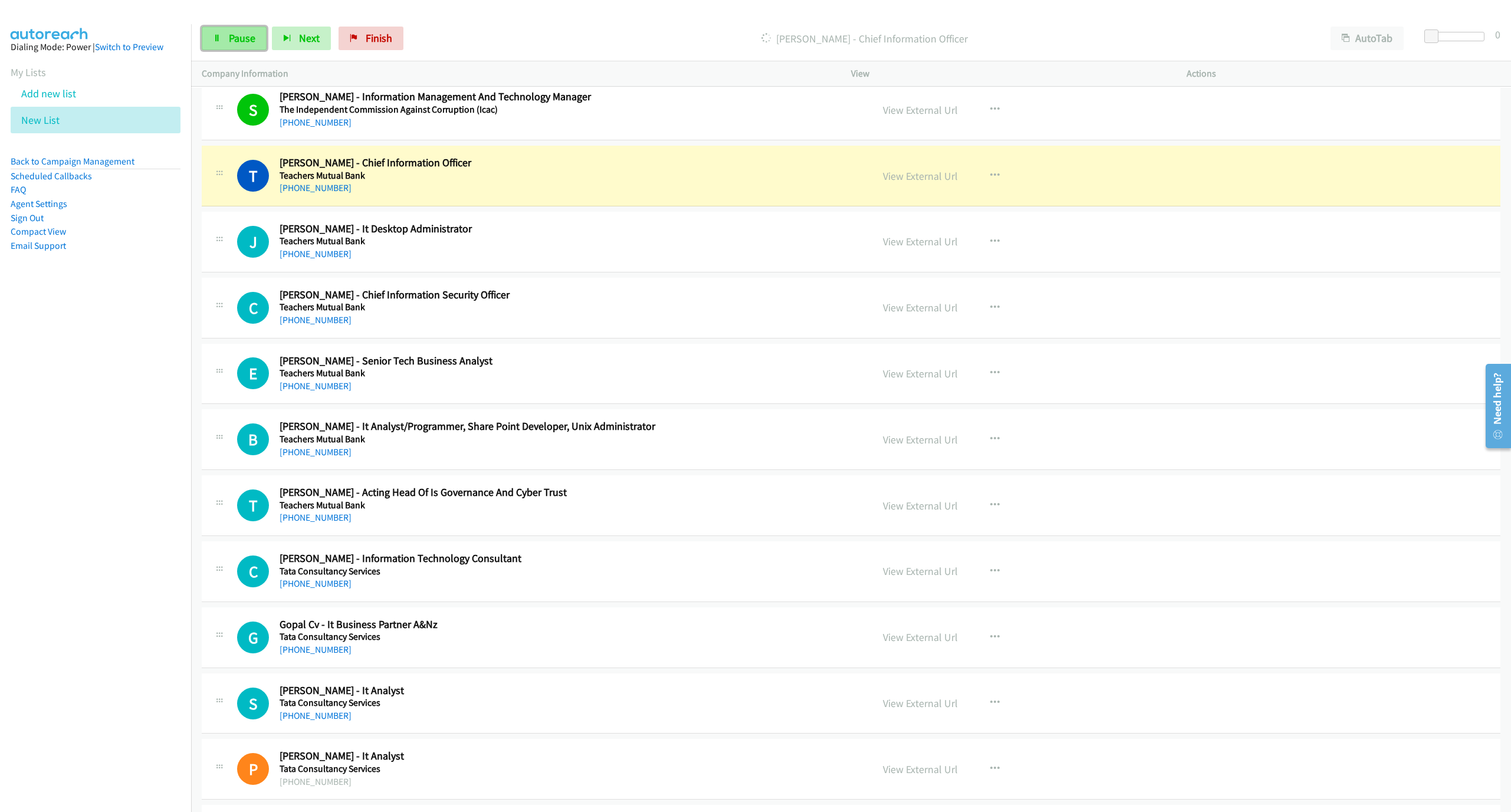
click at [202, 41] on link "Pause" at bounding box center [234, 38] width 65 height 23
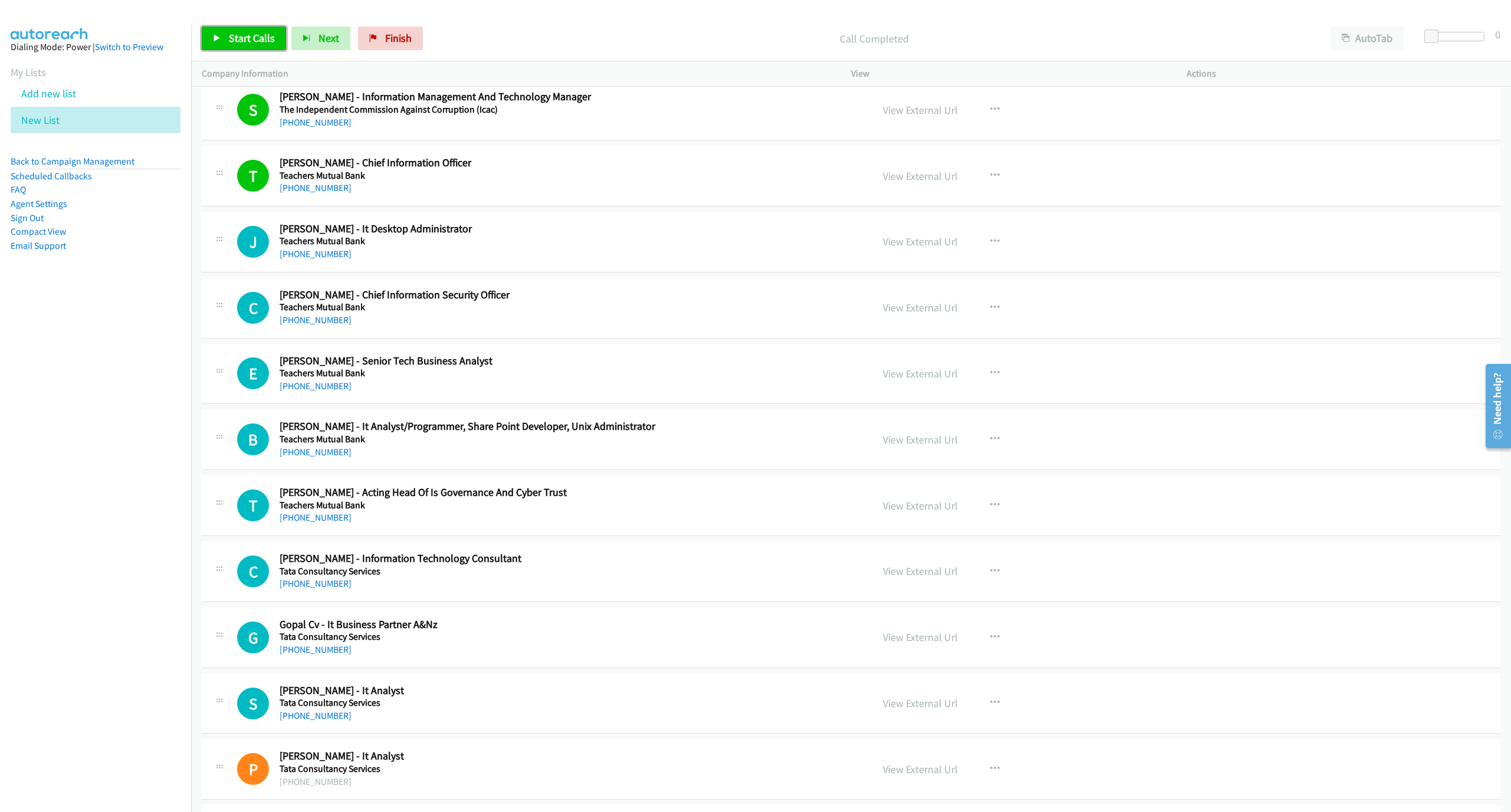
click at [234, 30] on link "Start Calls" at bounding box center [244, 38] width 84 height 23
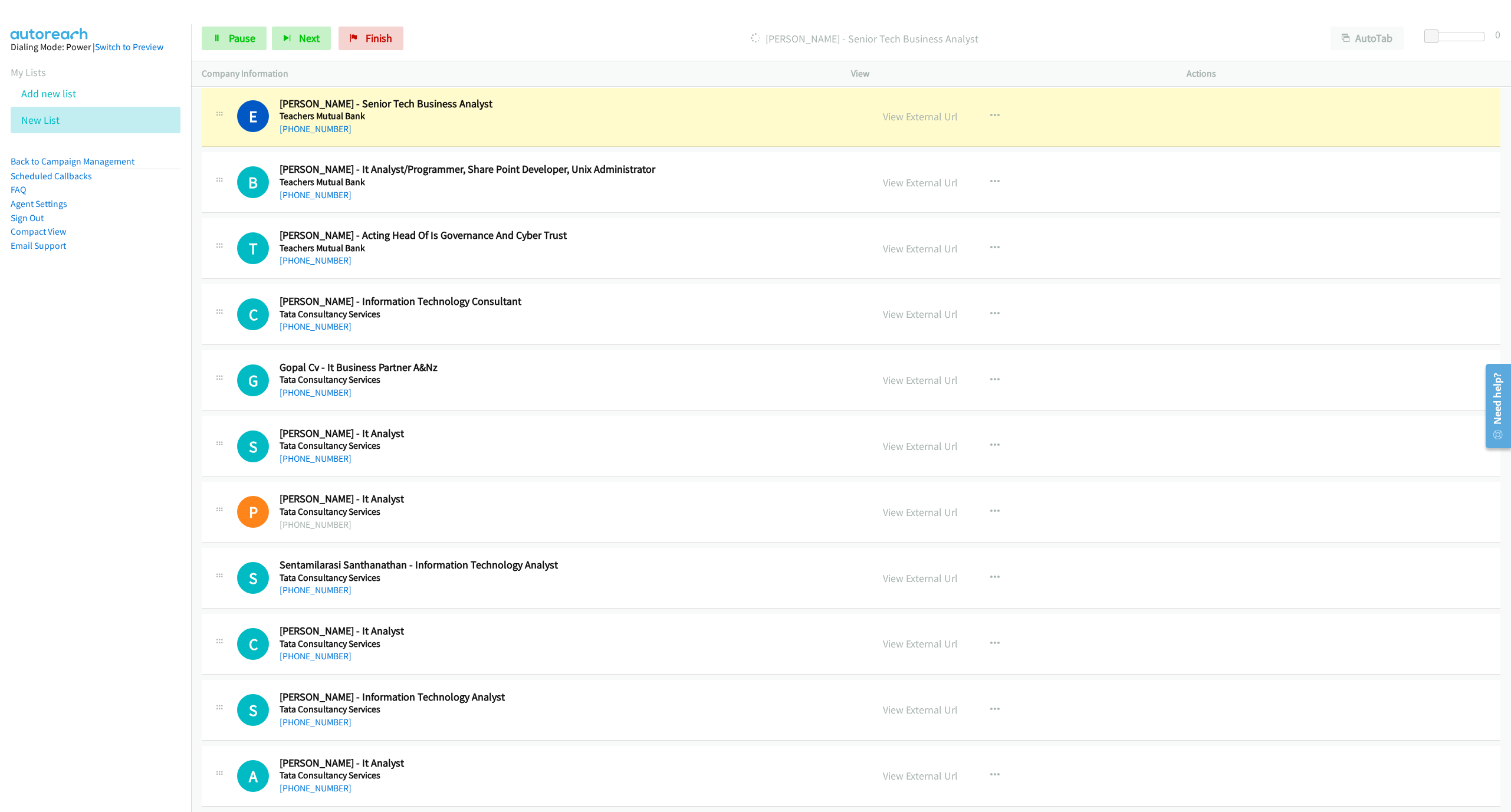
scroll to position [3149, 0]
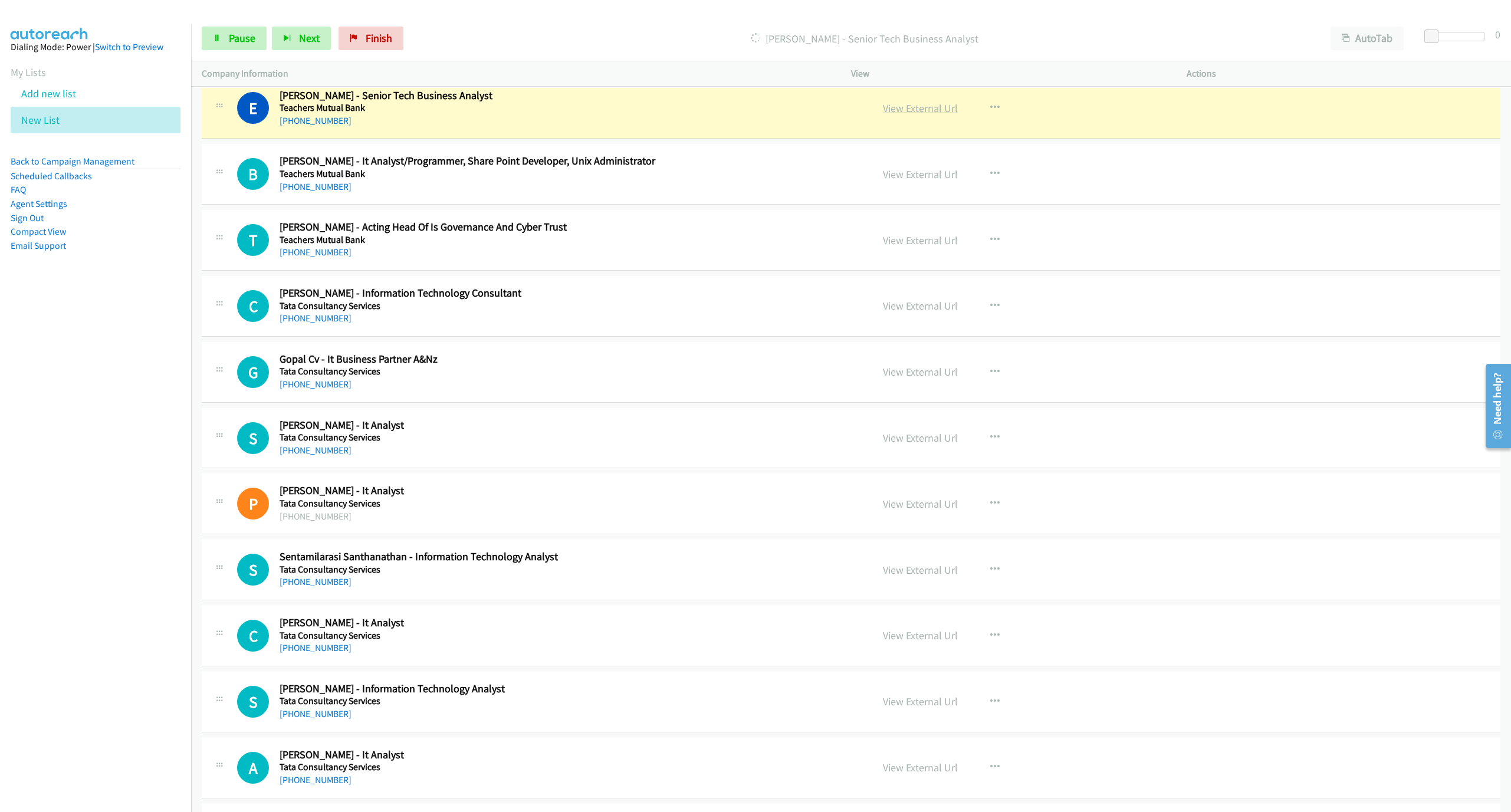
click at [906, 115] on link "View External Url" at bounding box center [921, 108] width 75 height 14
click at [234, 46] on link "Pause" at bounding box center [234, 38] width 65 height 23
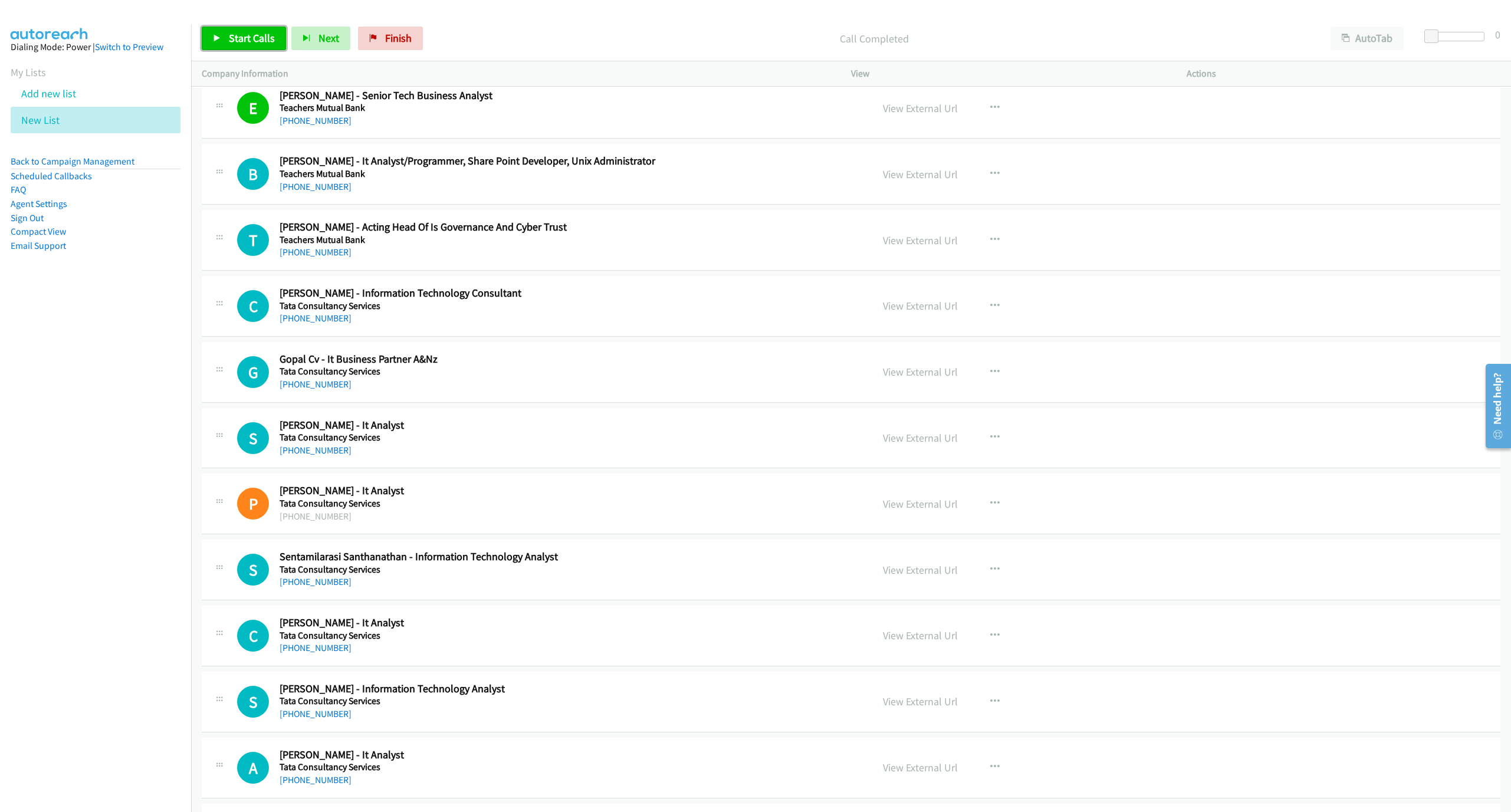
click at [255, 36] on span "Start Calls" at bounding box center [252, 37] width 46 height 14
click at [232, 39] on span "Pause" at bounding box center [242, 37] width 27 height 14
click at [235, 43] on span "Start Calls" at bounding box center [252, 37] width 46 height 14
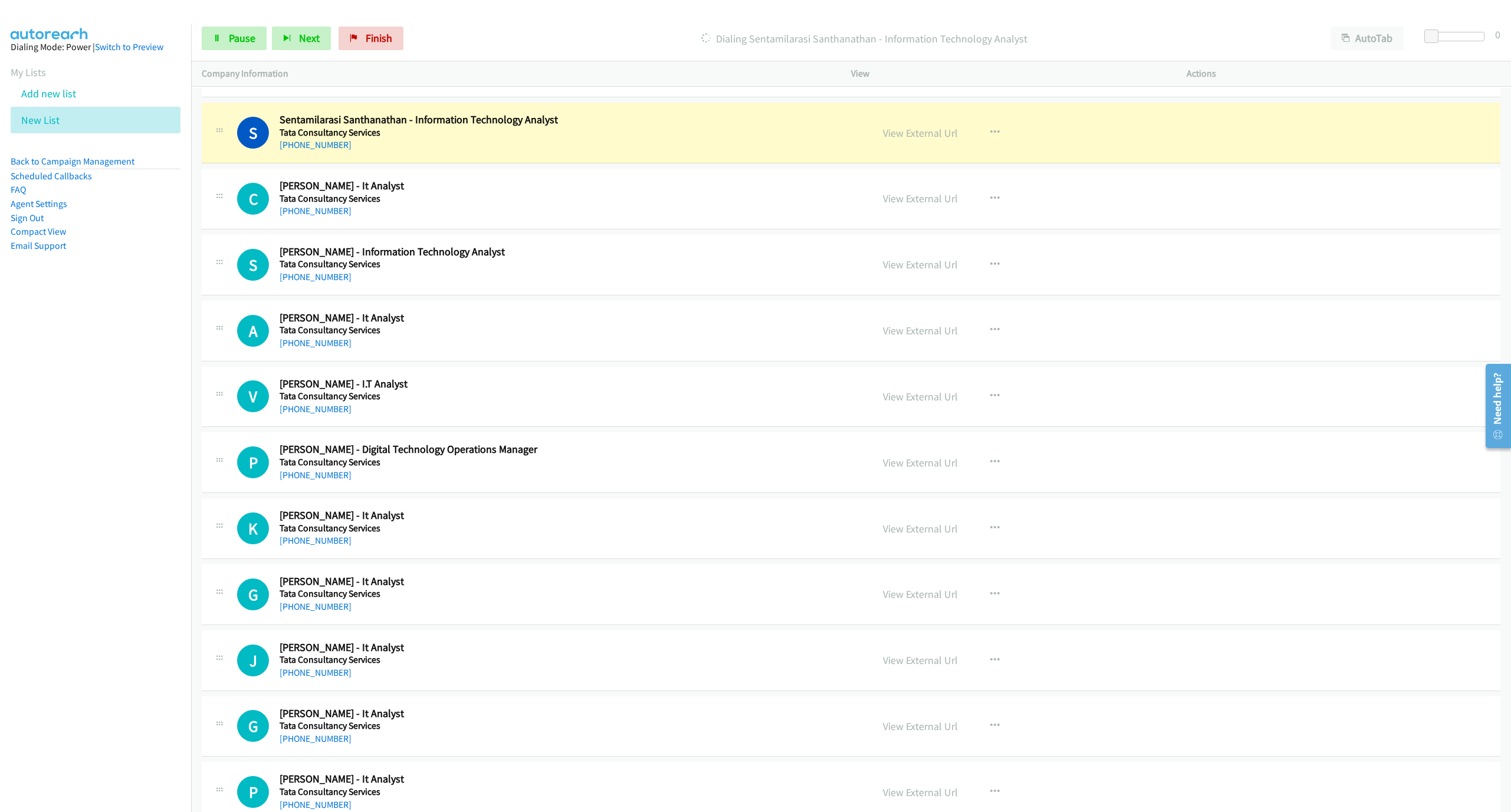
scroll to position [3591, 0]
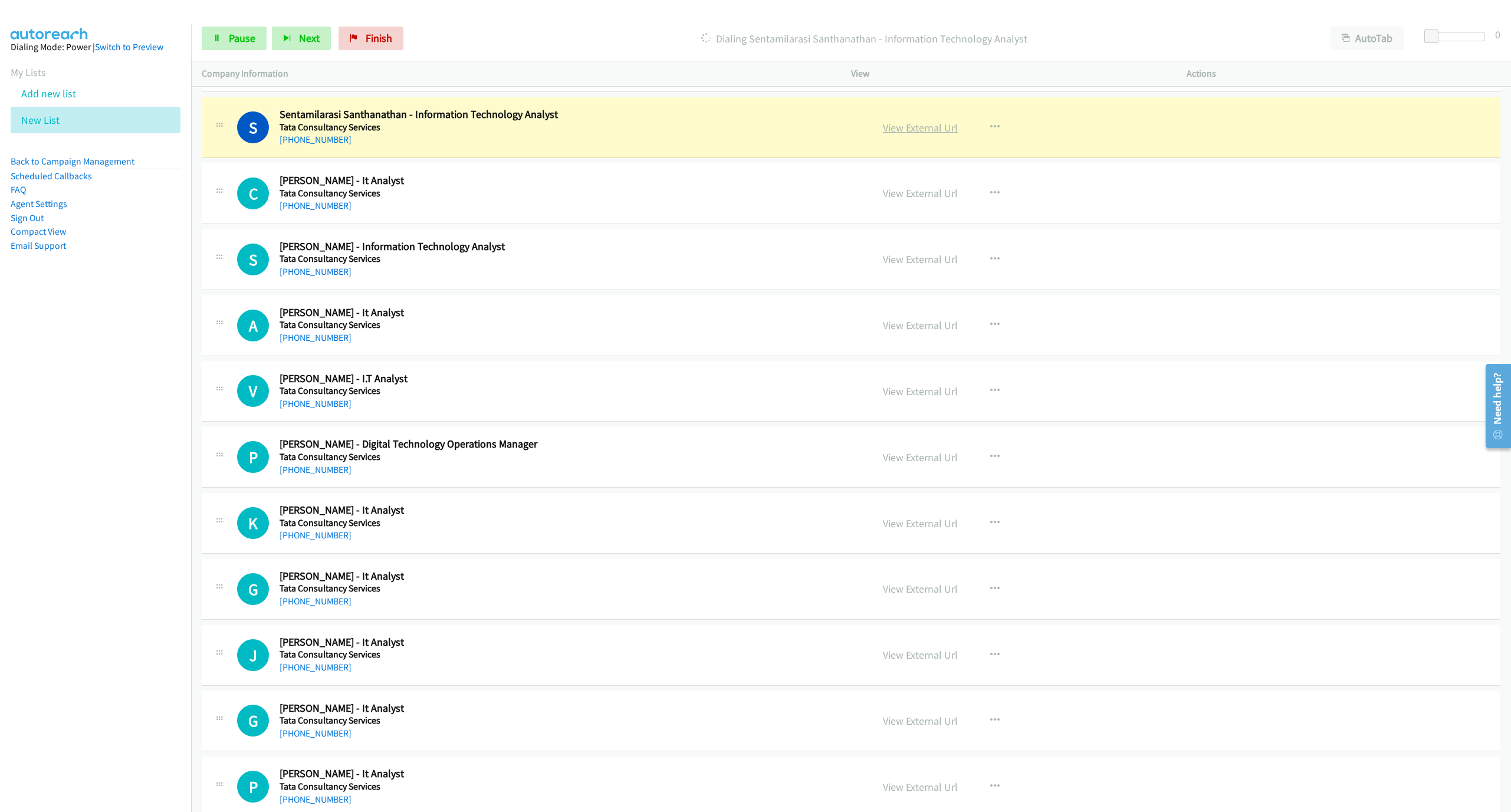
click at [929, 134] on link "View External Url" at bounding box center [921, 127] width 75 height 14
click at [257, 51] on div "Start Calls Pause Next Finish Dialing Sentamilarasi Santhanathan - Information …" at bounding box center [851, 39] width 1320 height 45
click at [257, 34] on link "Pause" at bounding box center [234, 38] width 65 height 23
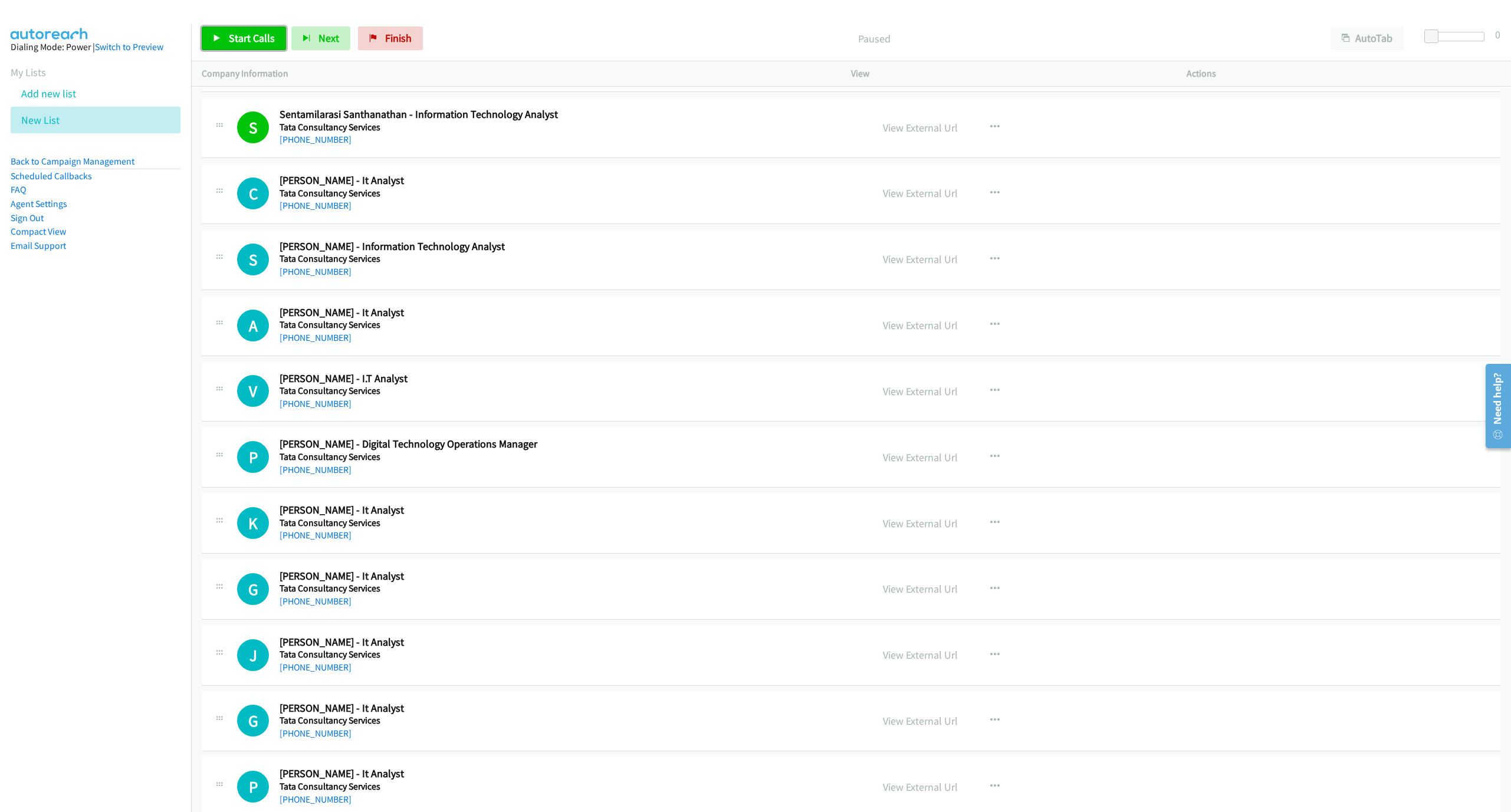
click at [234, 34] on span "Start Calls" at bounding box center [252, 37] width 46 height 14
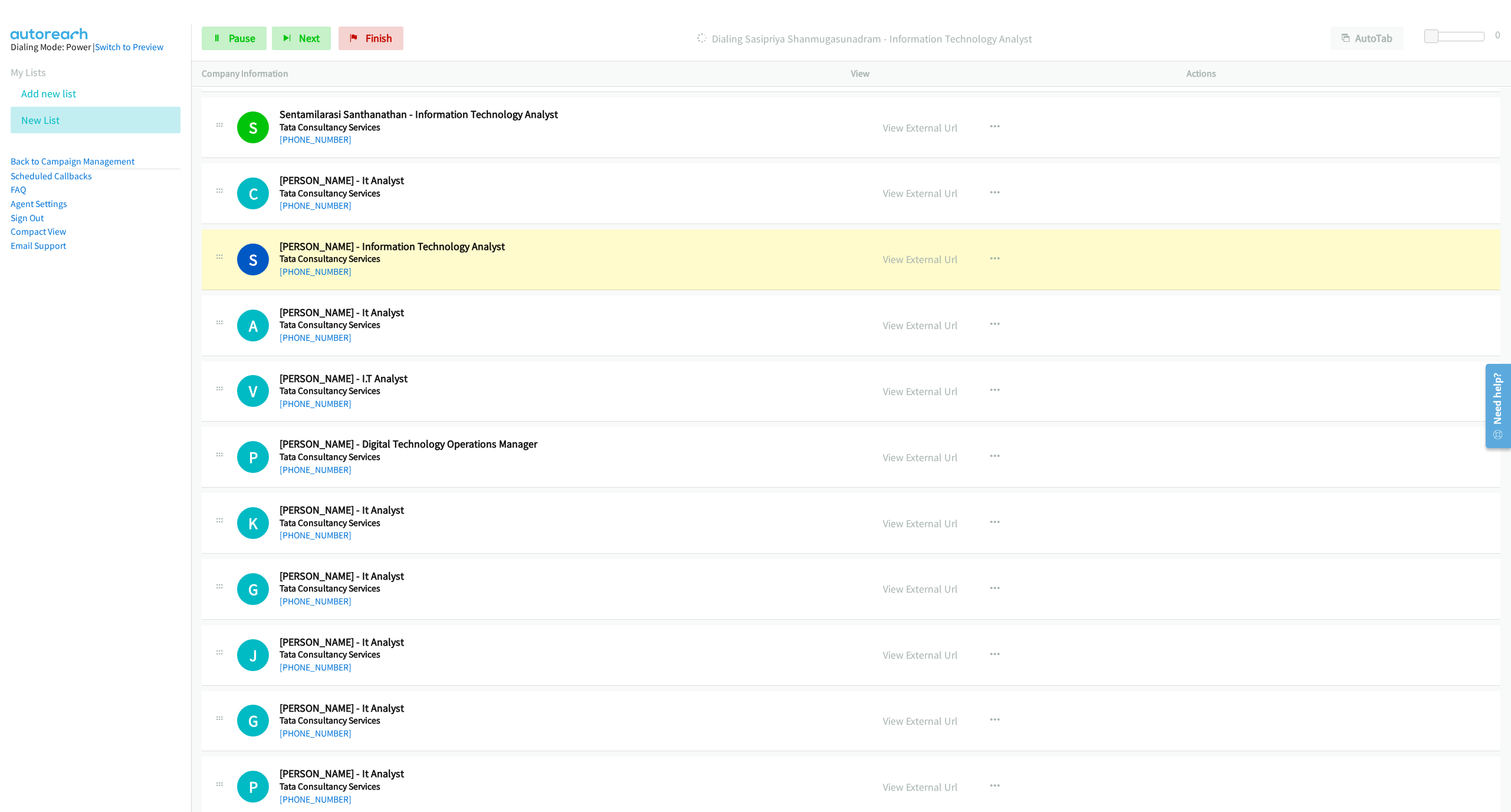
click at [601, 279] on div "[PHONE_NUMBER]" at bounding box center [530, 272] width 502 height 14
click at [935, 266] on link "View External Url" at bounding box center [921, 259] width 75 height 14
click at [223, 30] on link "Pause" at bounding box center [234, 38] width 65 height 23
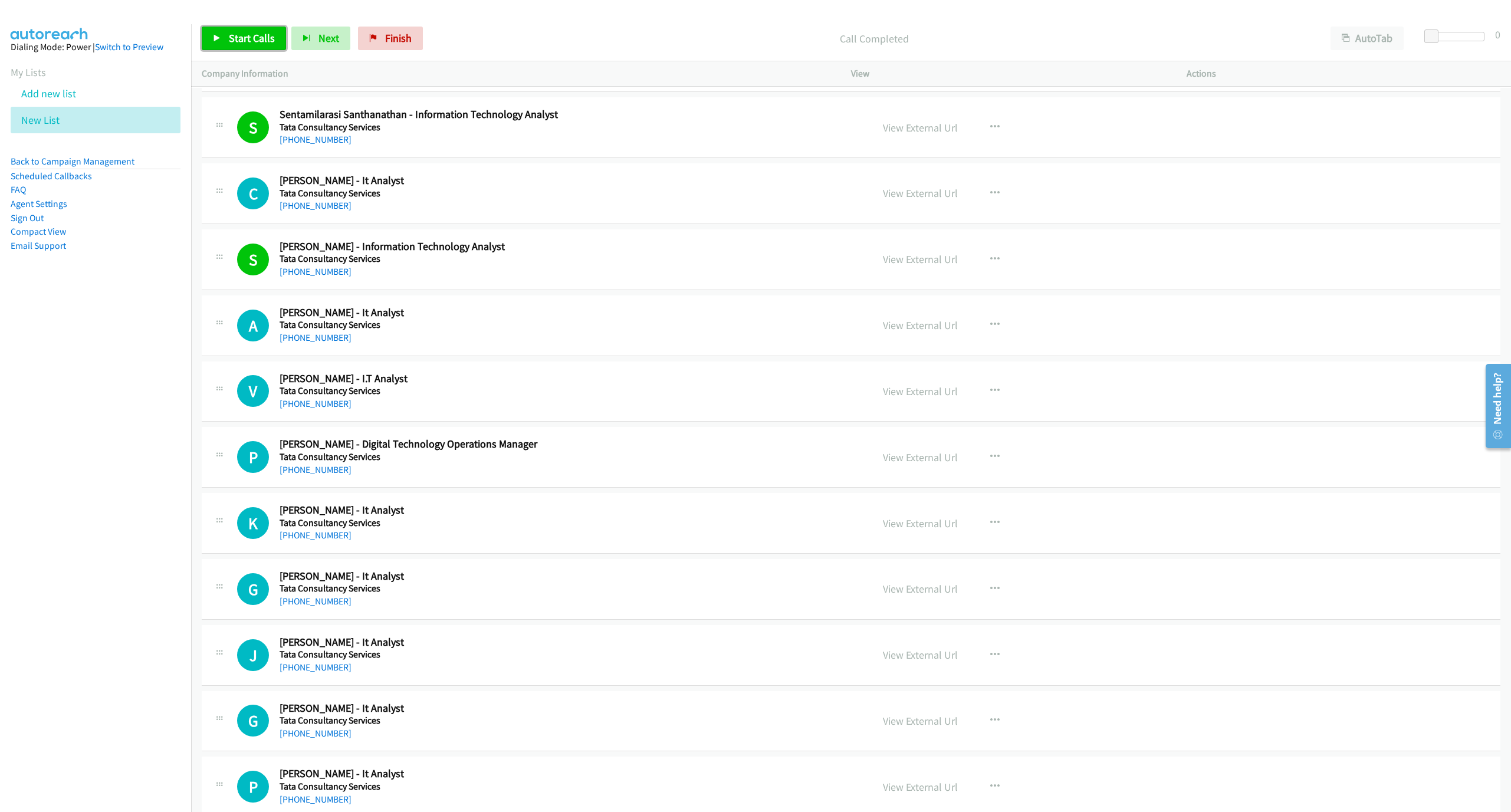
click at [233, 41] on span "Start Calls" at bounding box center [252, 37] width 46 height 14
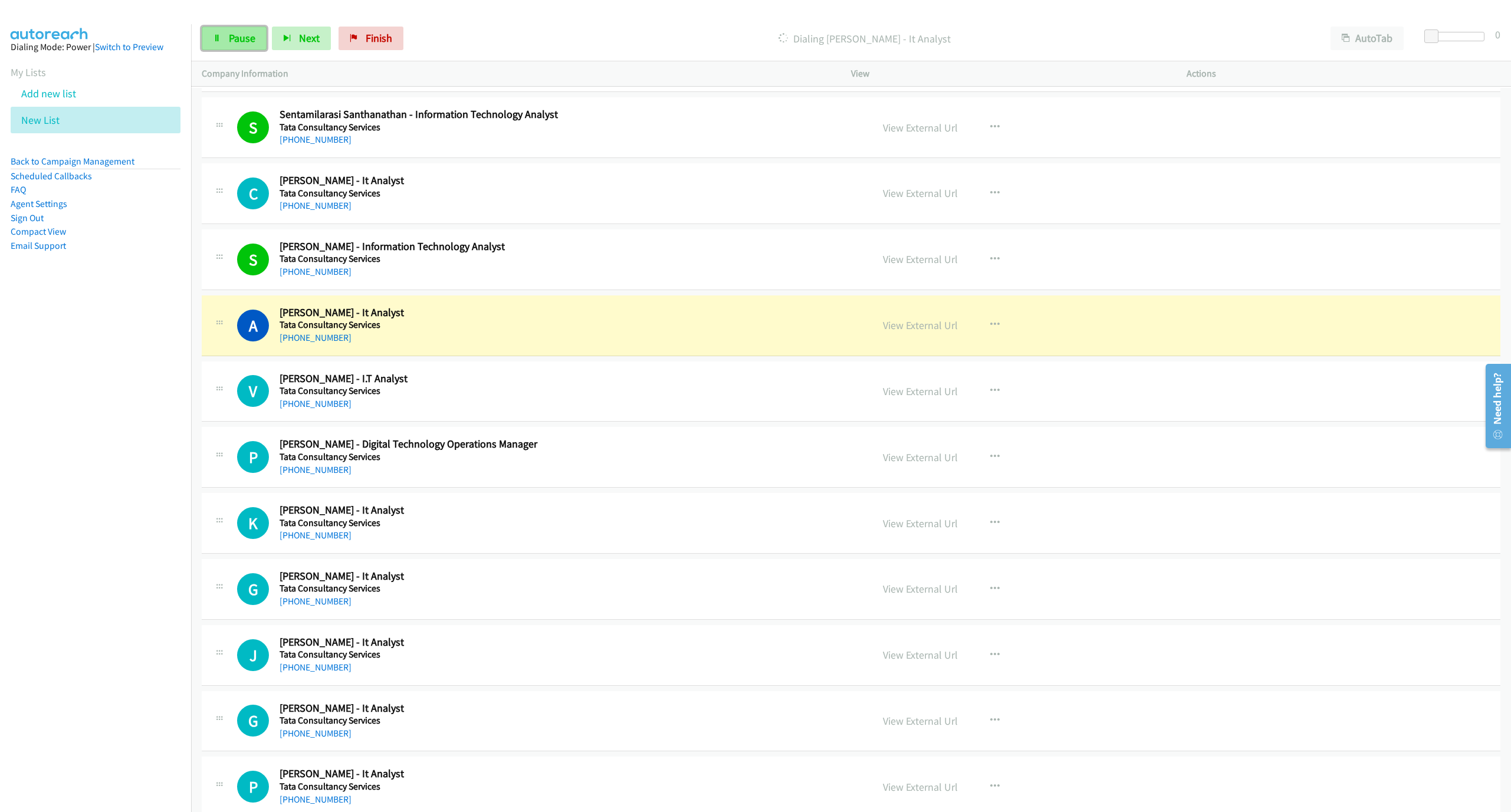
click at [245, 36] on span "Pause" at bounding box center [242, 37] width 27 height 14
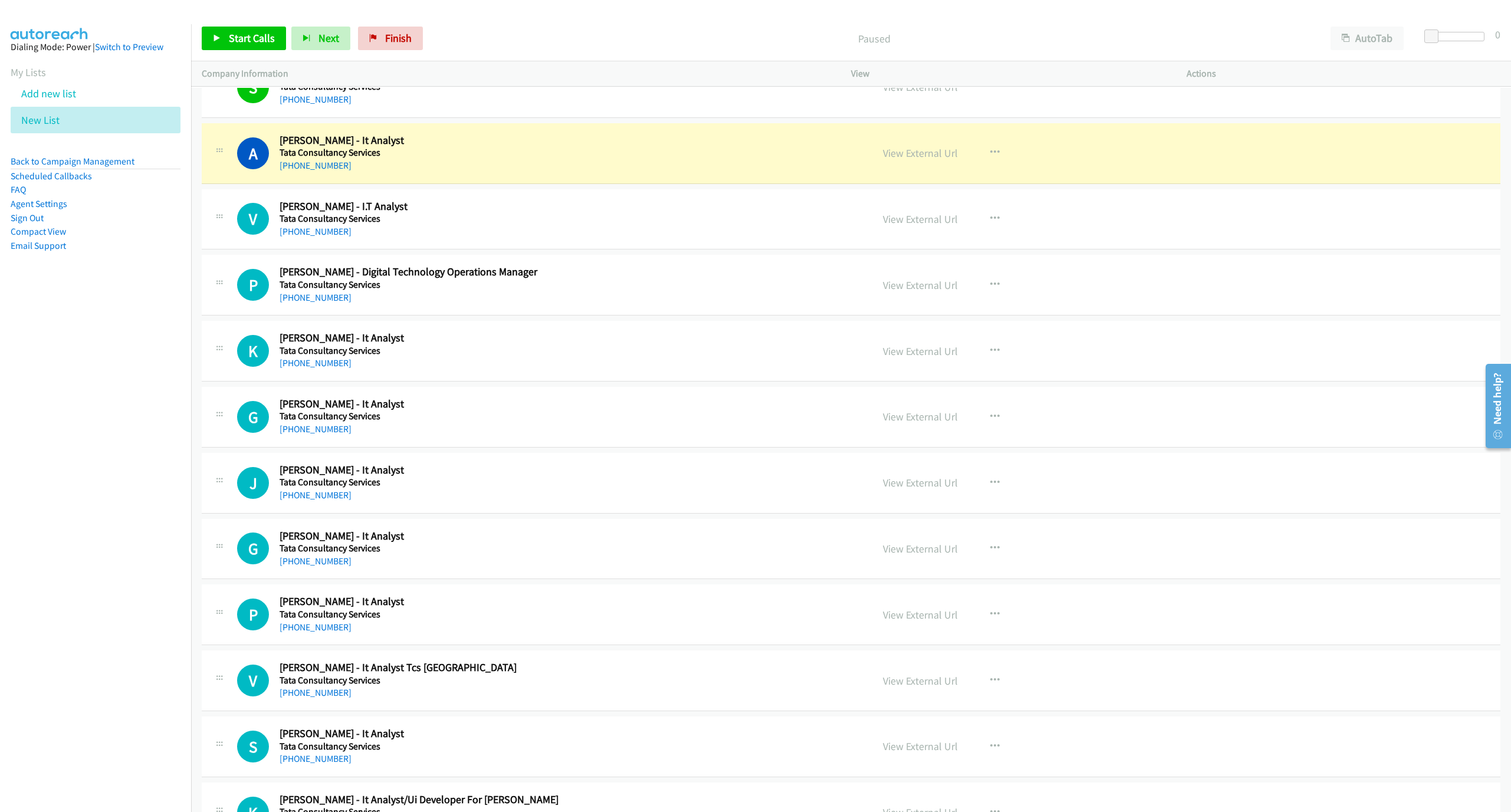
scroll to position [3768, 0]
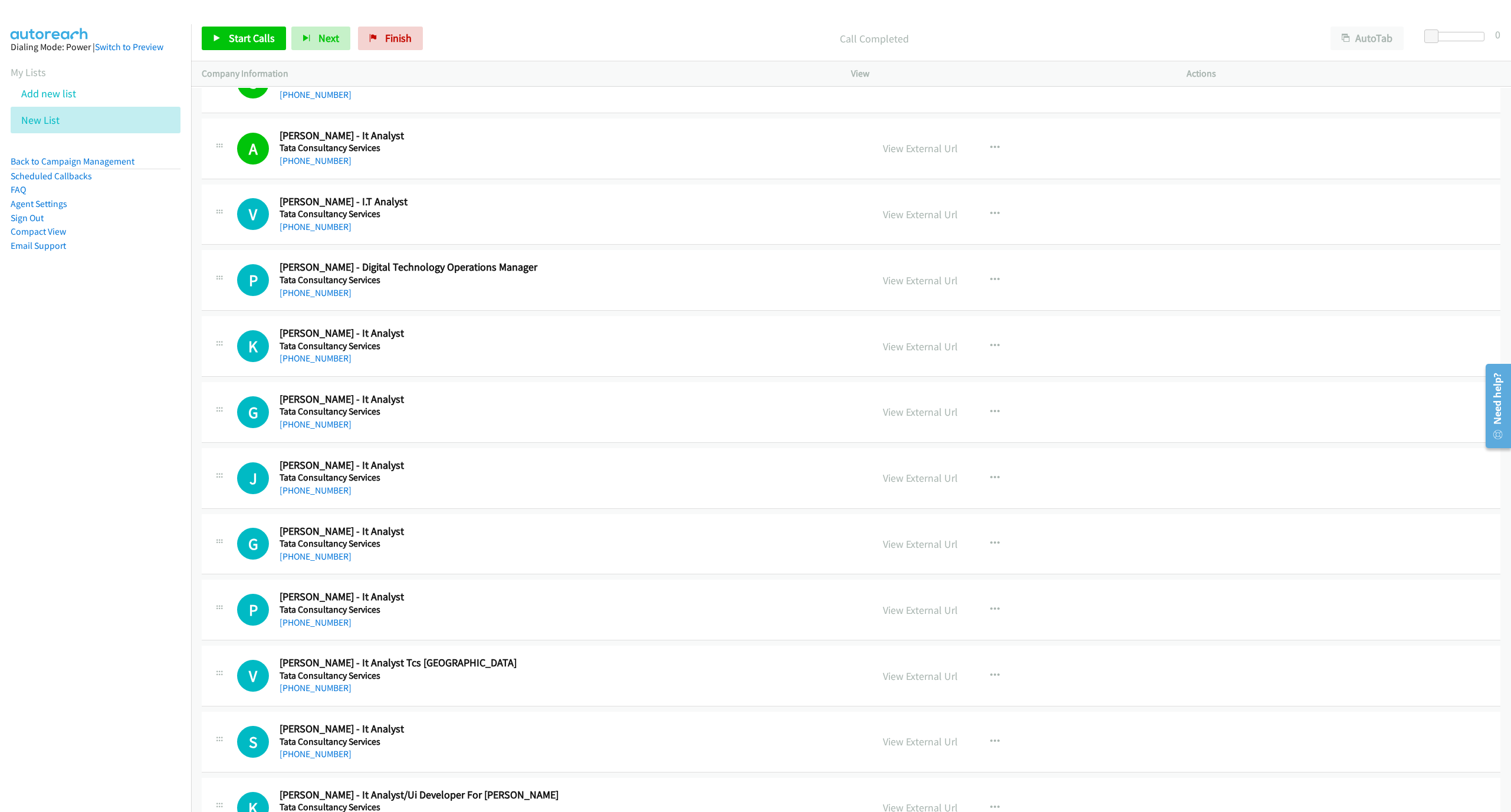
click at [241, 25] on div "Start Calls Pause Next Finish Call Completed AutoTab AutoTab 0" at bounding box center [851, 39] width 1320 height 45
click at [241, 36] on span "Start Calls" at bounding box center [252, 37] width 46 height 14
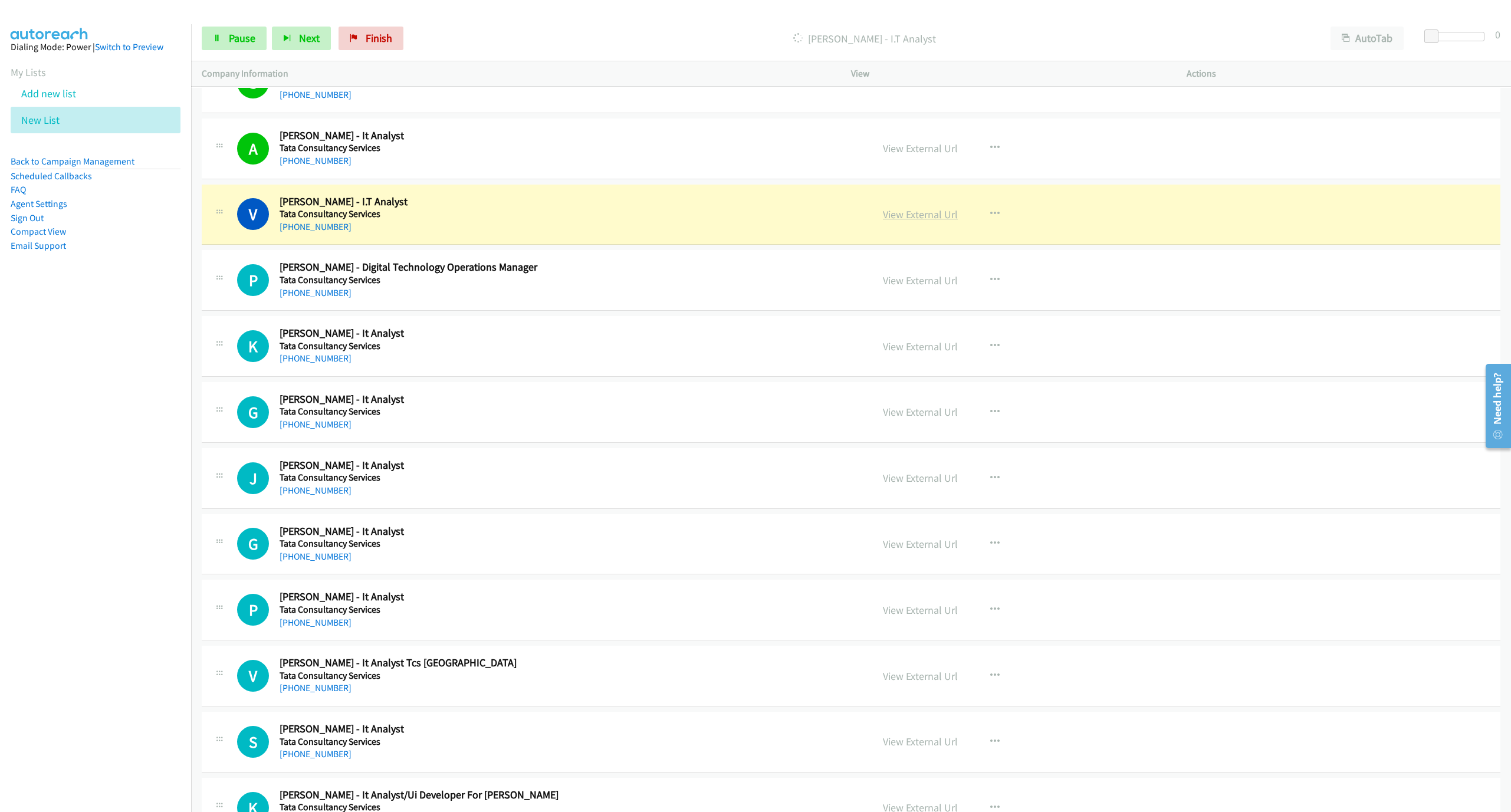
click at [914, 221] on link "View External Url" at bounding box center [921, 214] width 75 height 14
click at [229, 39] on span "Pause" at bounding box center [242, 37] width 27 height 14
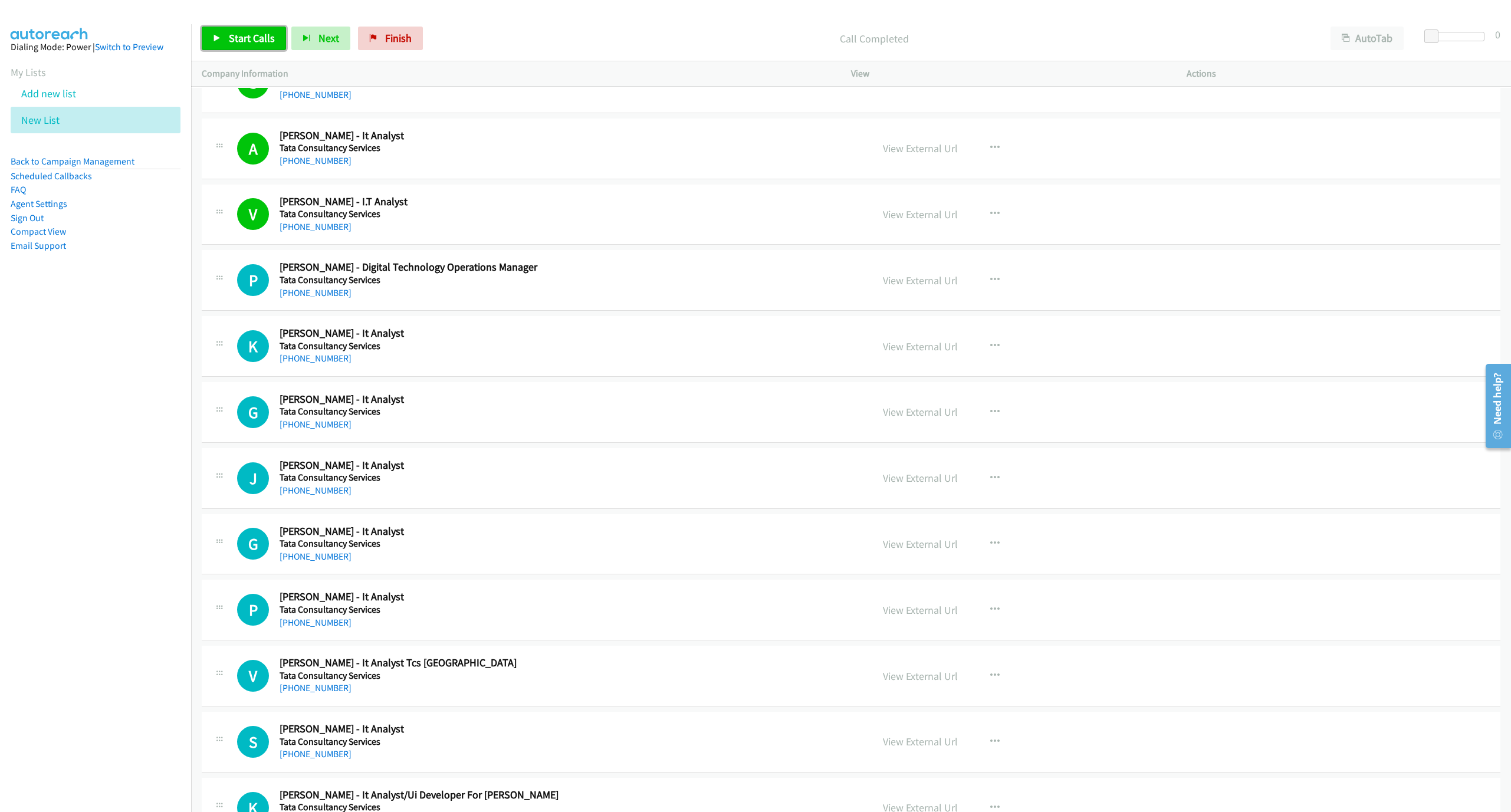
click at [227, 39] on link "Start Calls" at bounding box center [244, 38] width 84 height 23
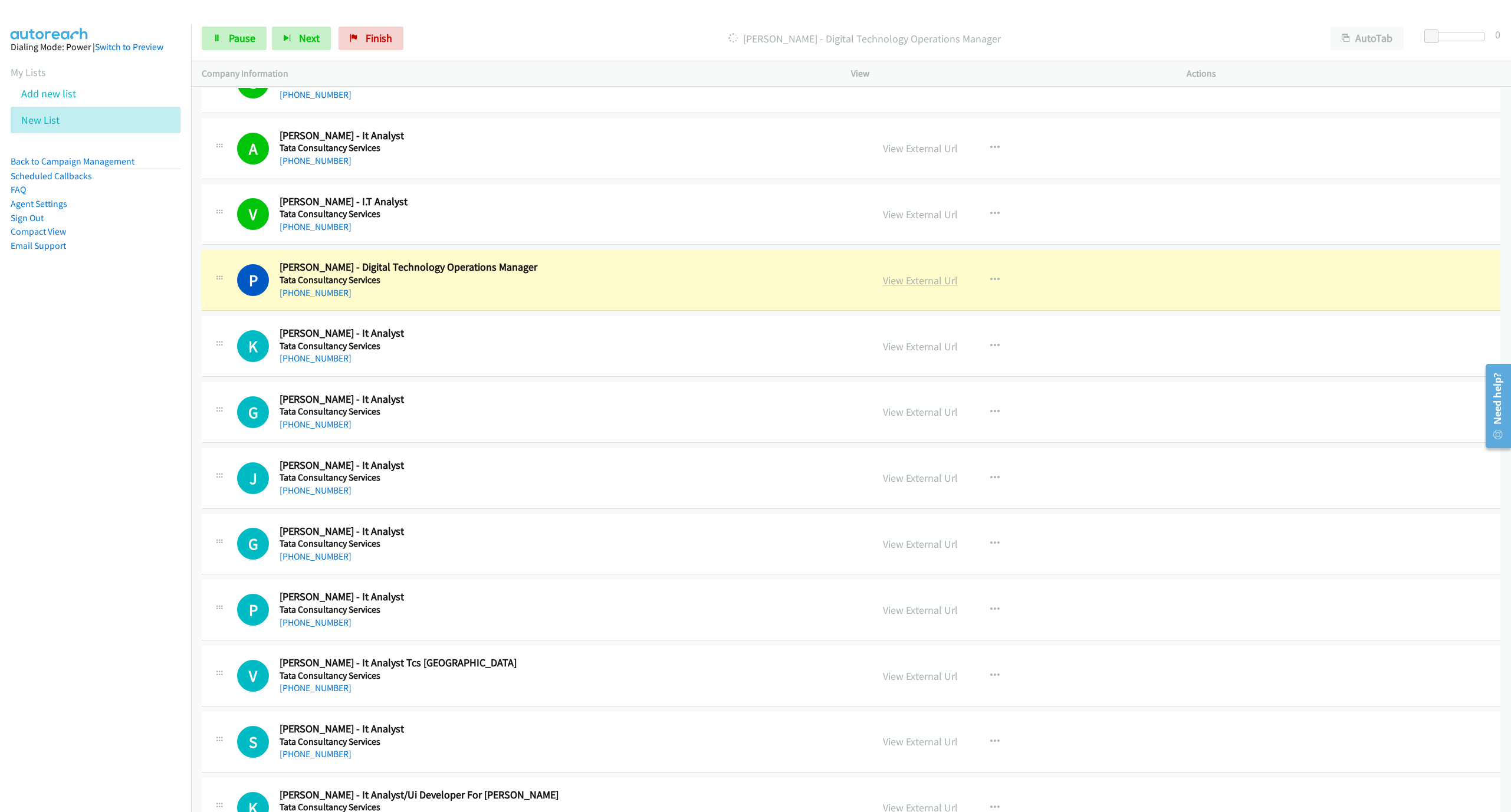
click at [916, 287] on link "View External Url" at bounding box center [921, 280] width 75 height 14
click at [243, 37] on span "Pause" at bounding box center [242, 37] width 27 height 14
